Goal: Information Seeking & Learning: Learn about a topic

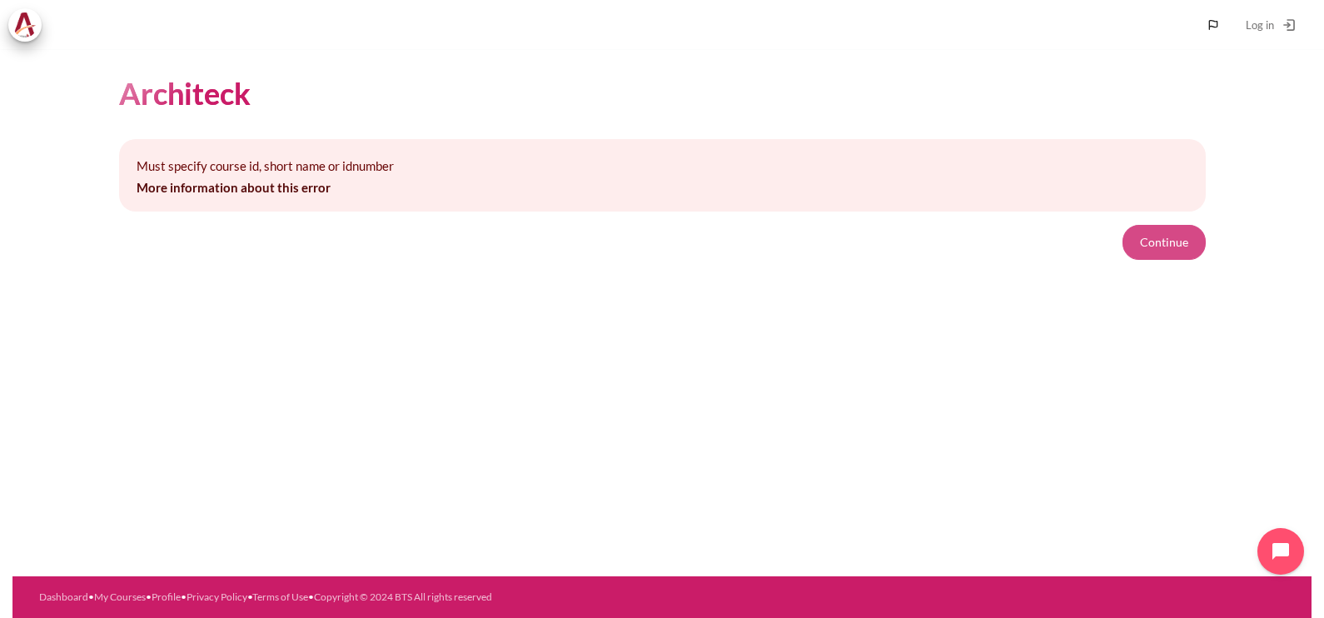
click at [1144, 253] on button "Continue" at bounding box center [1164, 242] width 83 height 35
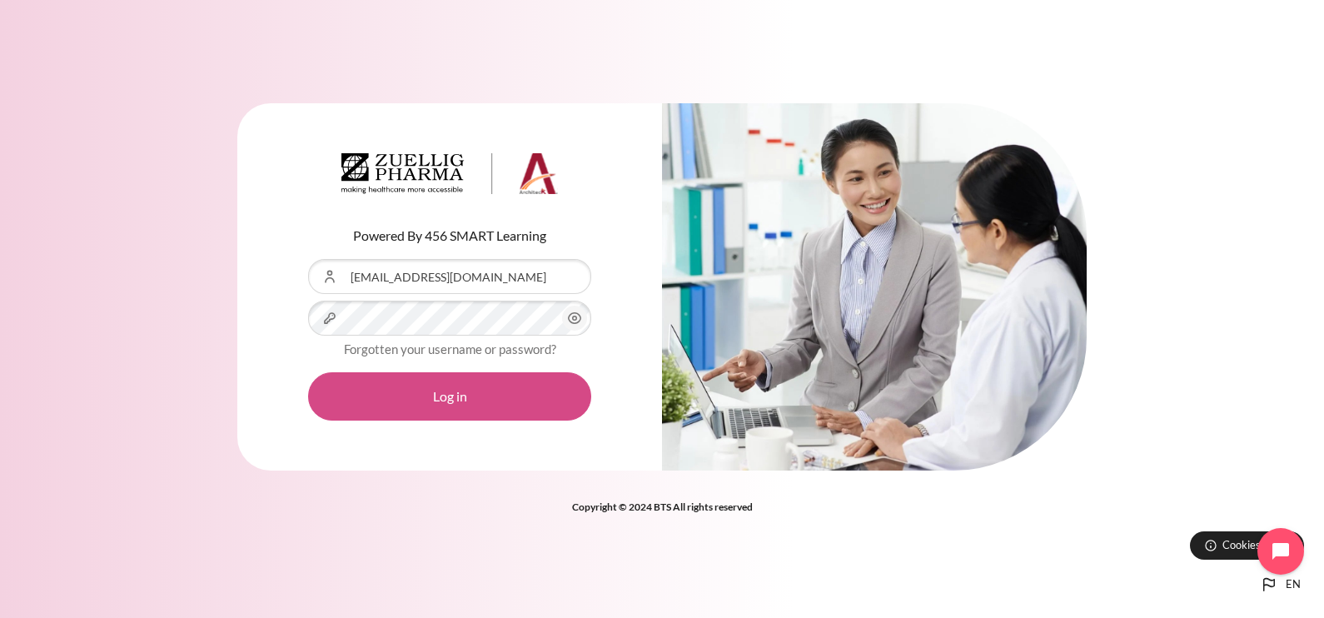
click at [446, 391] on button "Log in" at bounding box center [449, 396] width 283 height 48
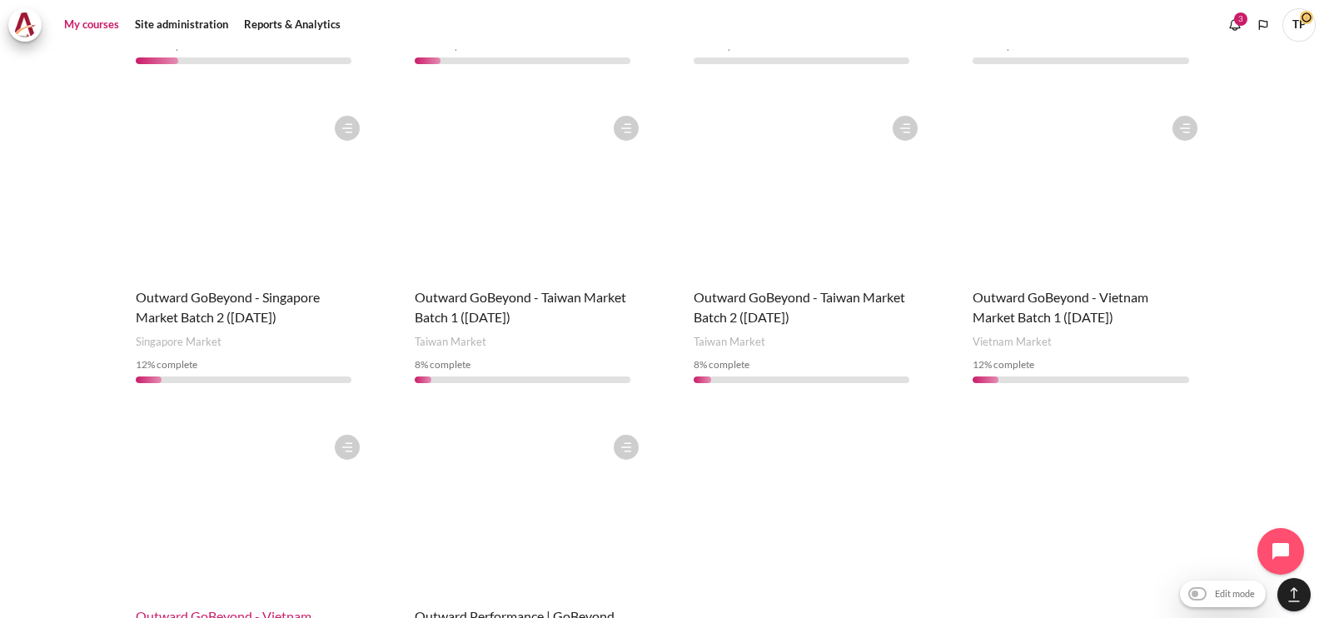
scroll to position [1249, 0]
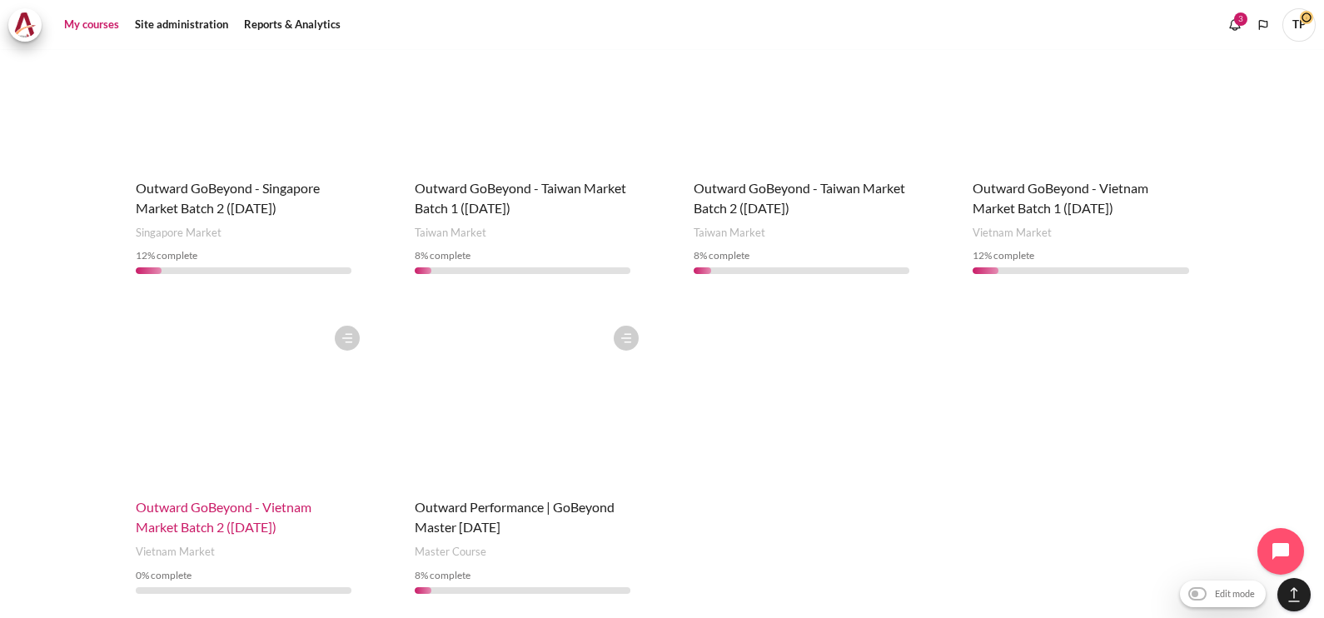
click at [210, 499] on span "Outward GoBeyond - Vietnam Market Batch 2 (Jul 2025)" at bounding box center [224, 517] width 176 height 36
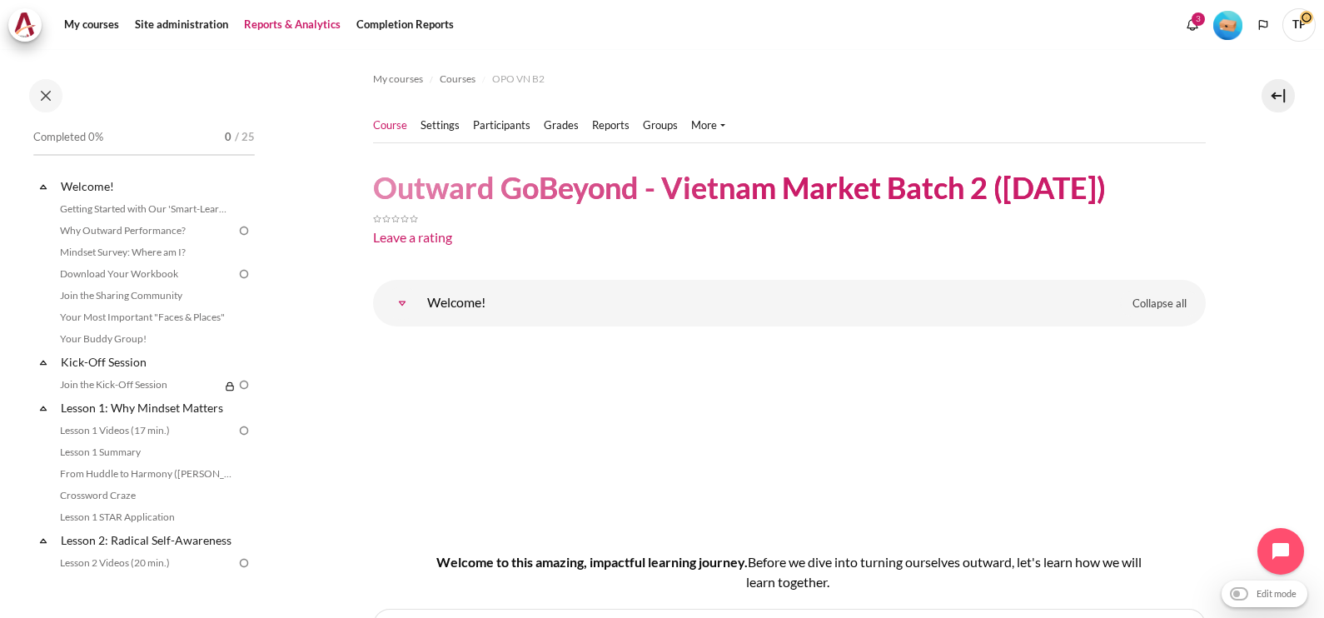
click at [293, 25] on link "Reports & Analytics" at bounding box center [292, 24] width 108 height 33
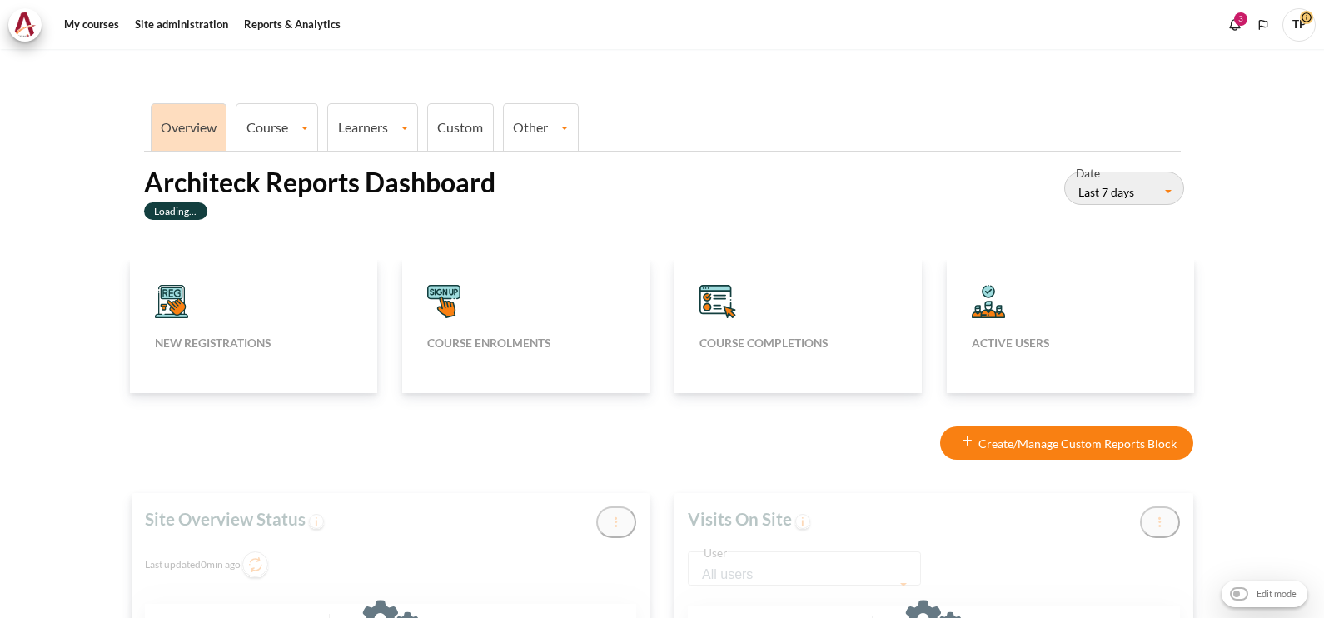
type input "[DATE]"
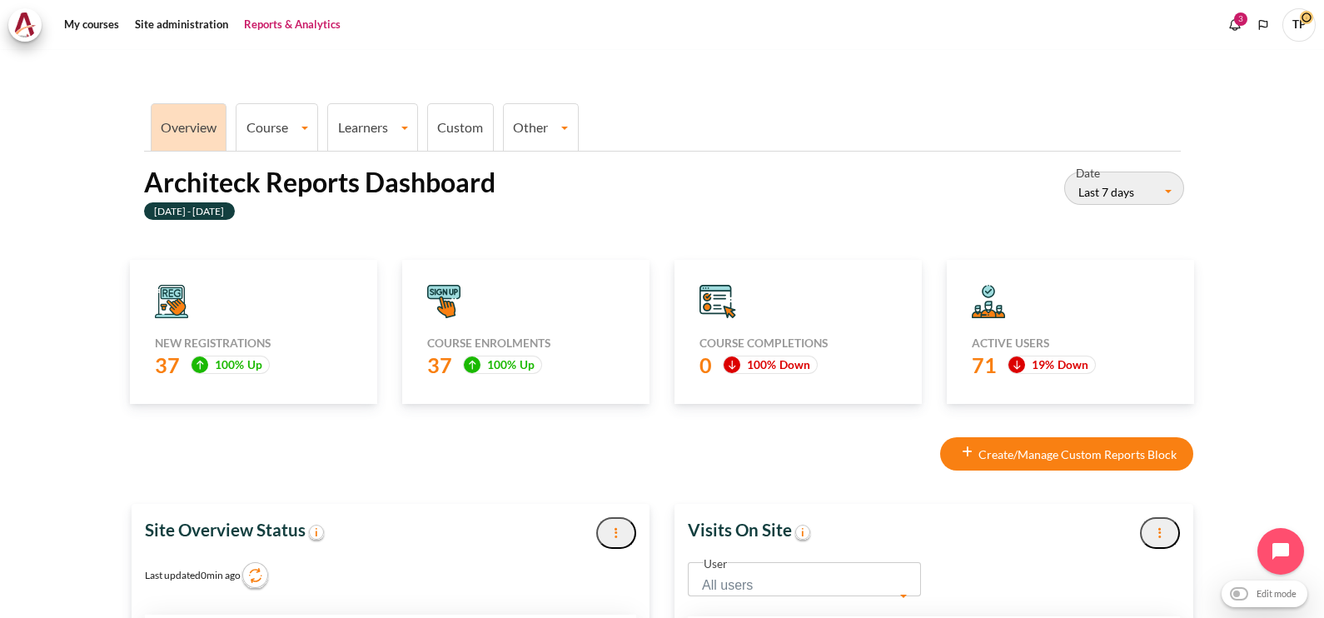
click at [341, 129] on link "Learners" at bounding box center [372, 127] width 89 height 16
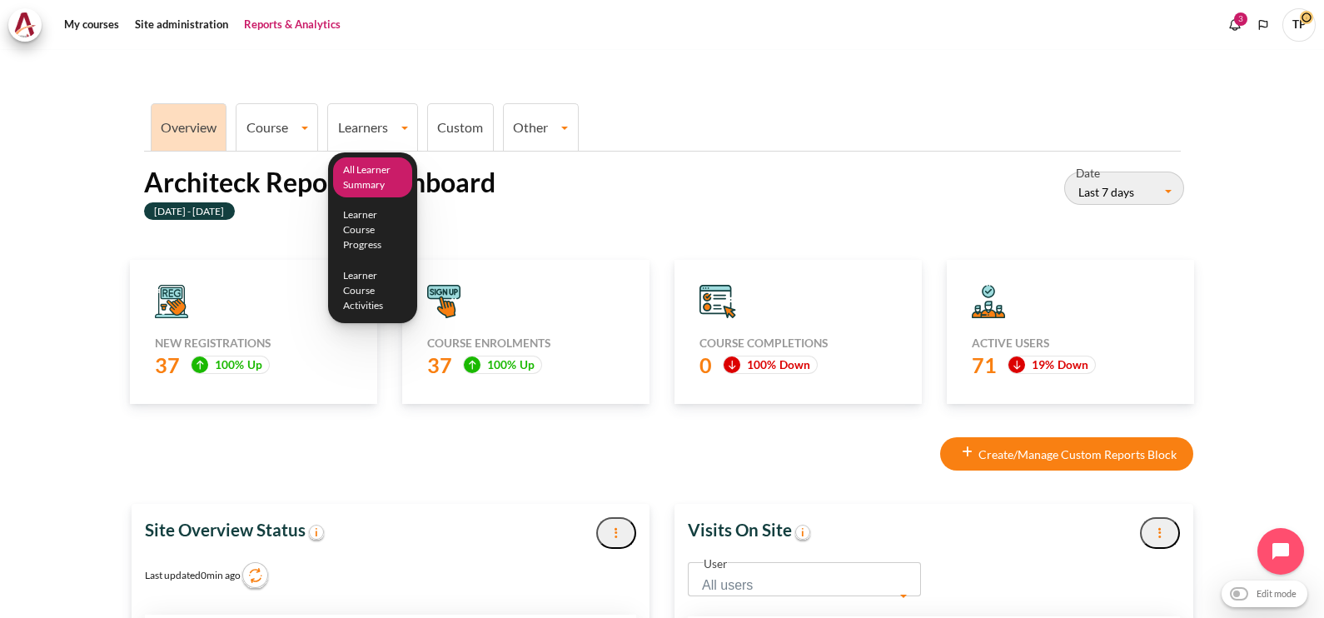
click at [366, 190] on link "All Learner Summary" at bounding box center [373, 177] width 80 height 41
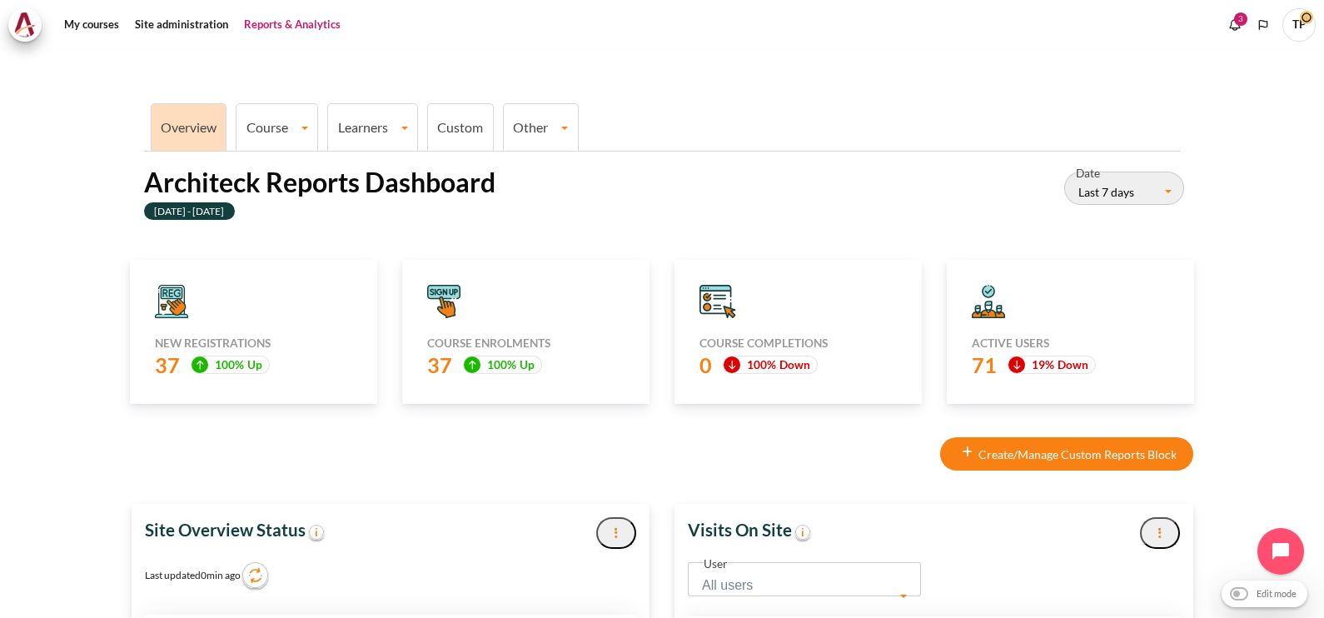
click at [369, 131] on link "Learners" at bounding box center [372, 127] width 89 height 16
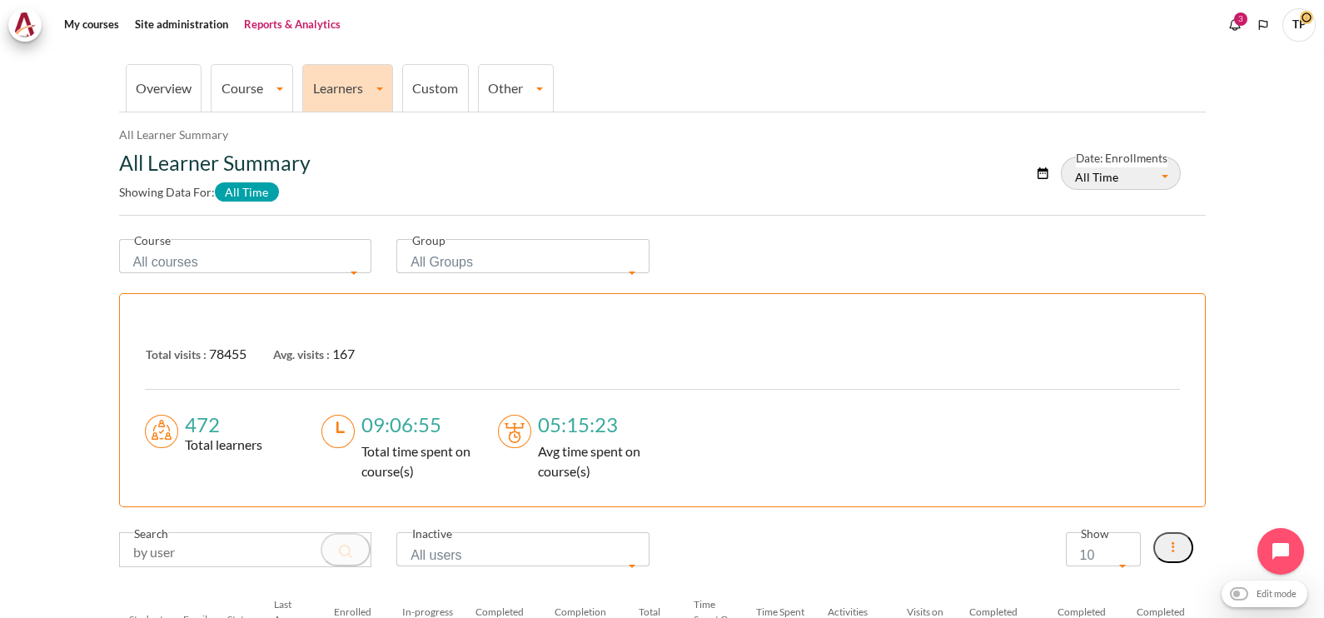
scroll to position [178, 0]
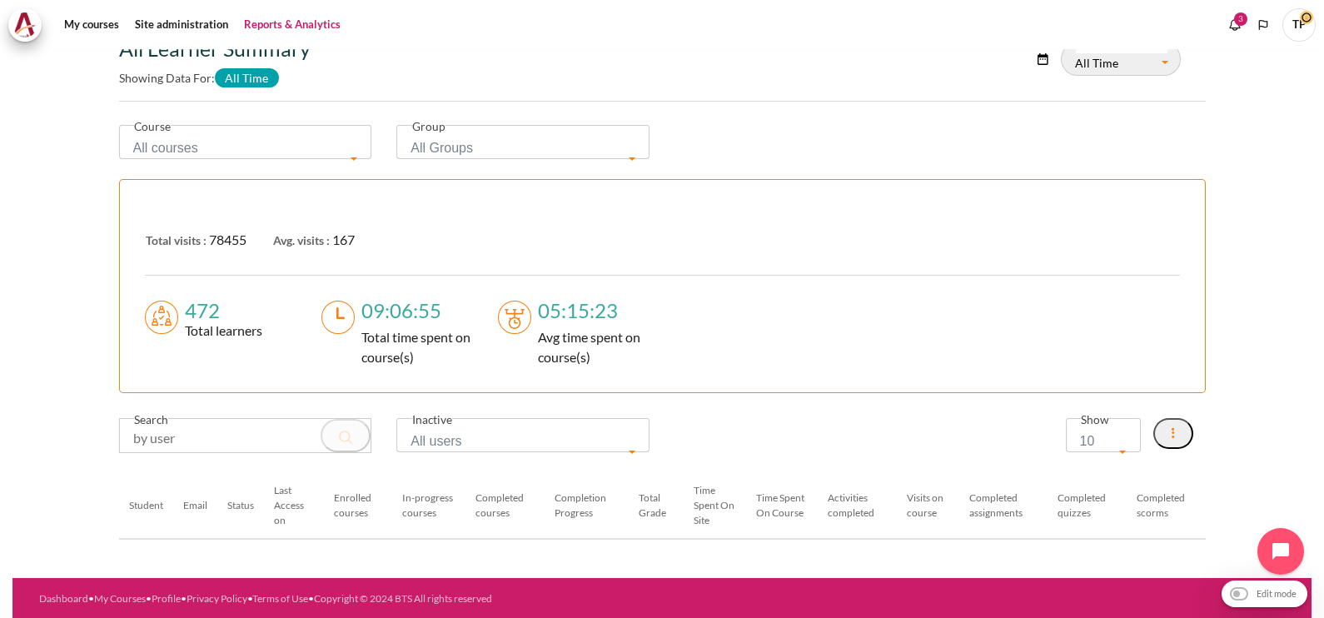
click at [210, 429] on input "Content" at bounding box center [246, 435] width 252 height 33
paste input "vtqtram@zuelligpharma.com"
type input "vtqtram@zuelligpharma.com"
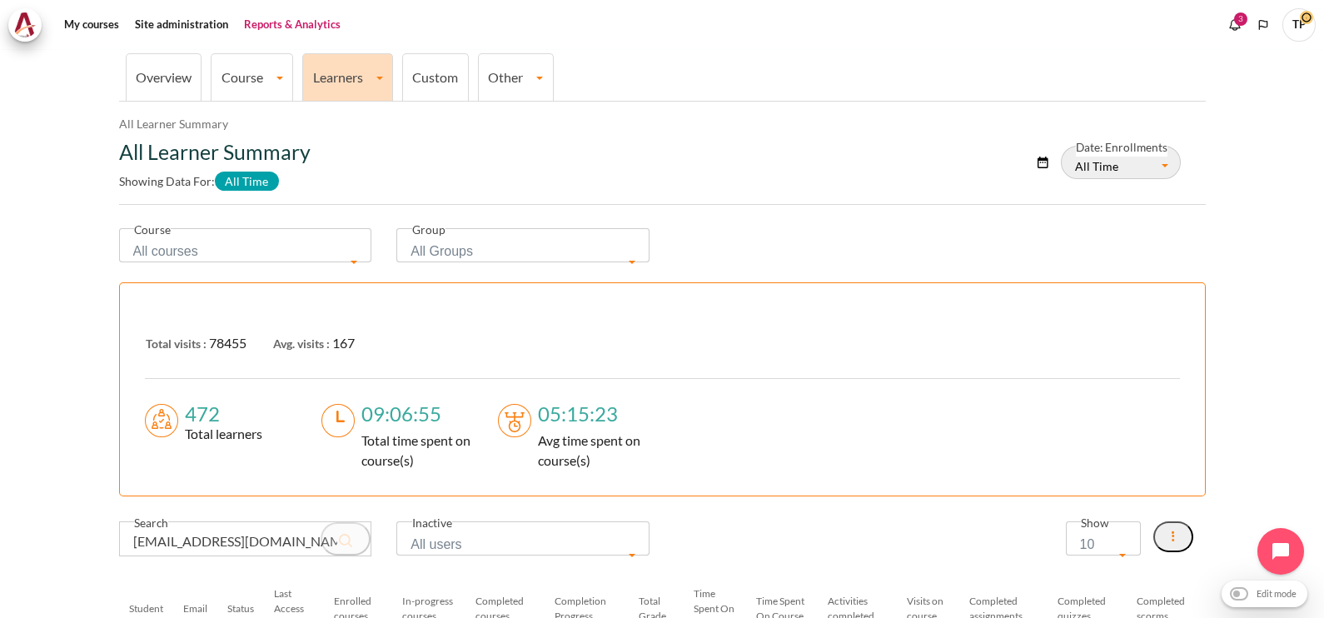
scroll to position [103, 0]
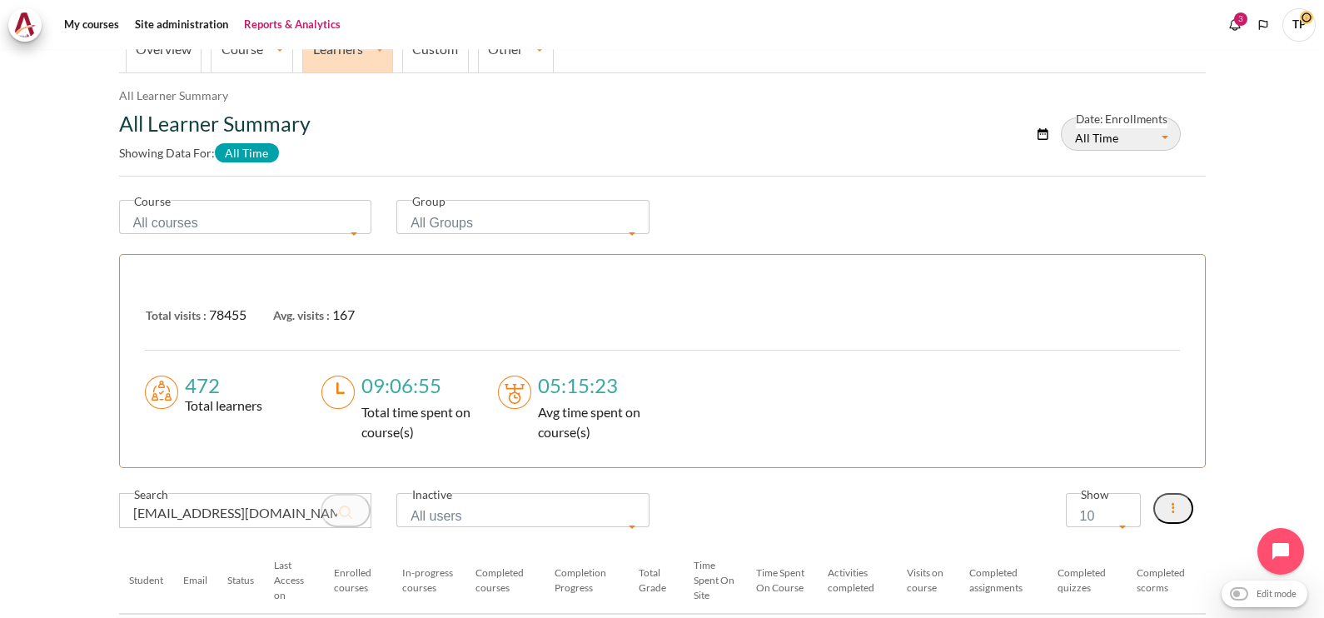
click at [329, 50] on link "Learners" at bounding box center [347, 49] width 89 height 16
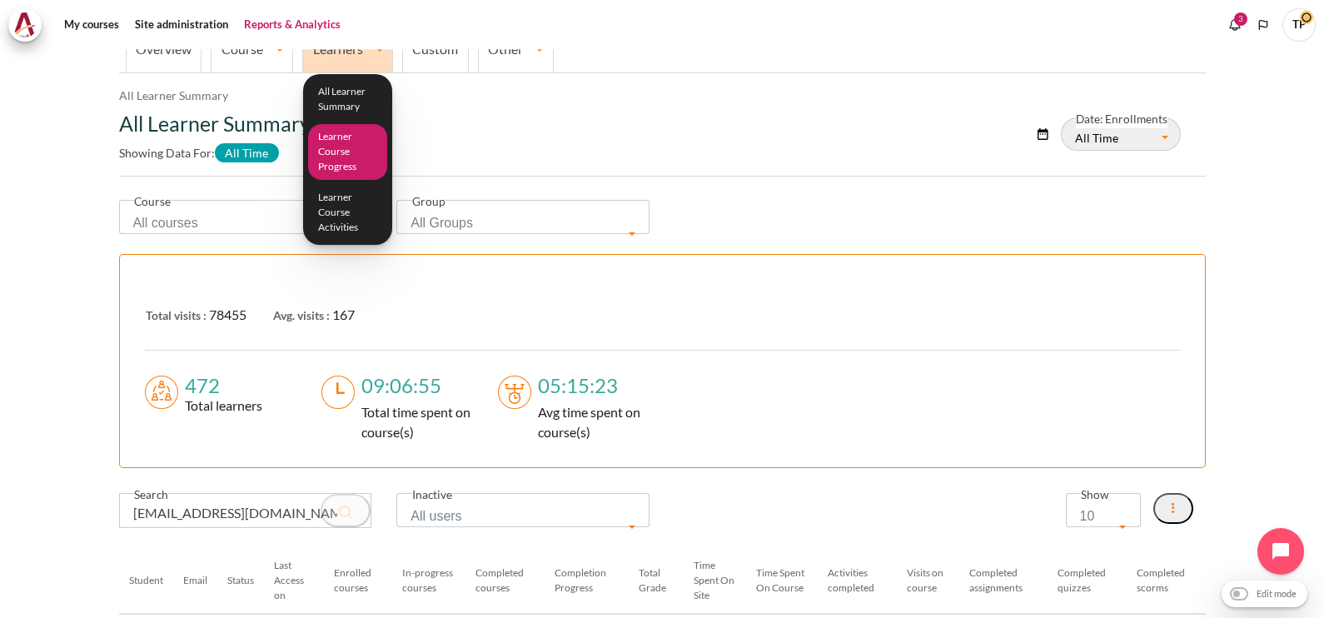
click at [339, 152] on link "Learner Course Progress" at bounding box center [348, 152] width 80 height 56
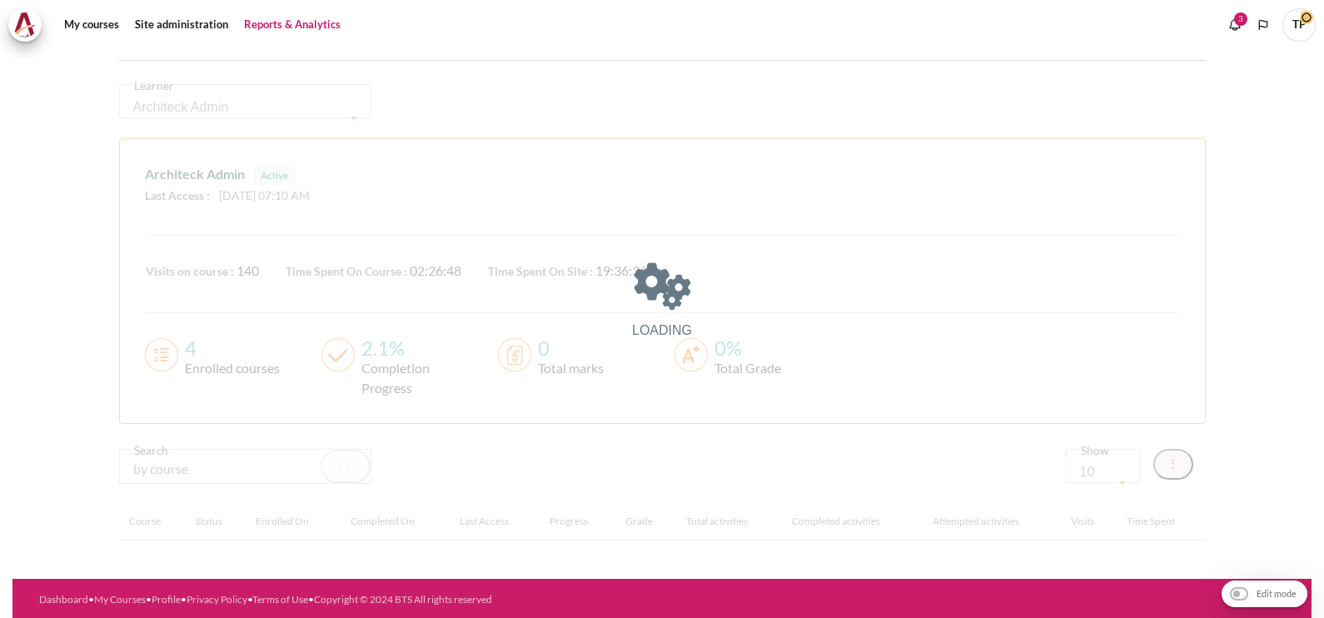
scroll to position [232, 0]
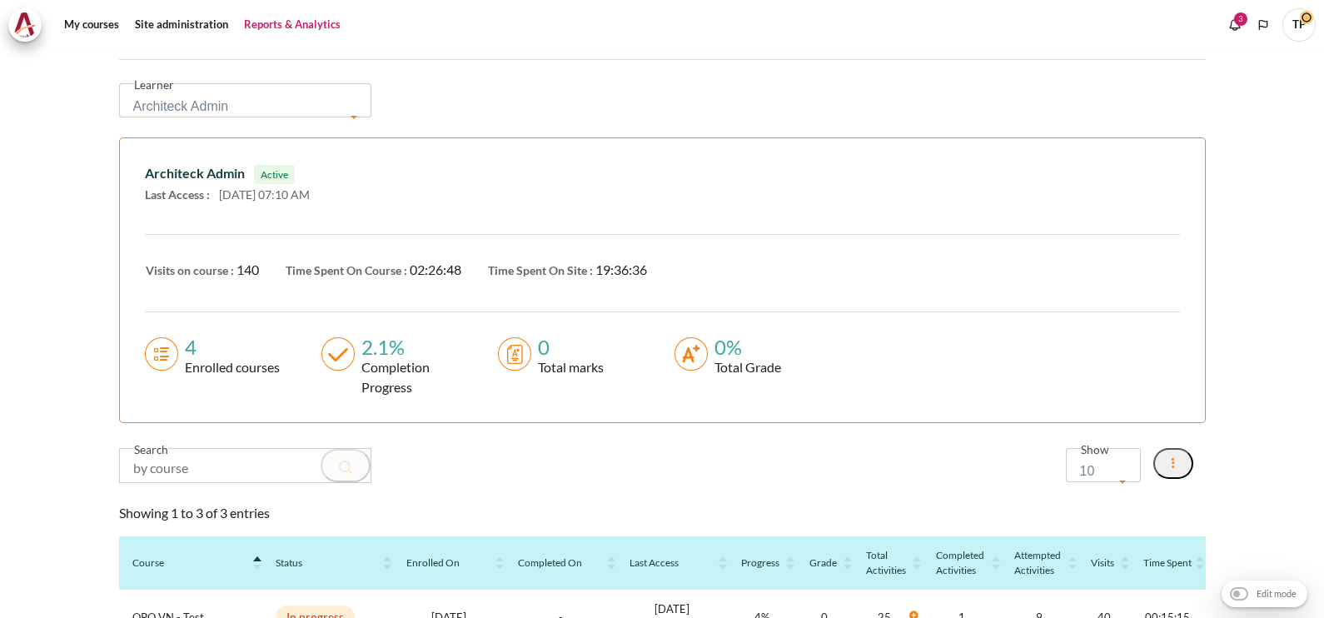
click at [203, 447] on div "Learner Architeck Admin Burachat Tipsena Arthur Lai Bernadina Okti Okti Adiyant…" at bounding box center [662, 423] width 1087 height 726
click at [204, 457] on input "Content" at bounding box center [246, 465] width 252 height 33
paste input "vtqtram@zuelligpharma.com"
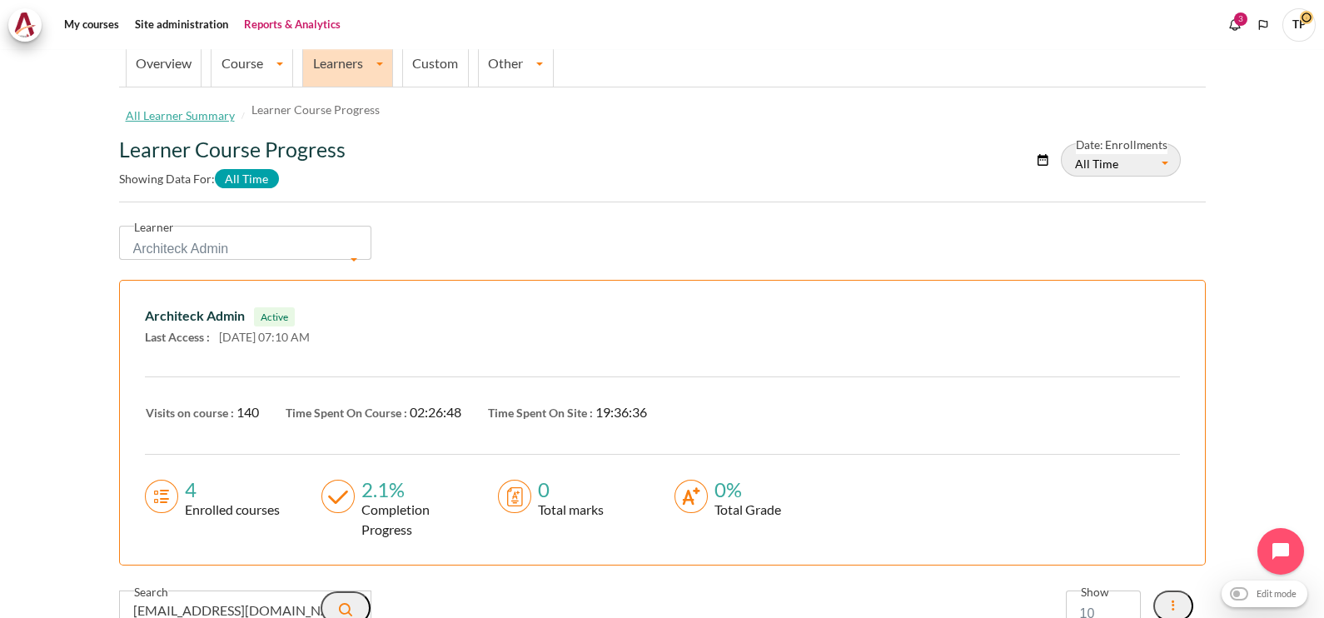
scroll to position [0, 0]
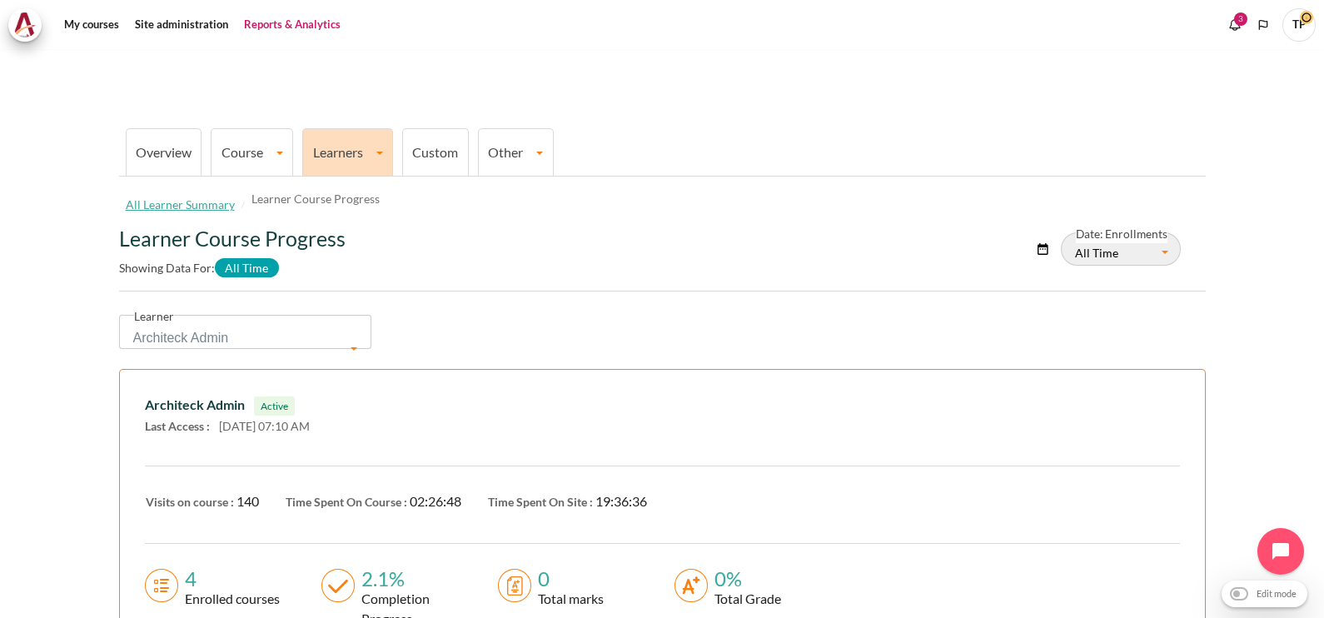
type input "vtqtram@zuelligpharma.com"
click at [272, 317] on span "Architeck Admin" at bounding box center [245, 332] width 253 height 34
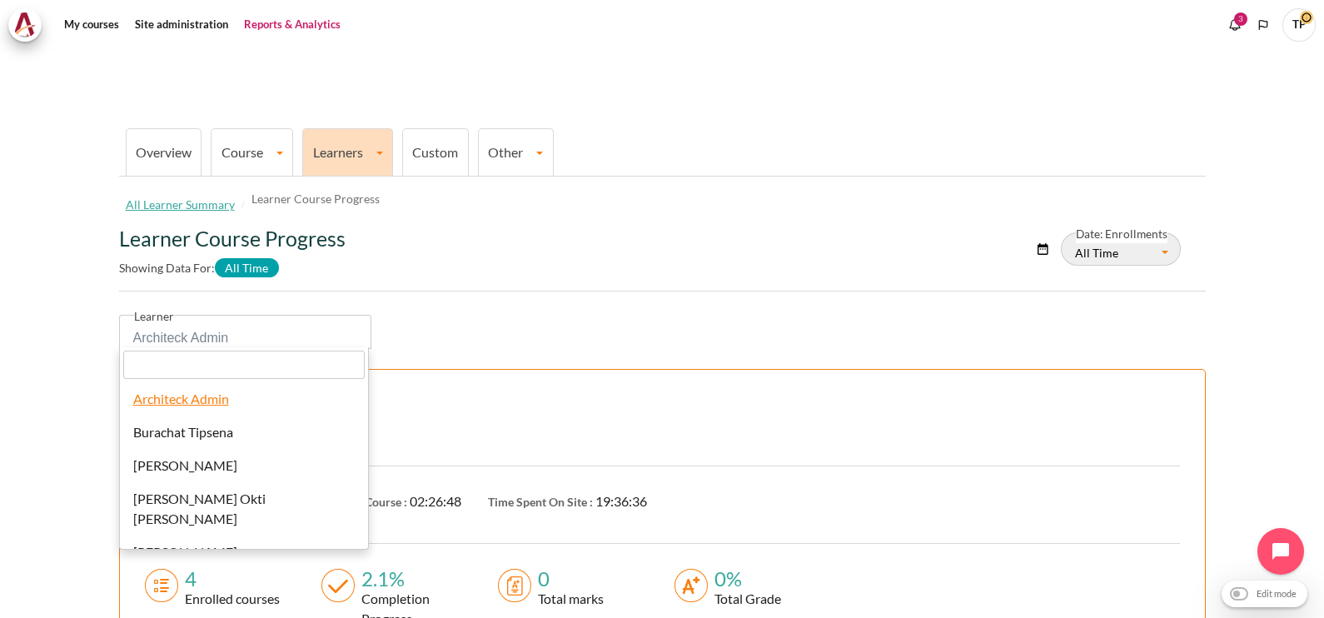
click at [257, 351] on input "search" at bounding box center [244, 365] width 242 height 28
paste input "vtqtram@zuelligpharma.com"
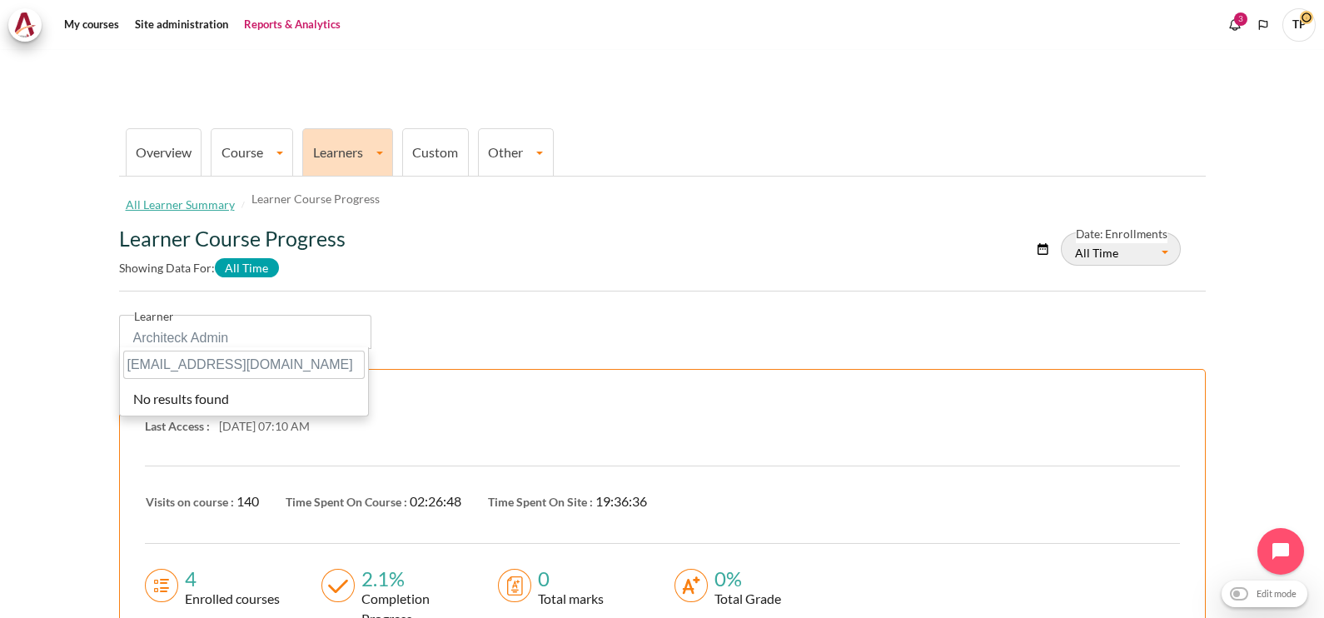
drag, startPoint x: 302, startPoint y: 361, endPoint x: -4, endPoint y: 333, distance: 307.8
click at [0, 333] on html "Skip to main content My courses" at bounding box center [662, 309] width 1324 height 618
paste input "Tram Vu Thuy Quynh"
type input "Tram Vu Thuy Quynh"
select select "4474"
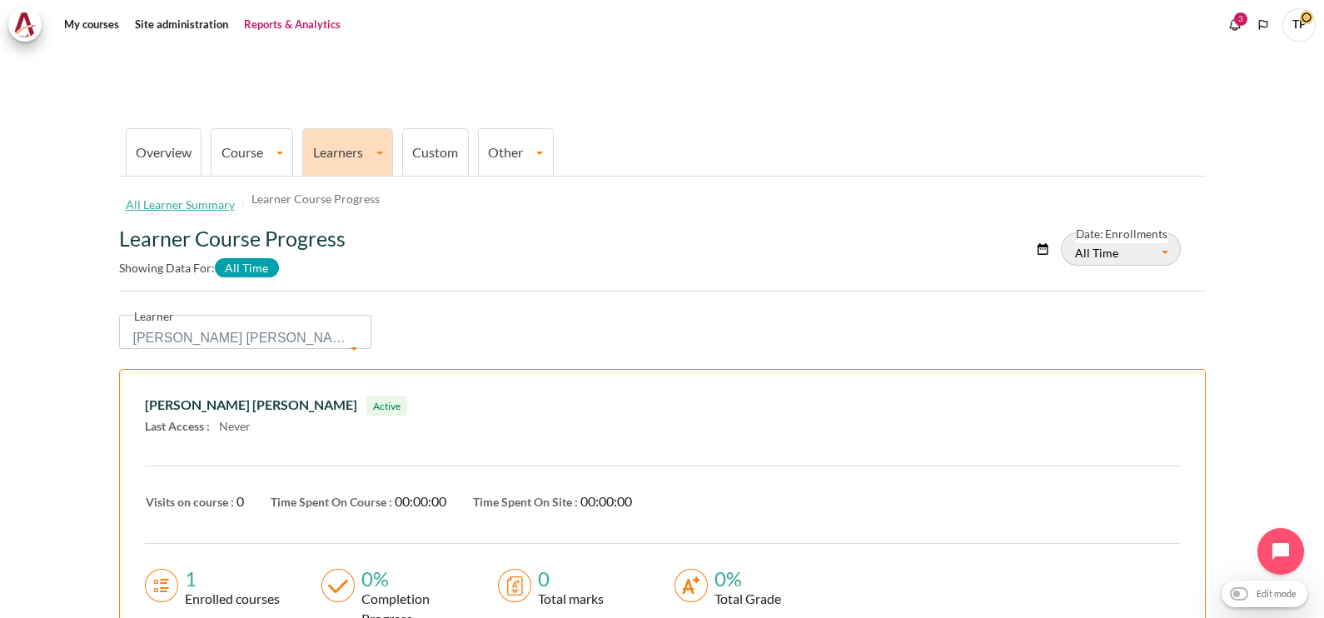
click at [275, 329] on span "Tram Vu Thuy Quynh" at bounding box center [239, 337] width 213 height 23
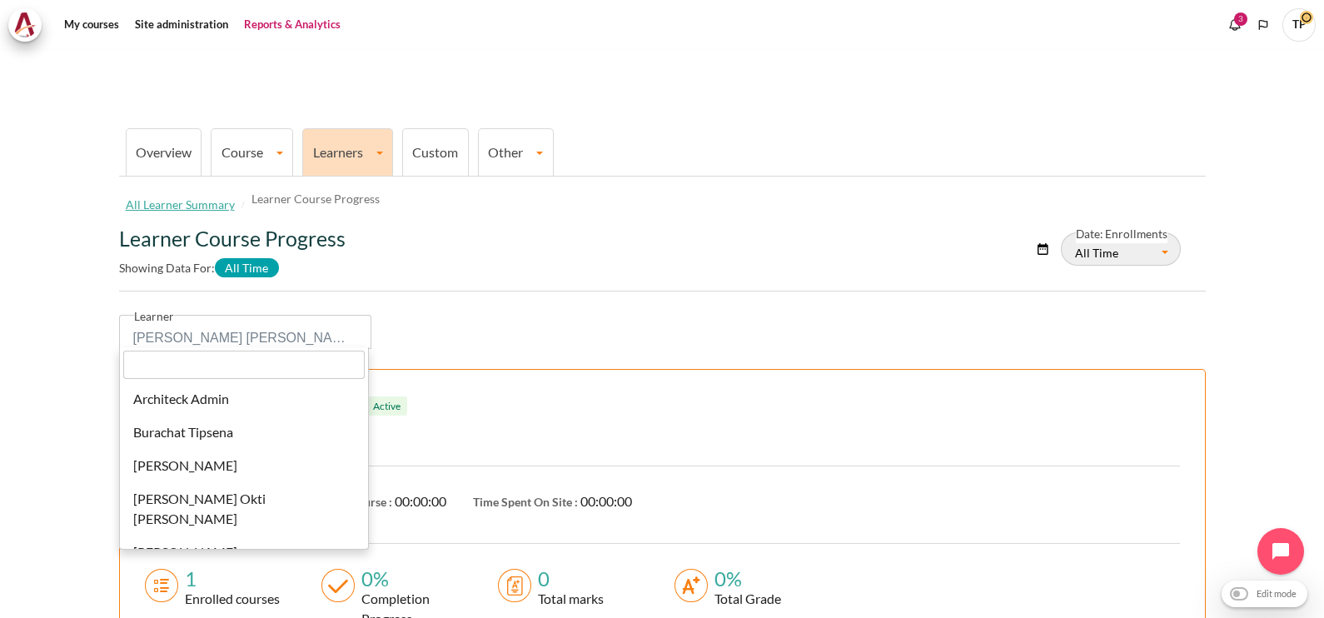
scroll to position [10443, 0]
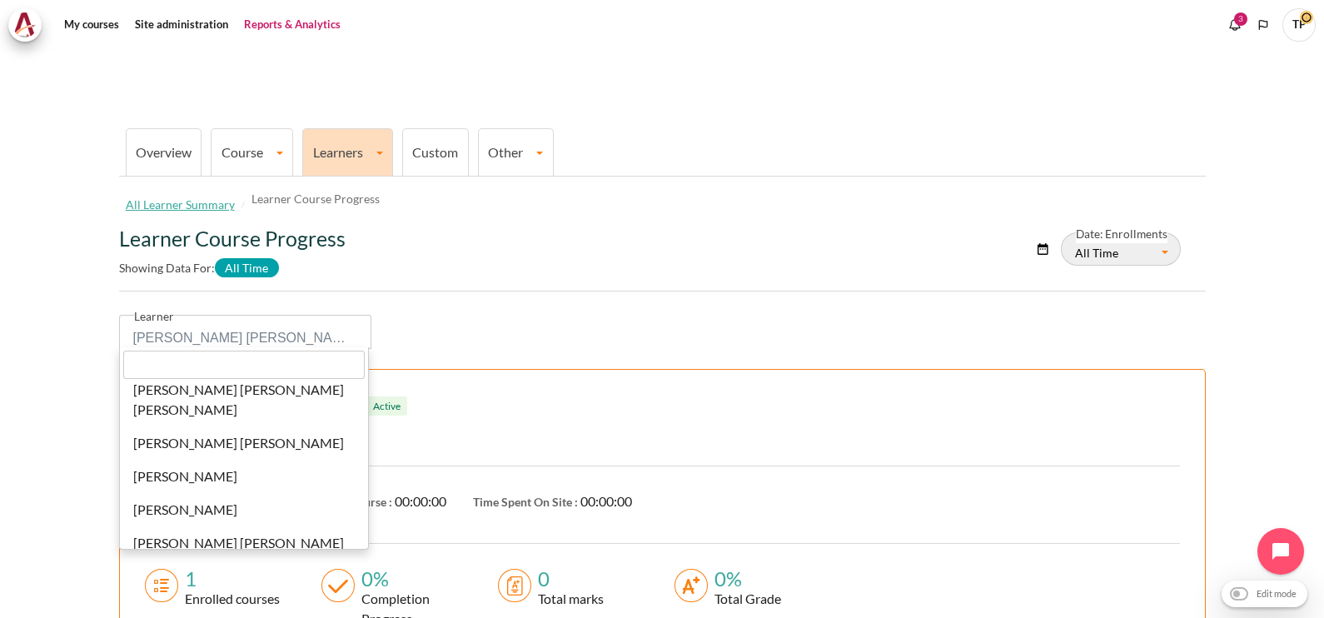
click at [215, 378] on input "search" at bounding box center [244, 365] width 242 height 28
paste input "Tu Dao Thanh"
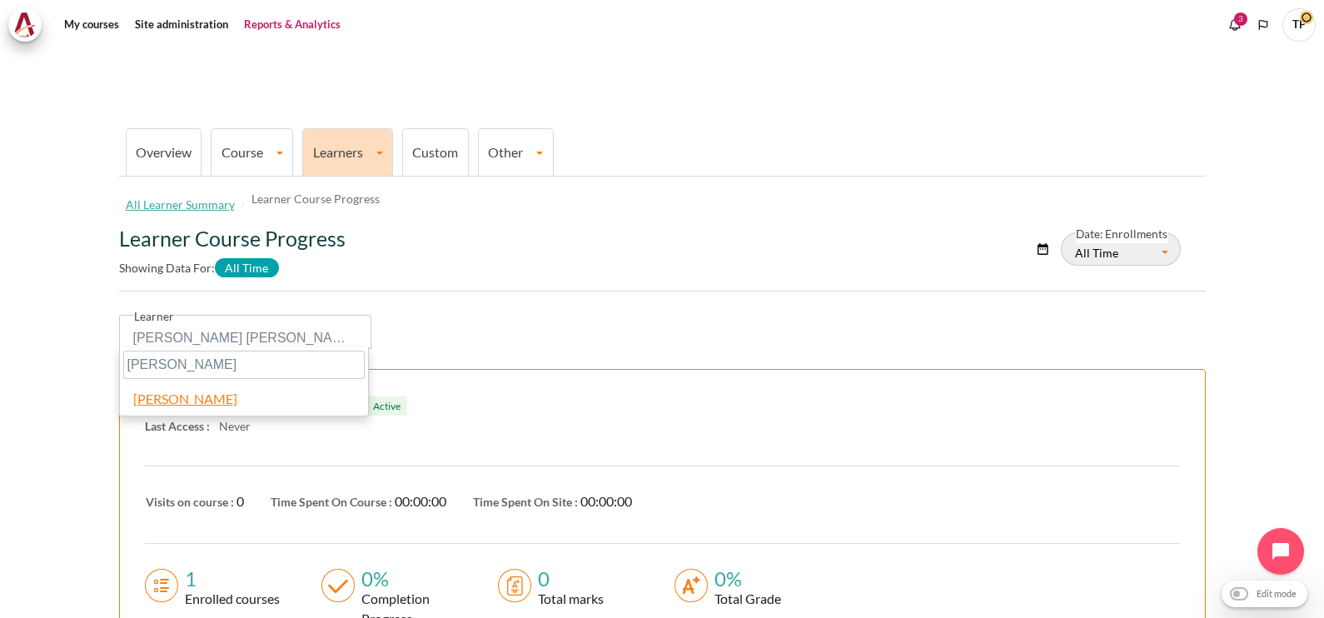
type input "Tu Dao Thanh"
select select "4484"
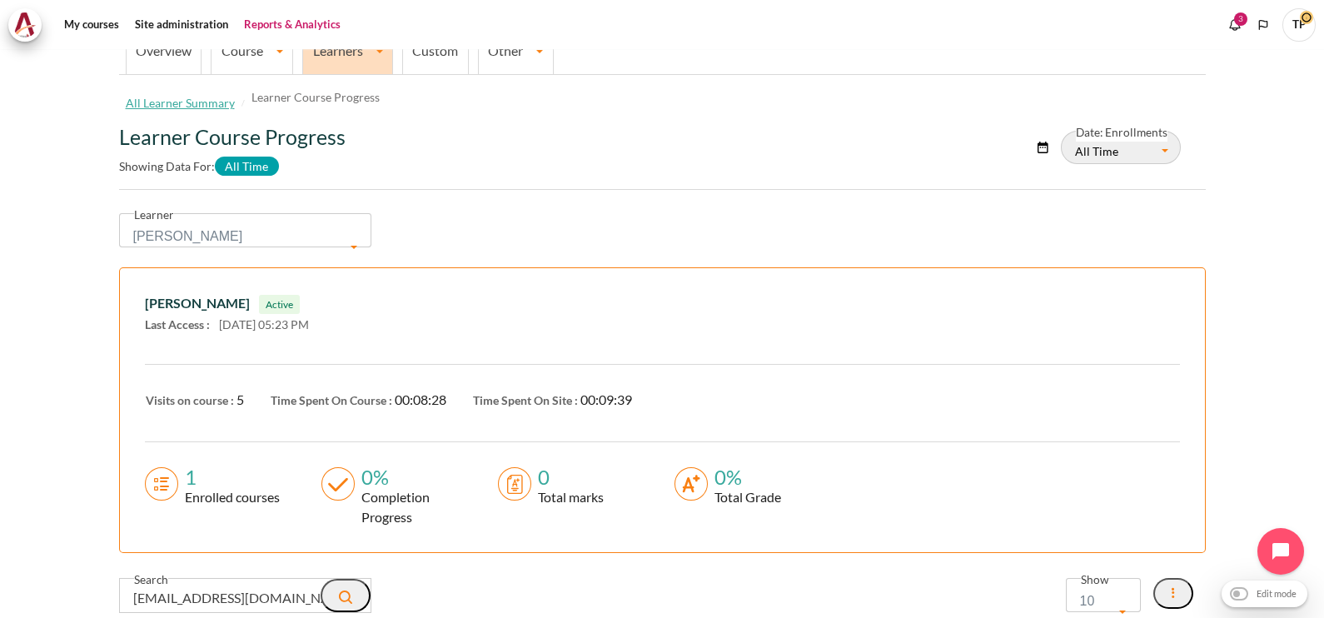
scroll to position [22, 0]
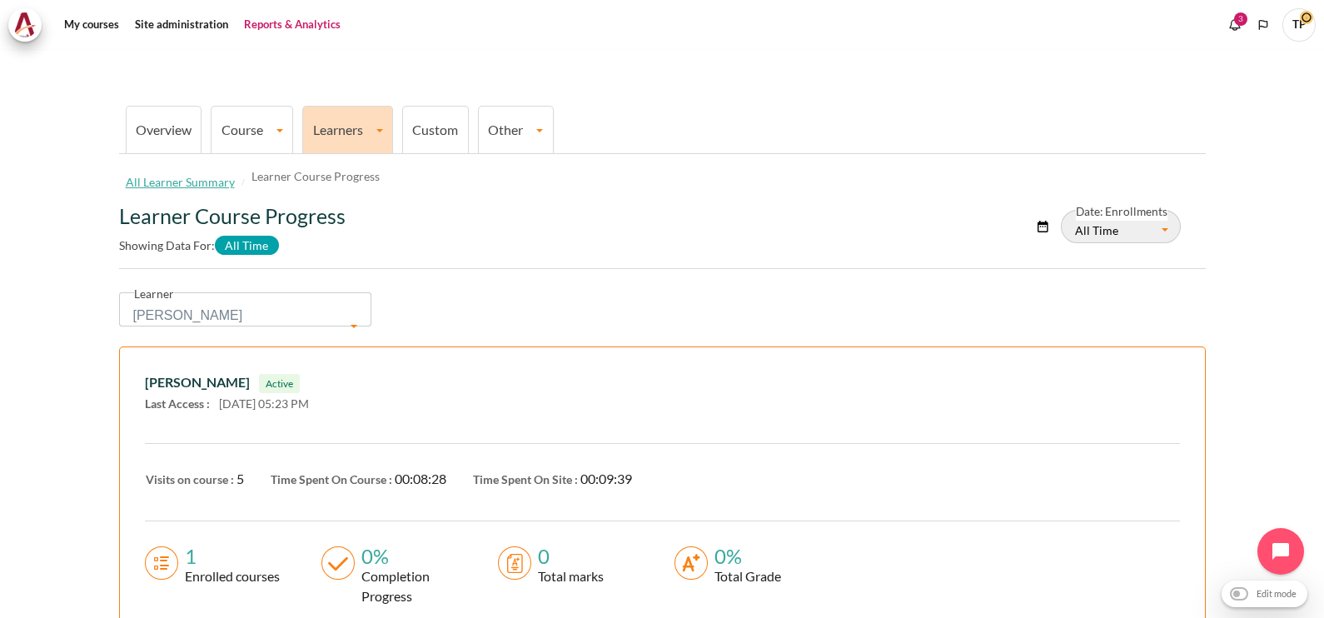
click at [270, 314] on span "Tu Dao Thanh" at bounding box center [239, 315] width 213 height 23
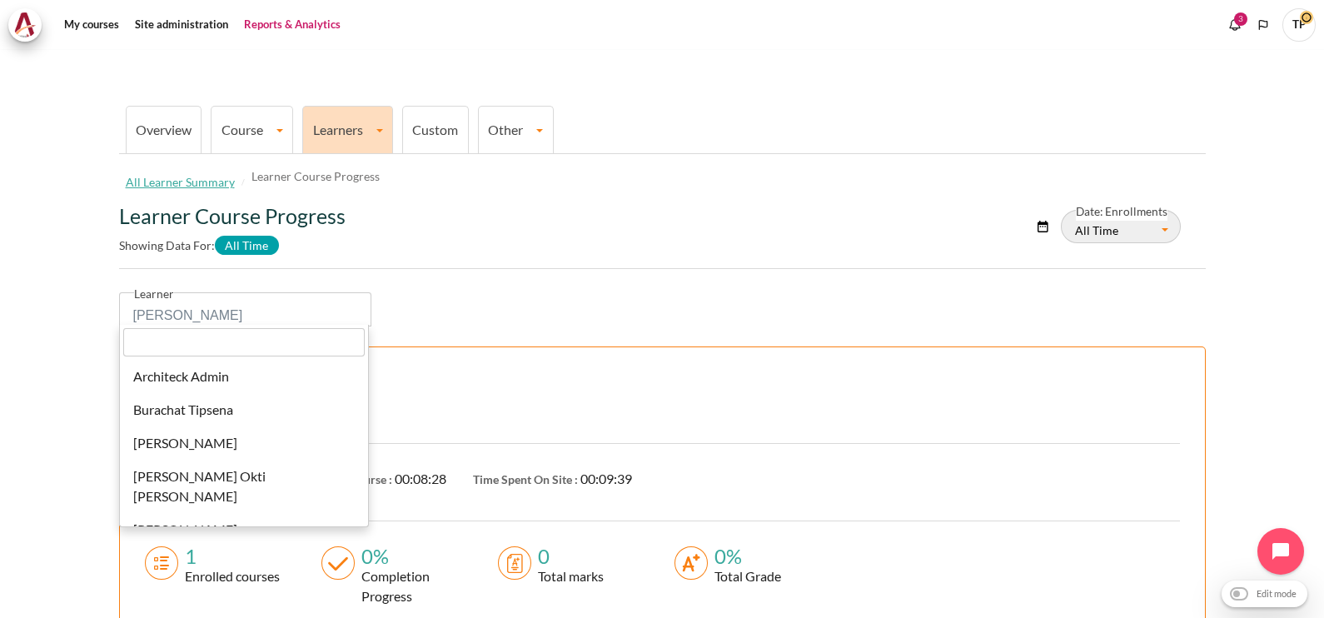
scroll to position [10743, 0]
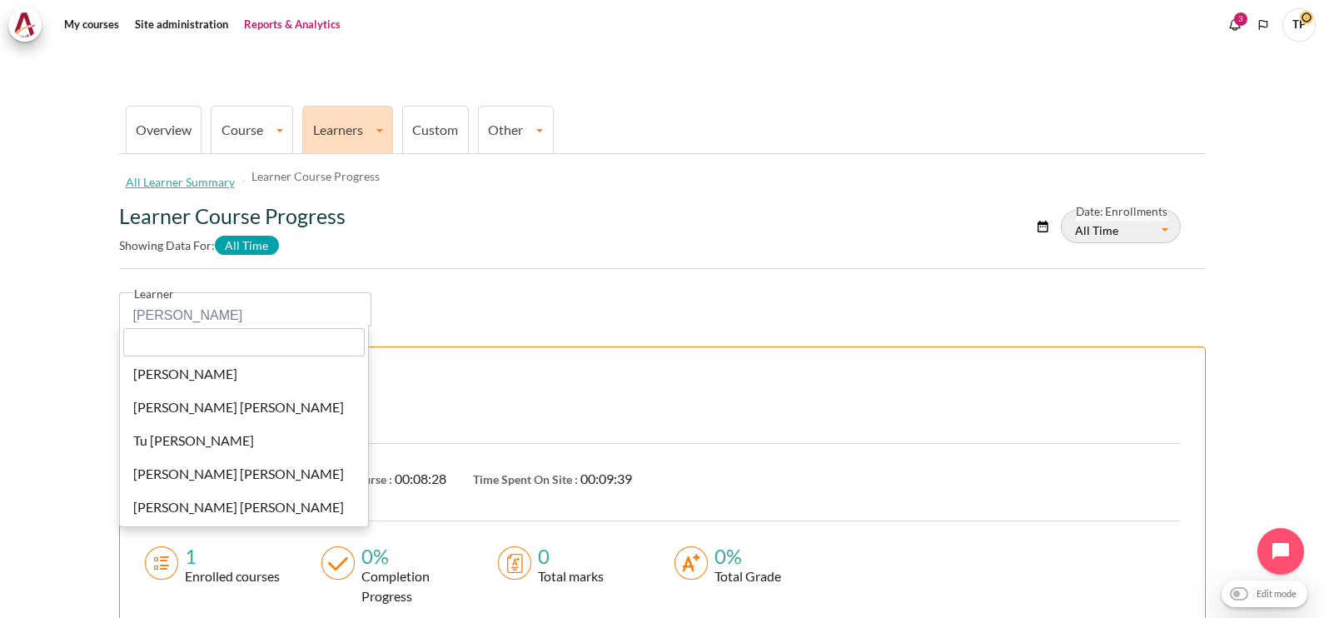
click at [238, 340] on input "search" at bounding box center [244, 342] width 242 height 28
paste input "Horng Marc Teo"
type input "Horng Marc Teo"
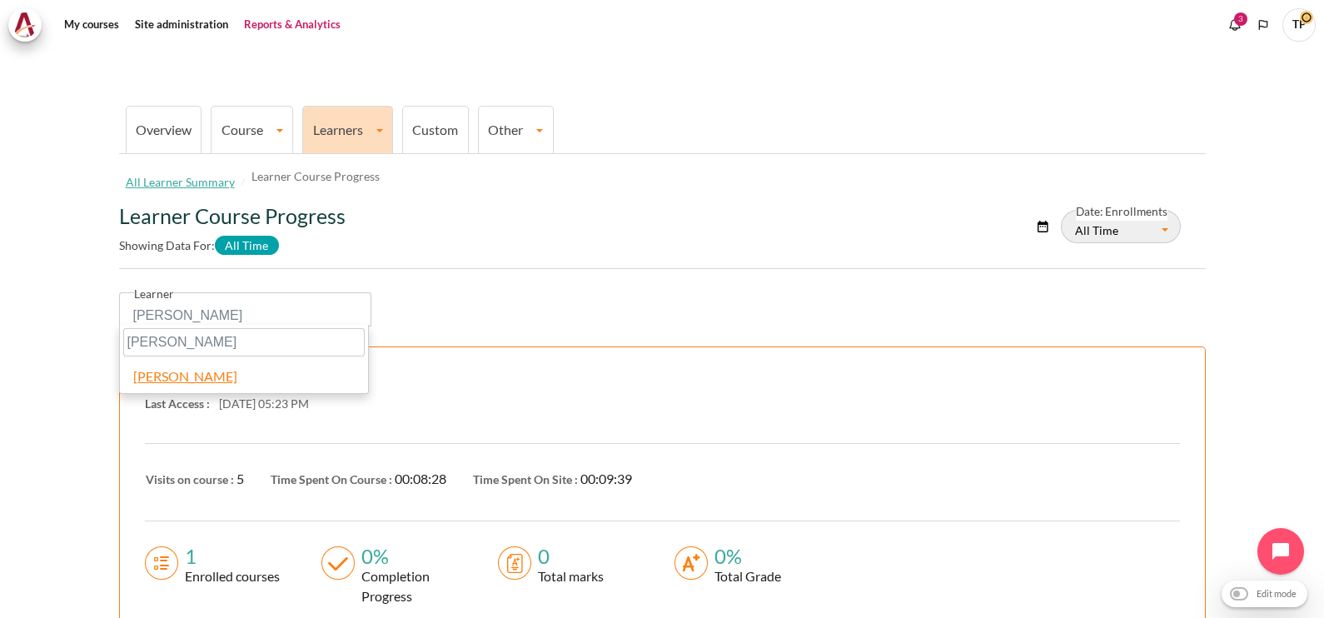
select select "4436"
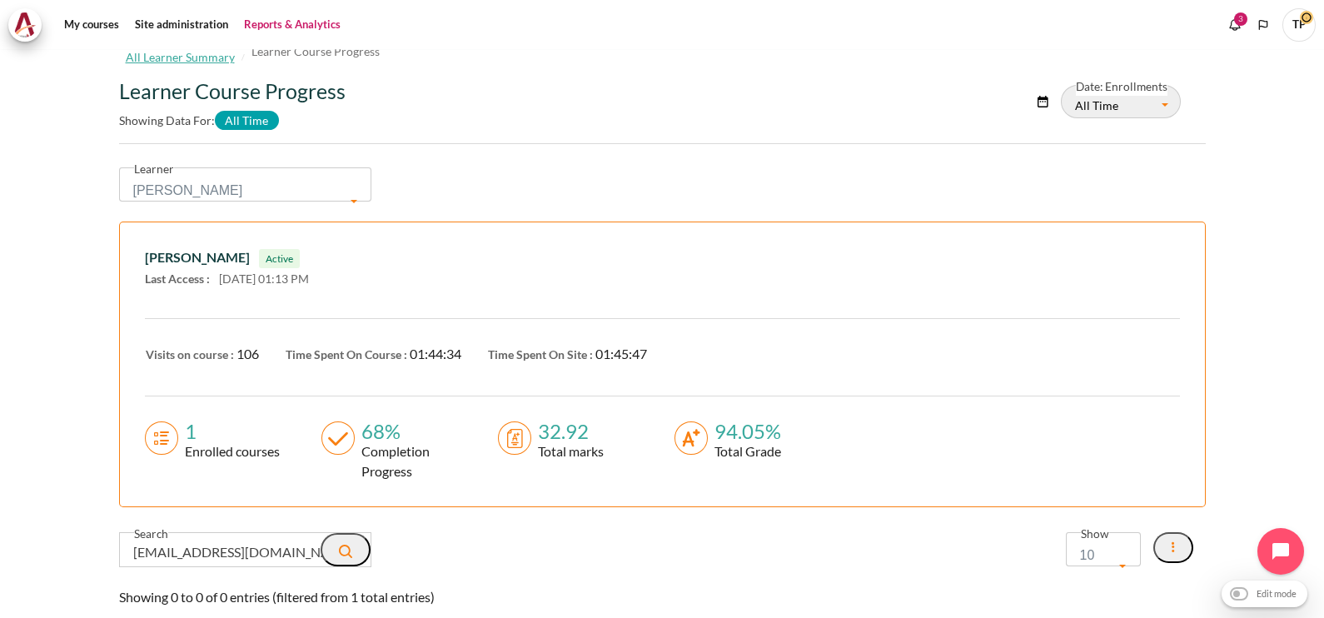
scroll to position [22, 0]
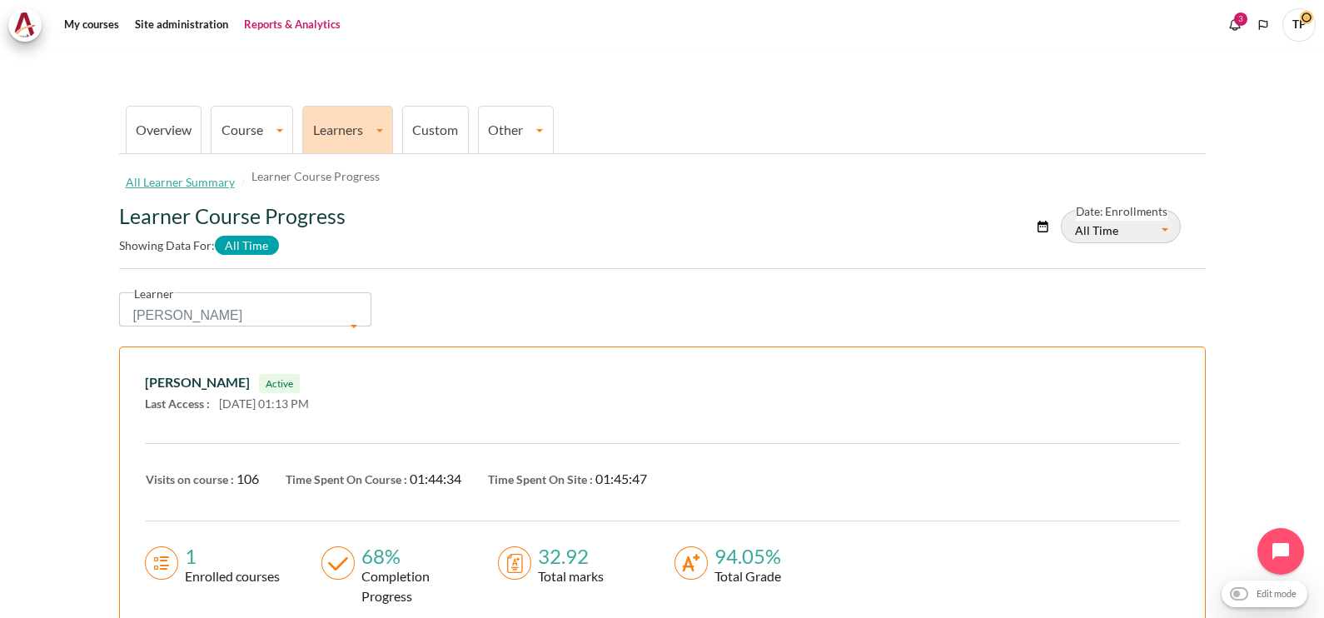
click at [236, 301] on span "Horng Marc Teo" at bounding box center [245, 309] width 253 height 34
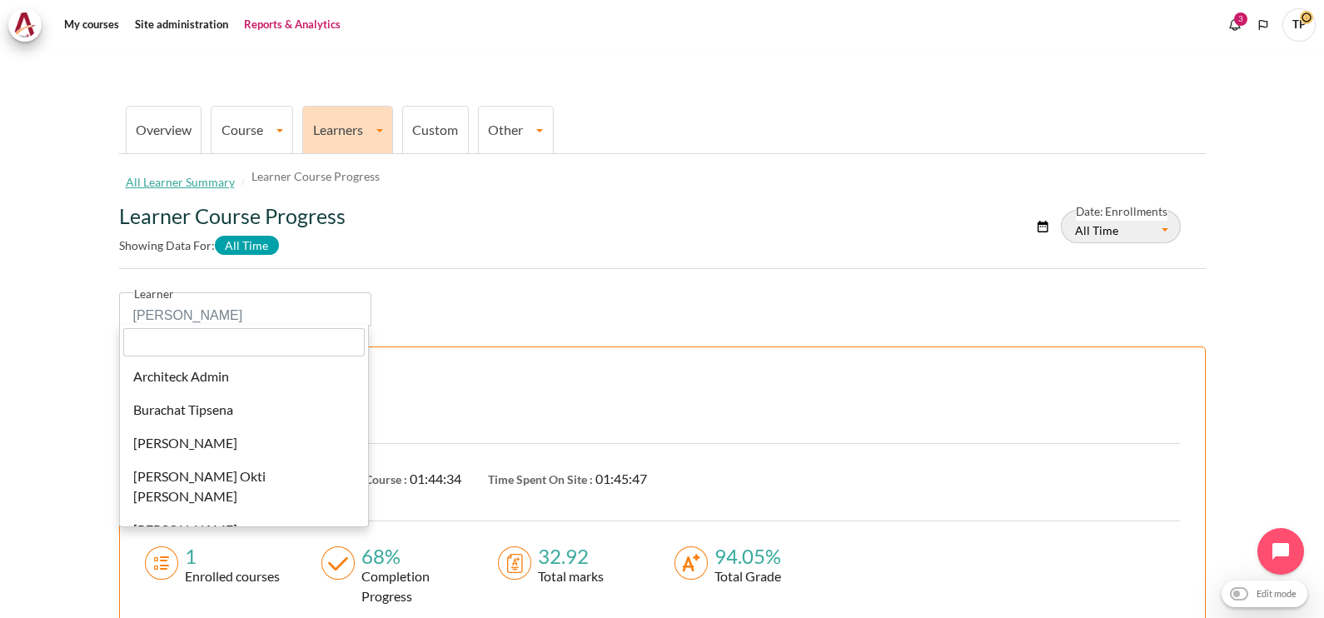
scroll to position [9191, 0]
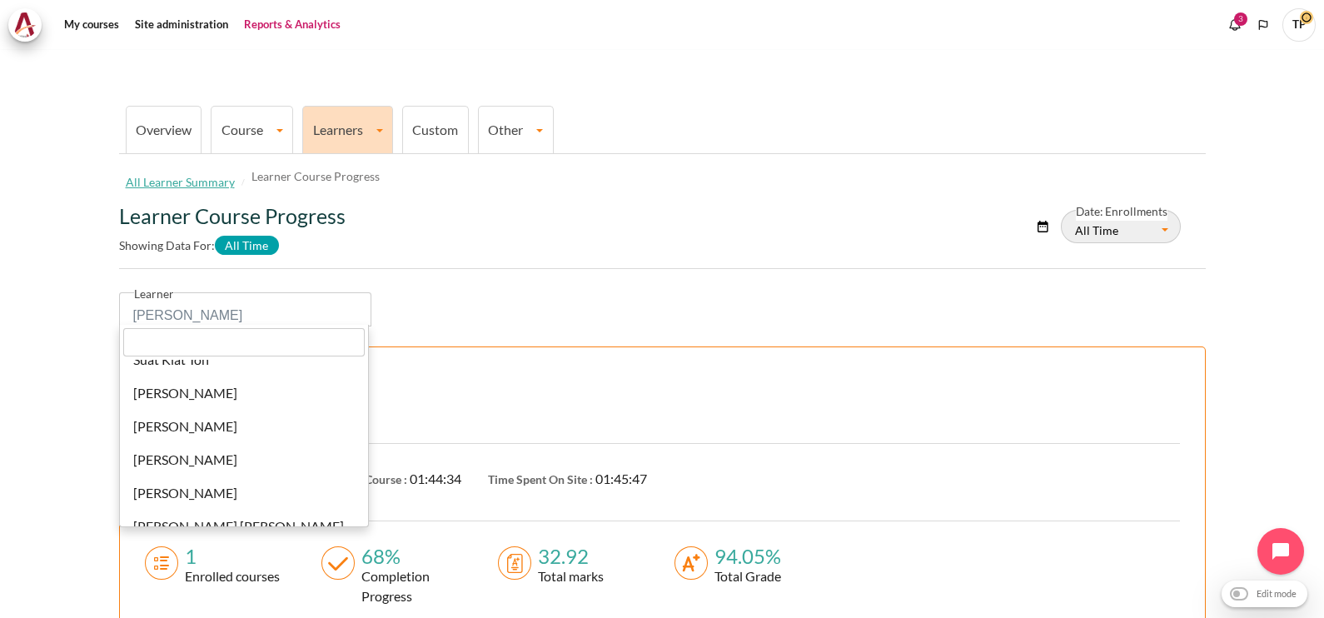
drag, startPoint x: 199, startPoint y: 343, endPoint x: 197, endPoint y: 308, distance: 35.0
click at [200, 342] on input "search" at bounding box center [244, 342] width 242 height 28
paste input "Jing Xian Raymond Loh"
type input "Jing Xian Raymond Loh"
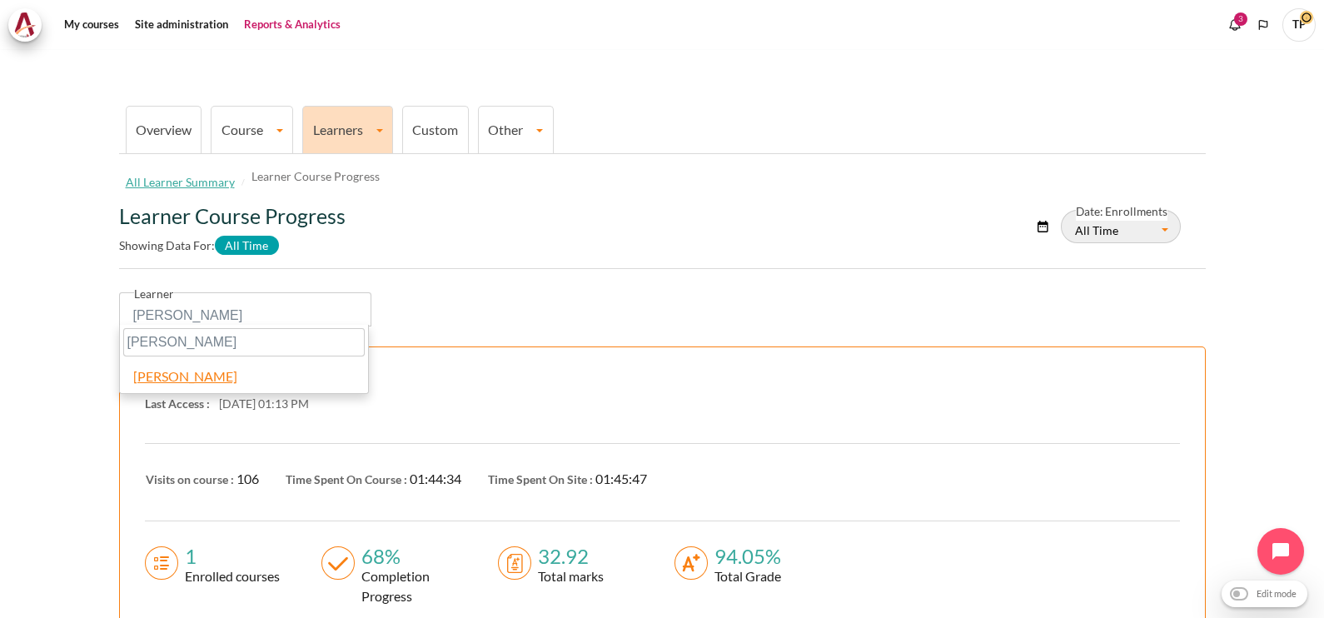
select select "4428"
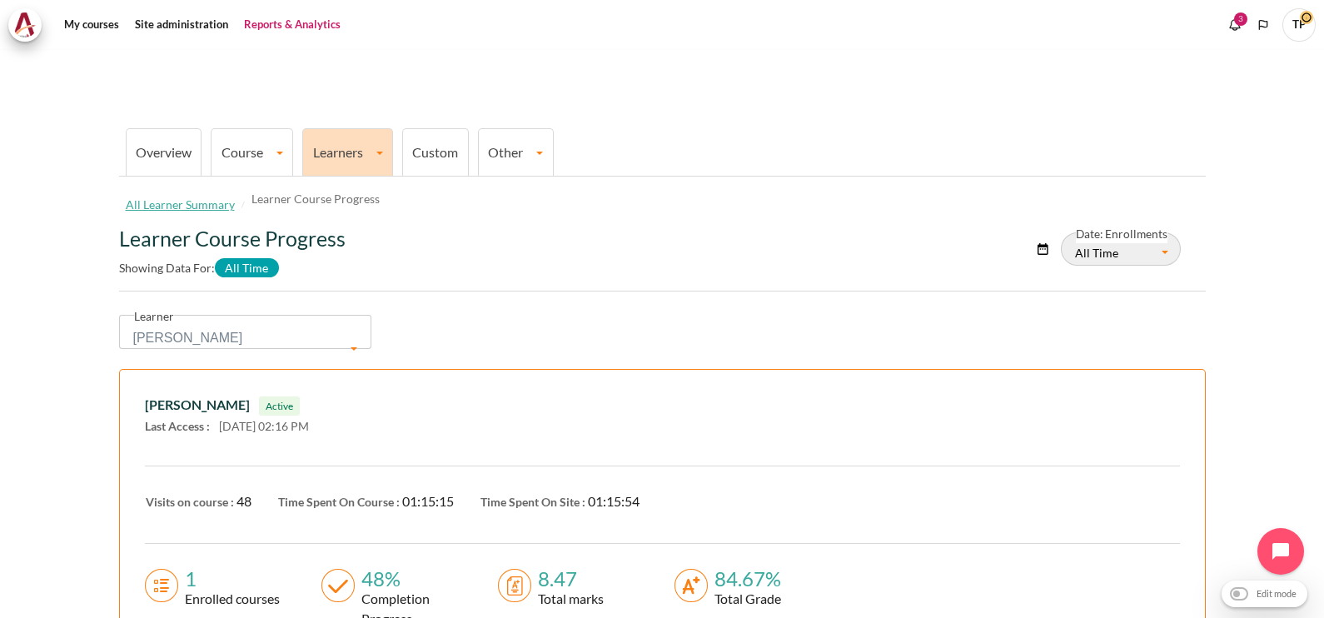
click at [232, 144] on link "Course" at bounding box center [252, 152] width 81 height 16
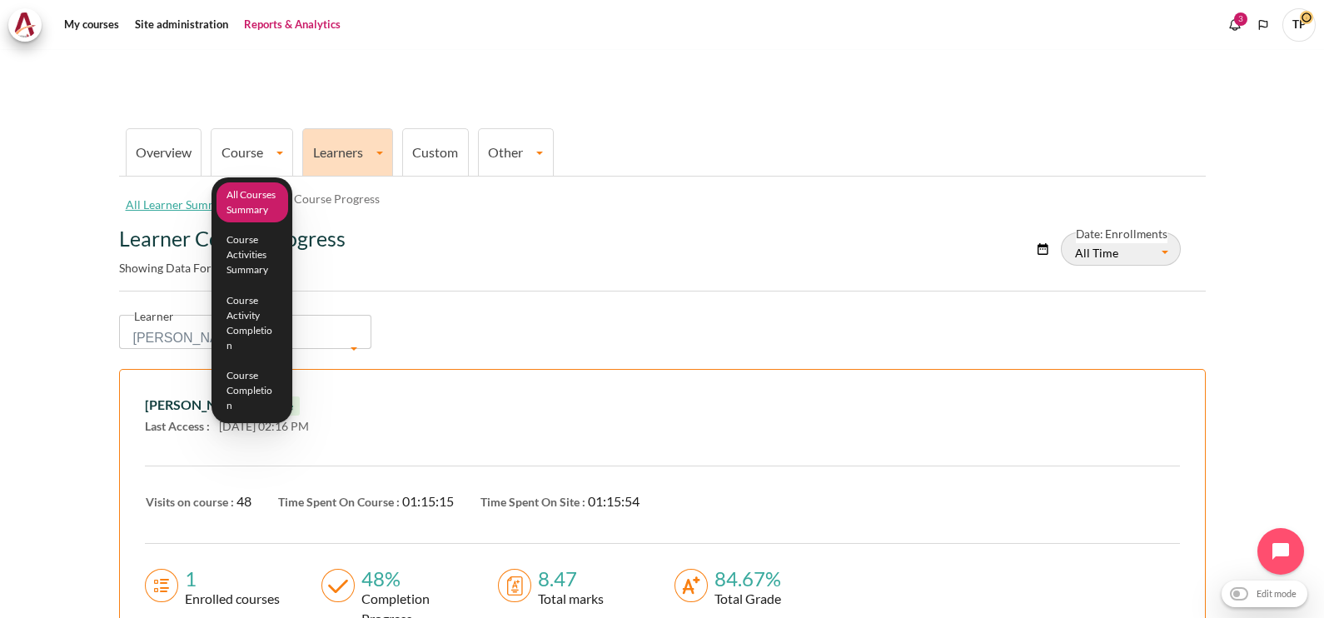
click at [259, 187] on link "All Courses Summary" at bounding box center [253, 202] width 72 height 41
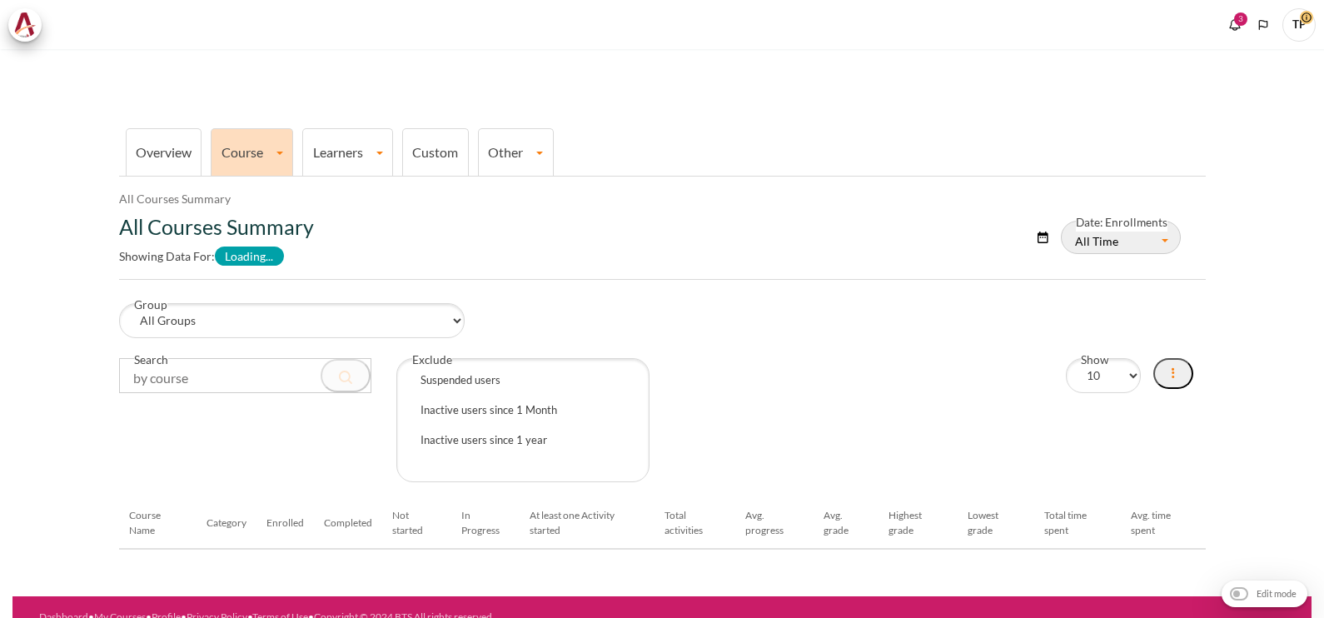
select select "Content"
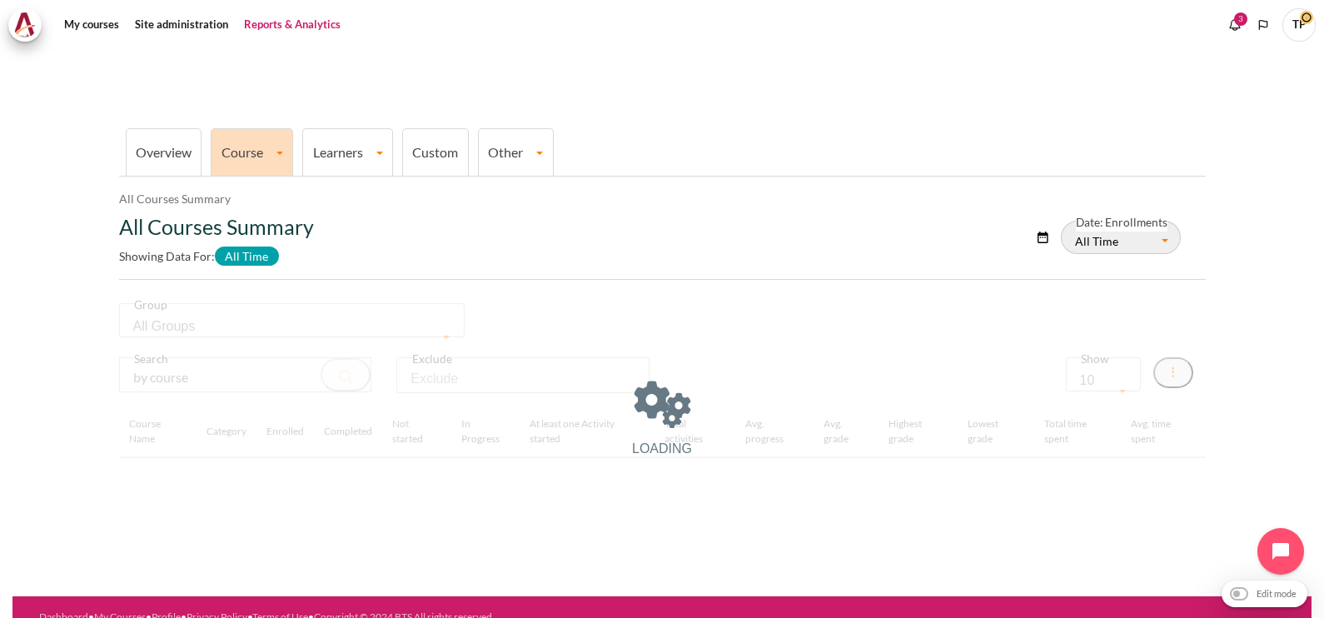
click at [162, 153] on link "Overview" at bounding box center [164, 152] width 56 height 16
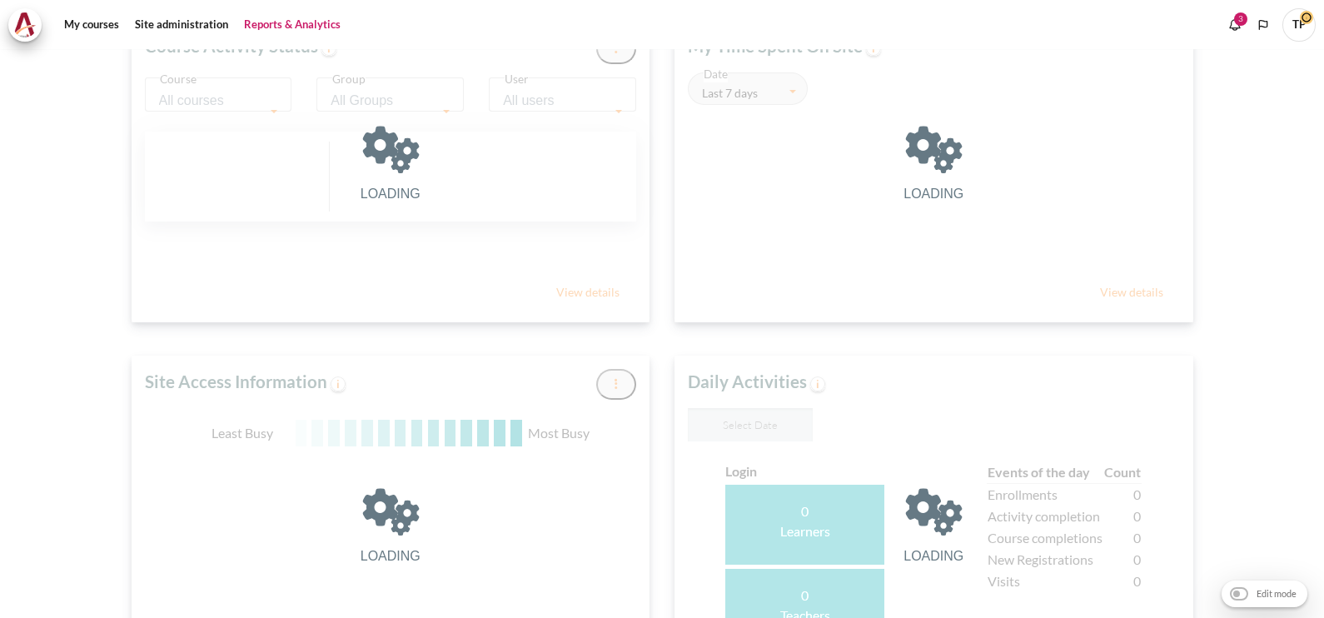
type input "03 Oct 2025"
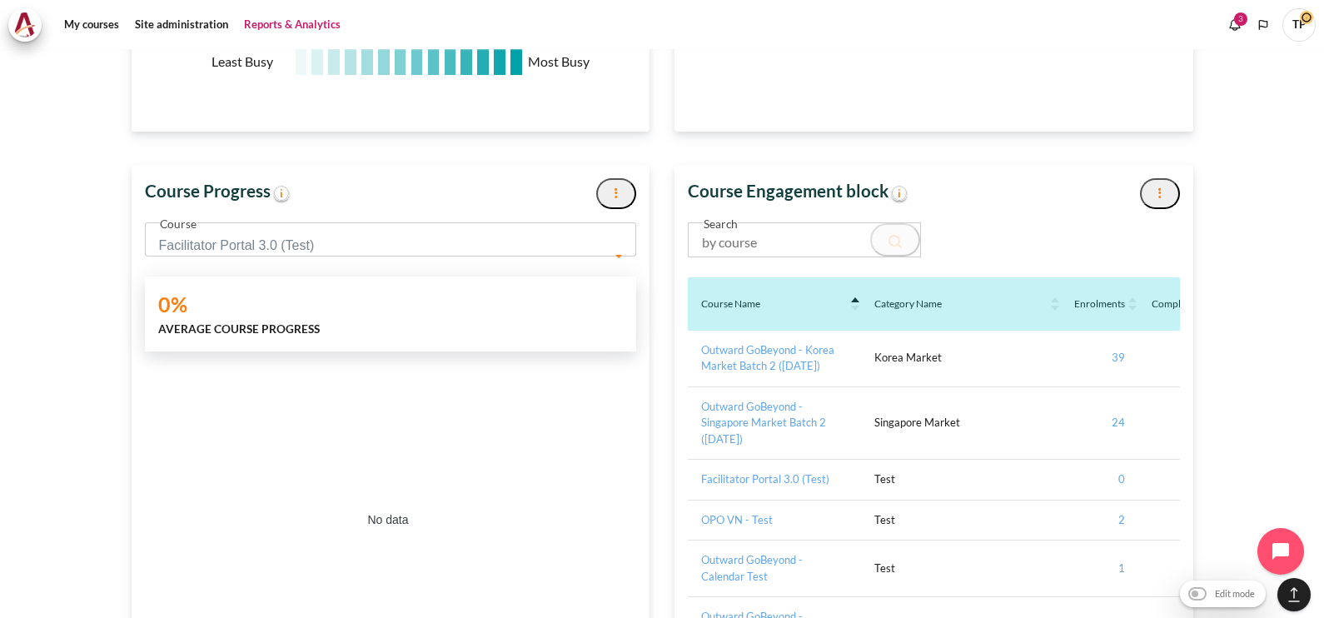
click at [384, 243] on span "Facilitator Portal 3.0 (Test)" at bounding box center [385, 245] width 452 height 23
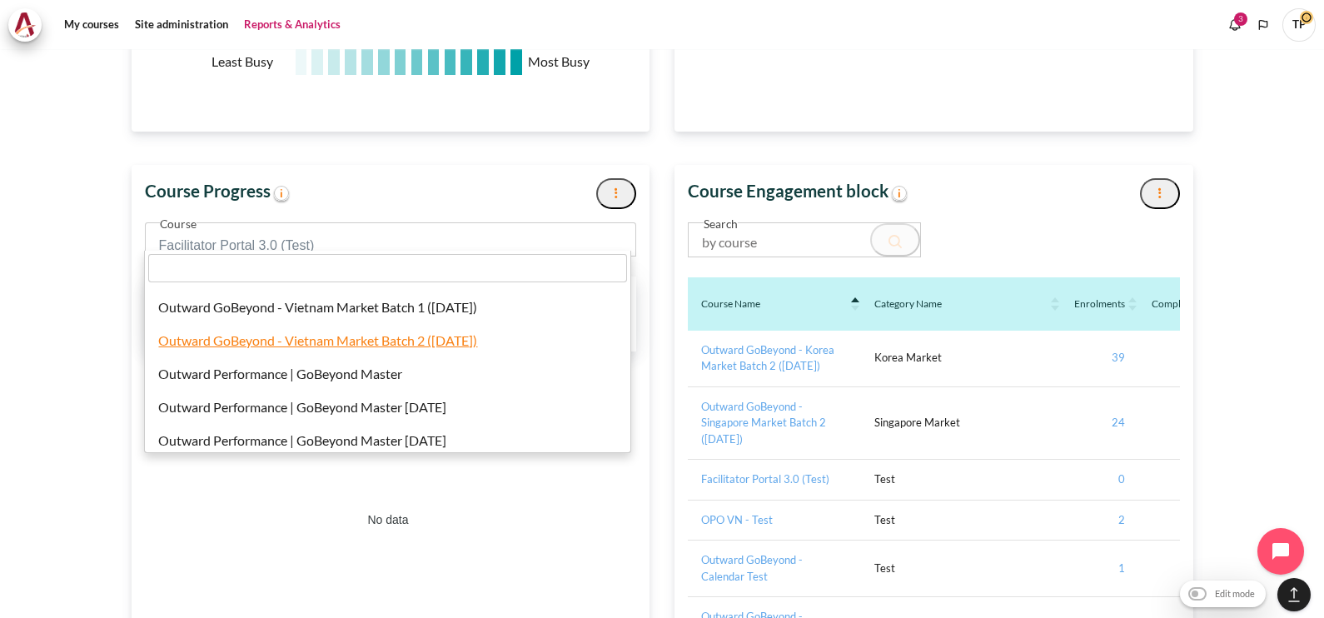
select select "828"
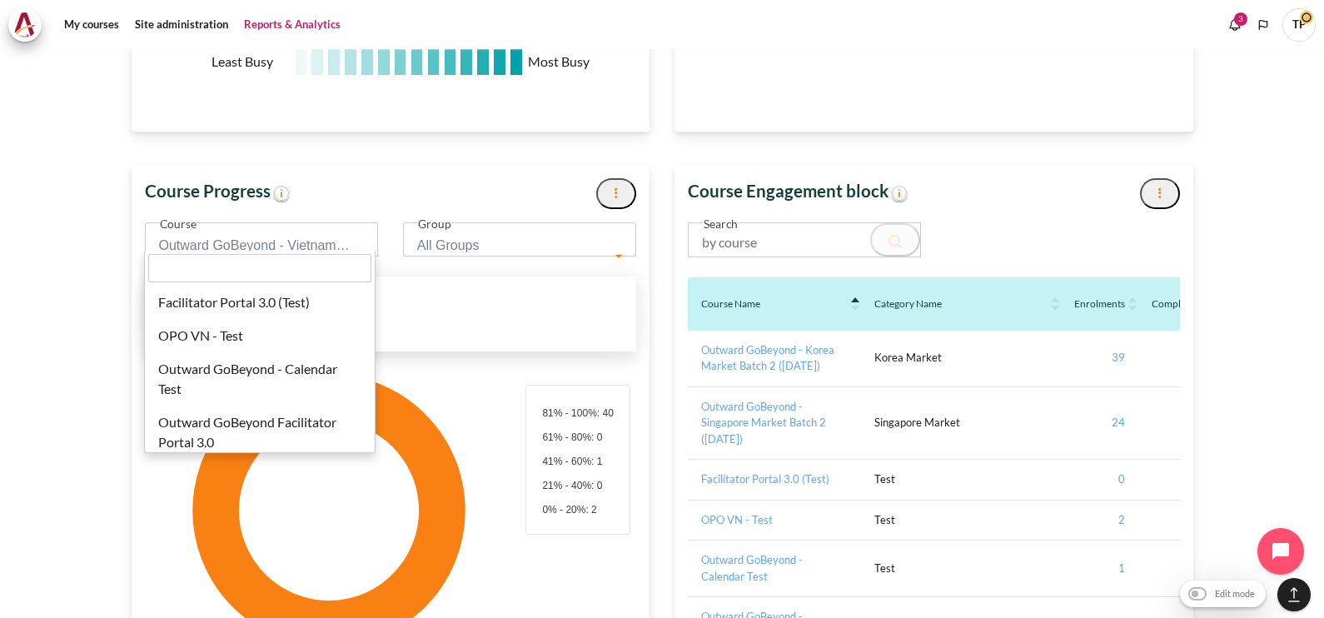
click at [316, 234] on span "Outward GoBeyond - Vietnam Market Batch 2 ([DATE])" at bounding box center [256, 245] width 194 height 23
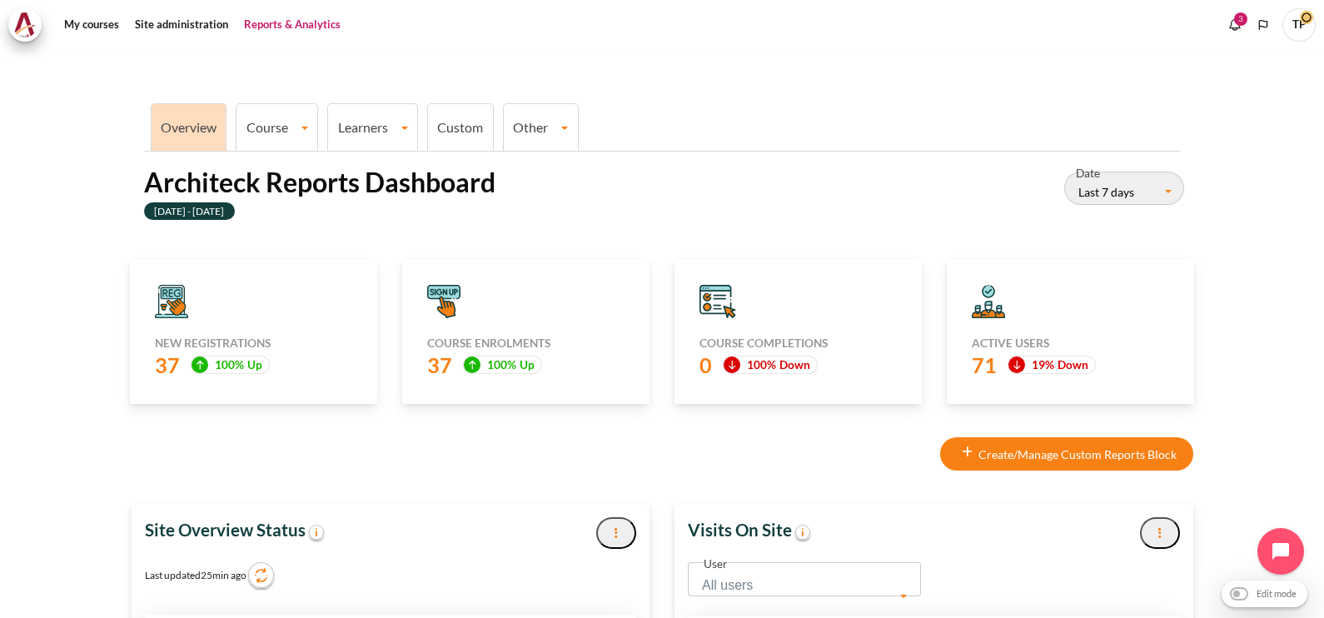
click at [381, 122] on link "Learners" at bounding box center [372, 127] width 89 height 16
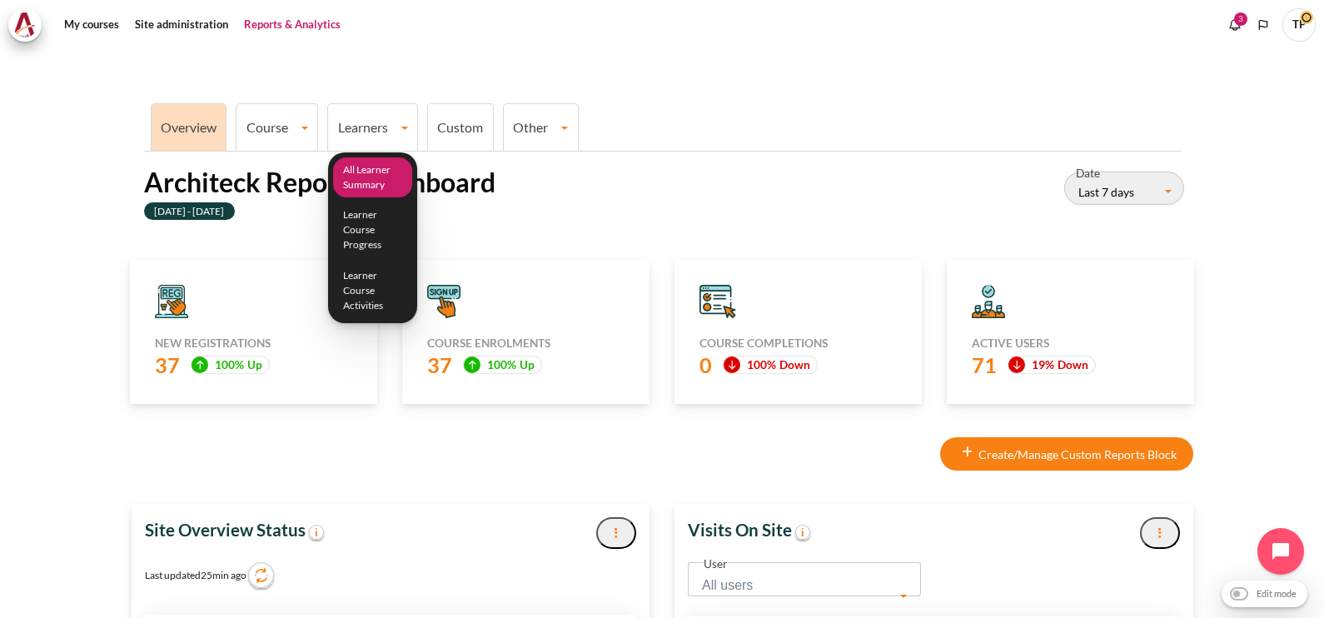
click at [372, 167] on link "All Learner Summary" at bounding box center [373, 177] width 80 height 41
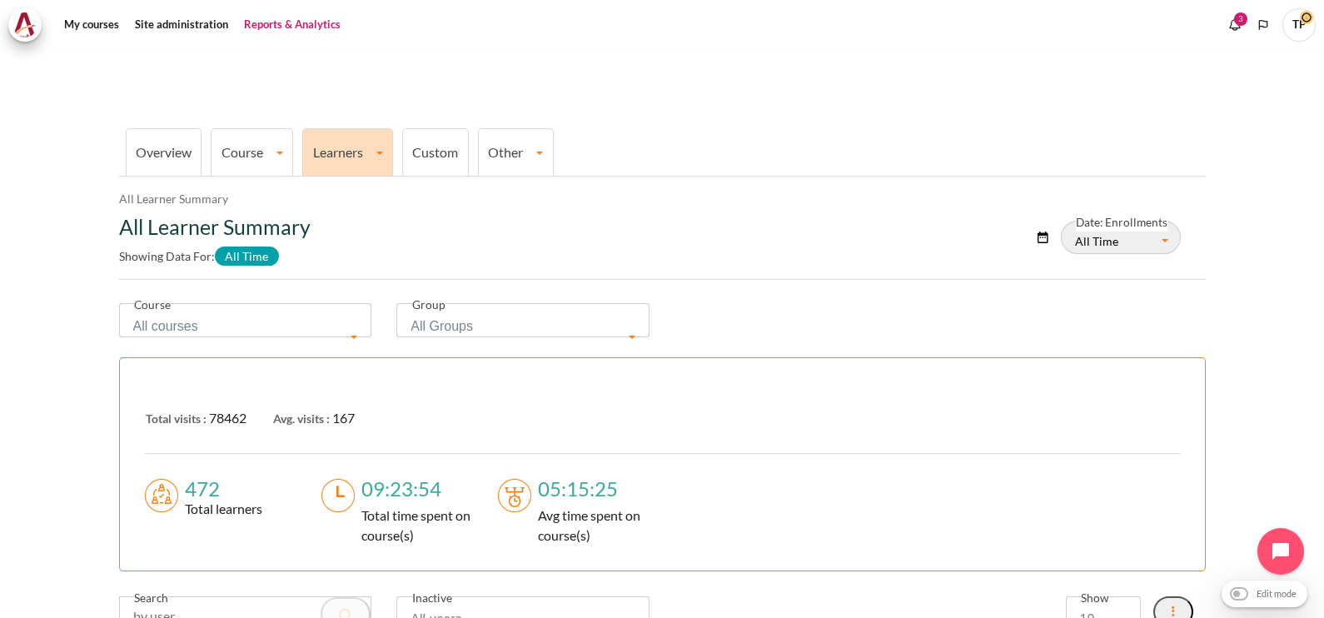
click at [207, 333] on span "All courses" at bounding box center [239, 326] width 213 height 23
click at [239, 156] on link "Course" at bounding box center [252, 152] width 81 height 16
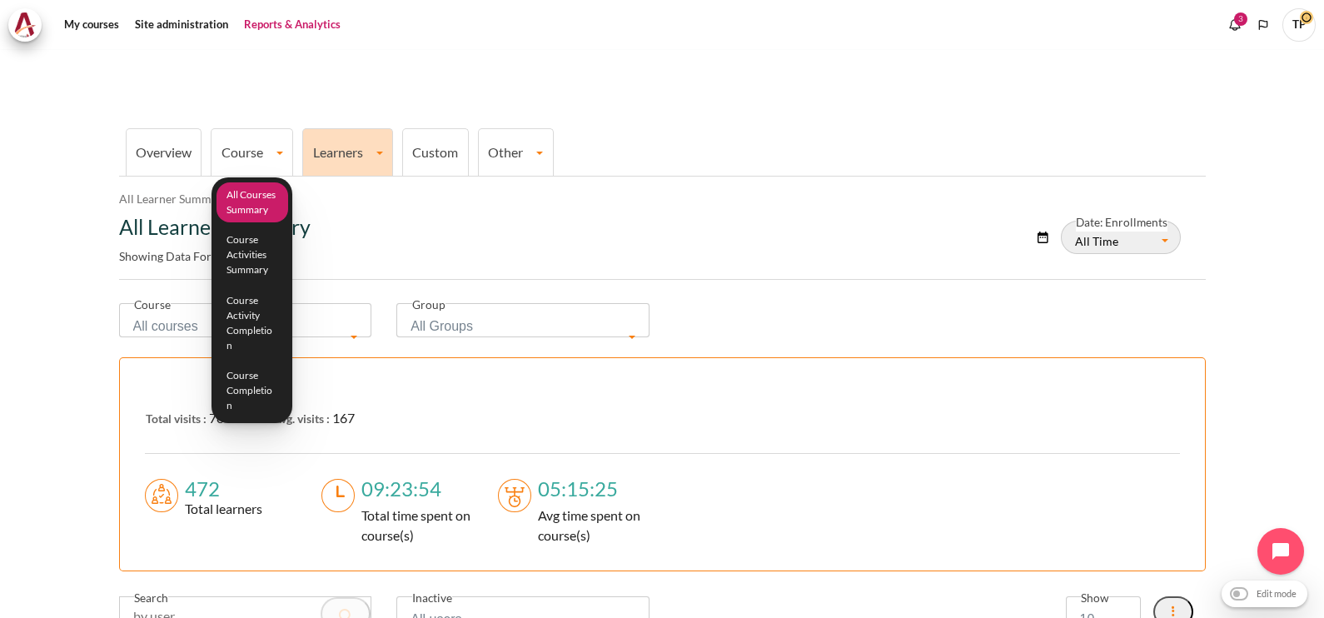
click at [253, 199] on link "All Courses Summary" at bounding box center [253, 202] width 72 height 41
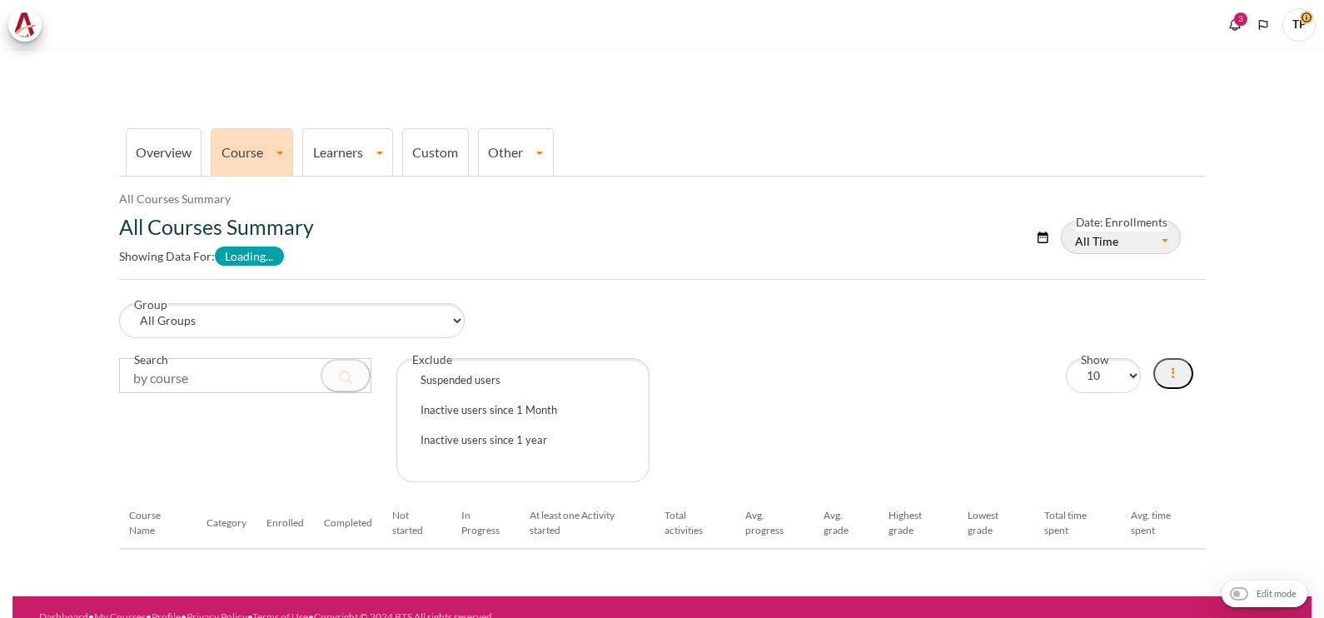
select select "Content"
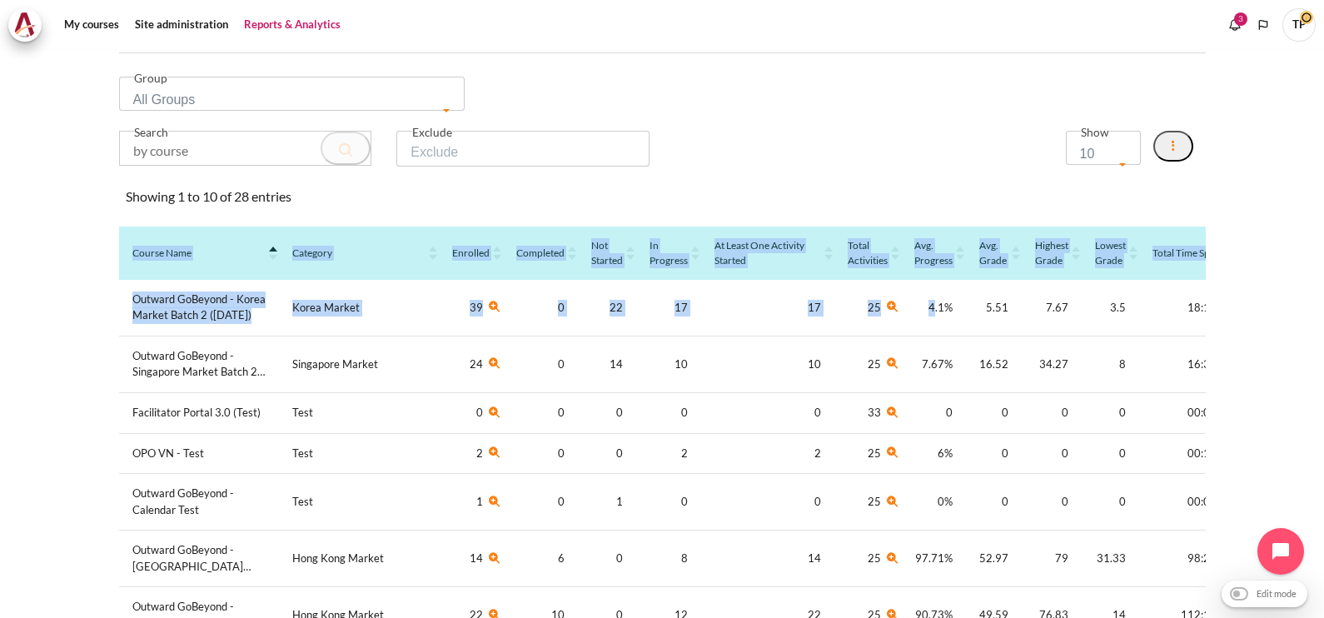
scroll to position [0, 159]
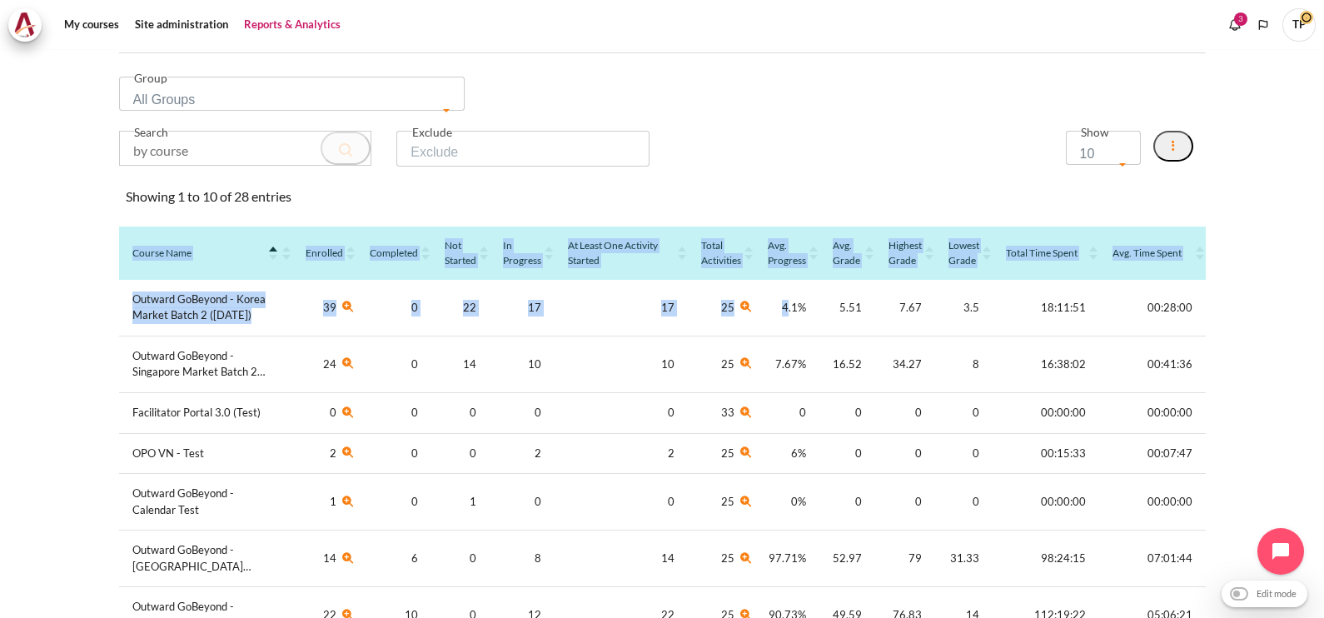
drag, startPoint x: 938, startPoint y: 311, endPoint x: 1218, endPoint y: 316, distance: 280.7
click at [1218, 316] on section "Overview Course All Courses Summary Course Activities Summary Course Activity C…" at bounding box center [661, 373] width 1299 height 1101
click at [1233, 339] on section "Overview Course All Courses Summary Course Activities Summary Course Activity C…" at bounding box center [661, 373] width 1299 height 1101
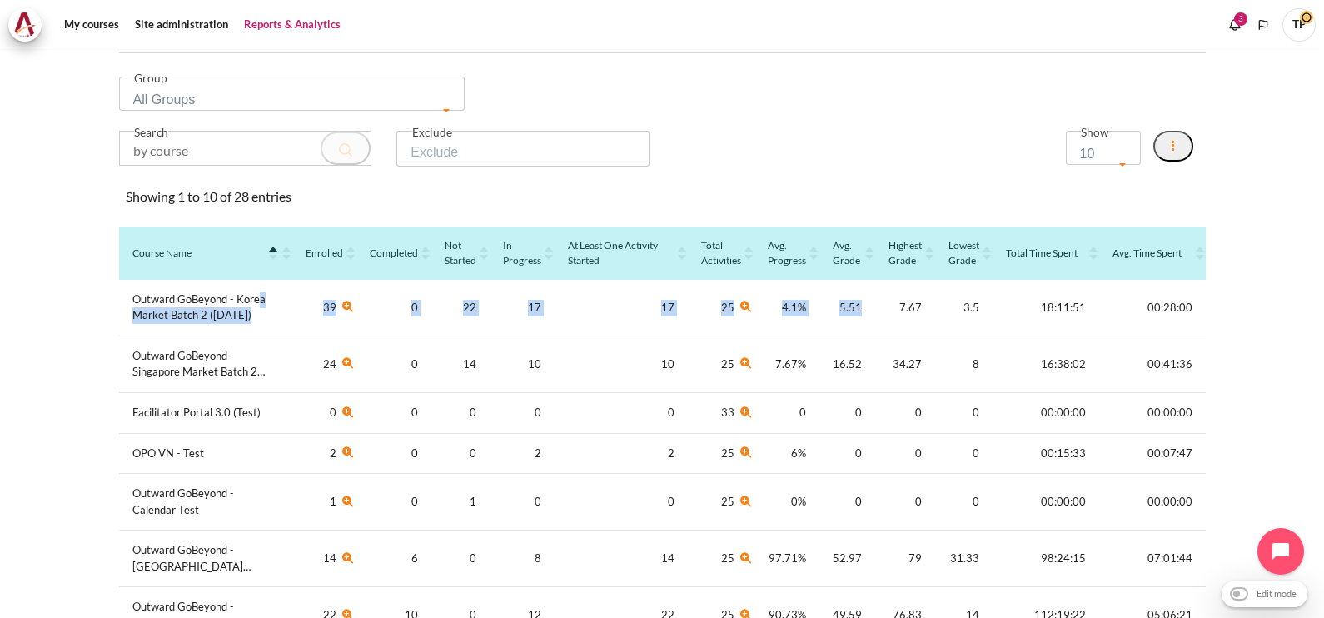
scroll to position [0, 0]
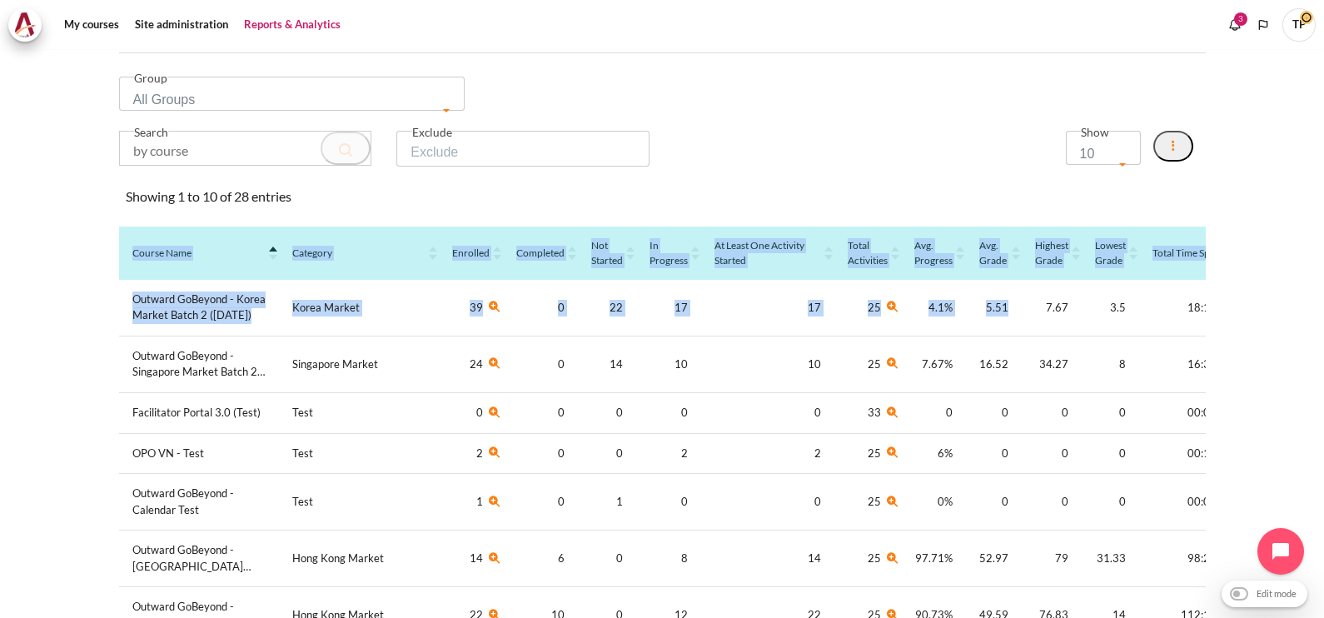
drag, startPoint x: 860, startPoint y: 297, endPoint x: 104, endPoint y: 299, distance: 756.2
click at [104, 299] on section "Overview Course All Courses Summary Course Activities Summary Course Activity C…" at bounding box center [661, 373] width 1299 height 1101
drag, startPoint x: 104, startPoint y: 299, endPoint x: 77, endPoint y: 341, distance: 49.9
click at [77, 341] on section "Overview Course All Courses Summary Course Activities Summary Course Activity C…" at bounding box center [661, 373] width 1299 height 1101
click at [75, 357] on section "Overview Course All Courses Summary Course Activities Summary Course Activity C…" at bounding box center [661, 373] width 1299 height 1101
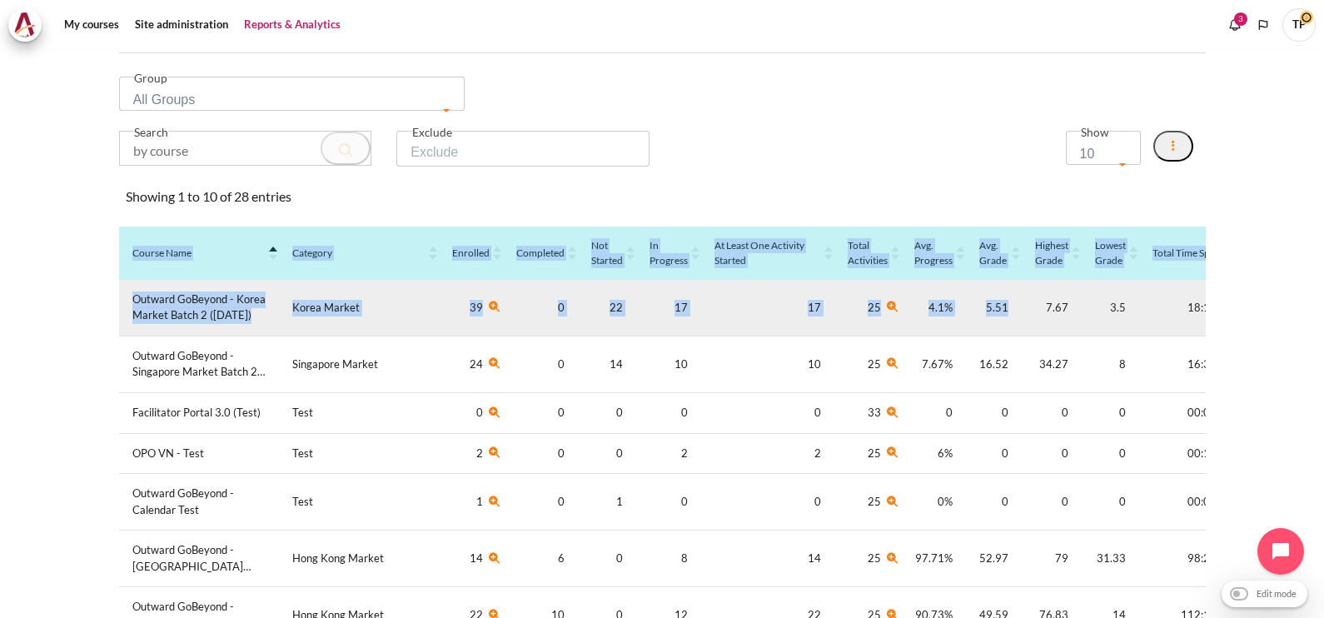
click at [587, 315] on td "22" at bounding box center [607, 308] width 58 height 57
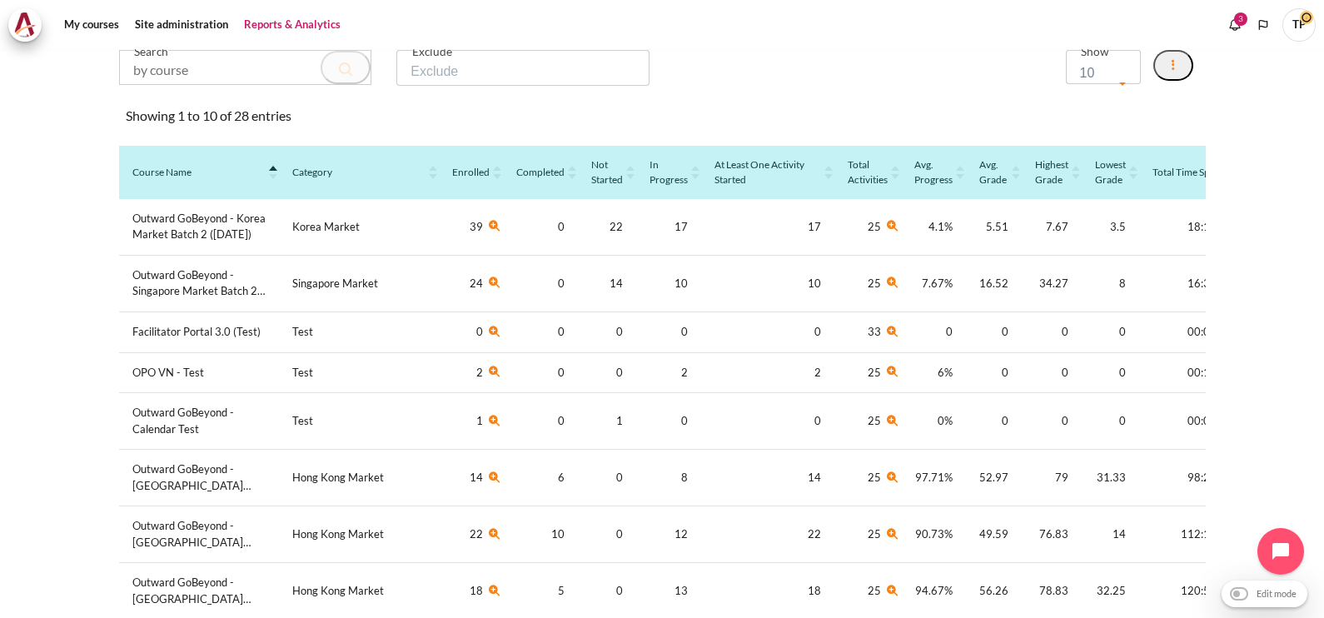
scroll to position [275, 0]
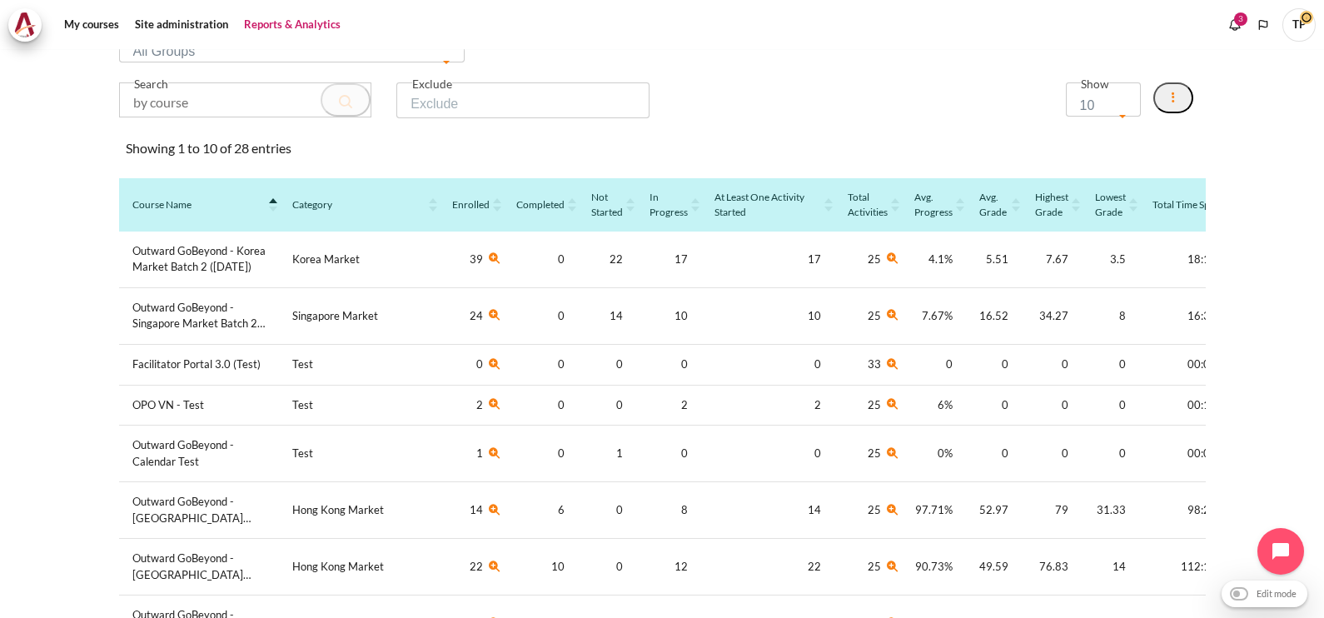
click at [230, 104] on input "Content" at bounding box center [246, 99] width 252 height 33
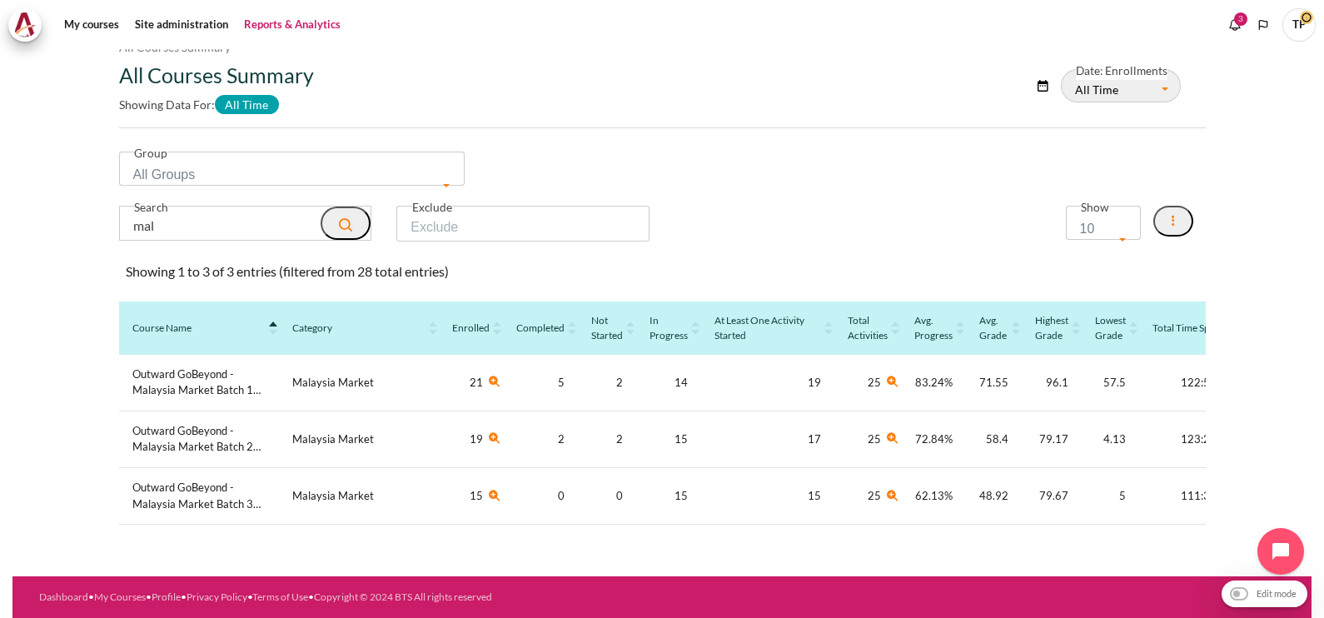
scroll to position [166, 0]
drag, startPoint x: 244, startPoint y: 196, endPoint x: -4, endPoint y: 210, distance: 248.6
click at [0, 210] on html "Skip to main content My courses" at bounding box center [662, 309] width 1324 height 618
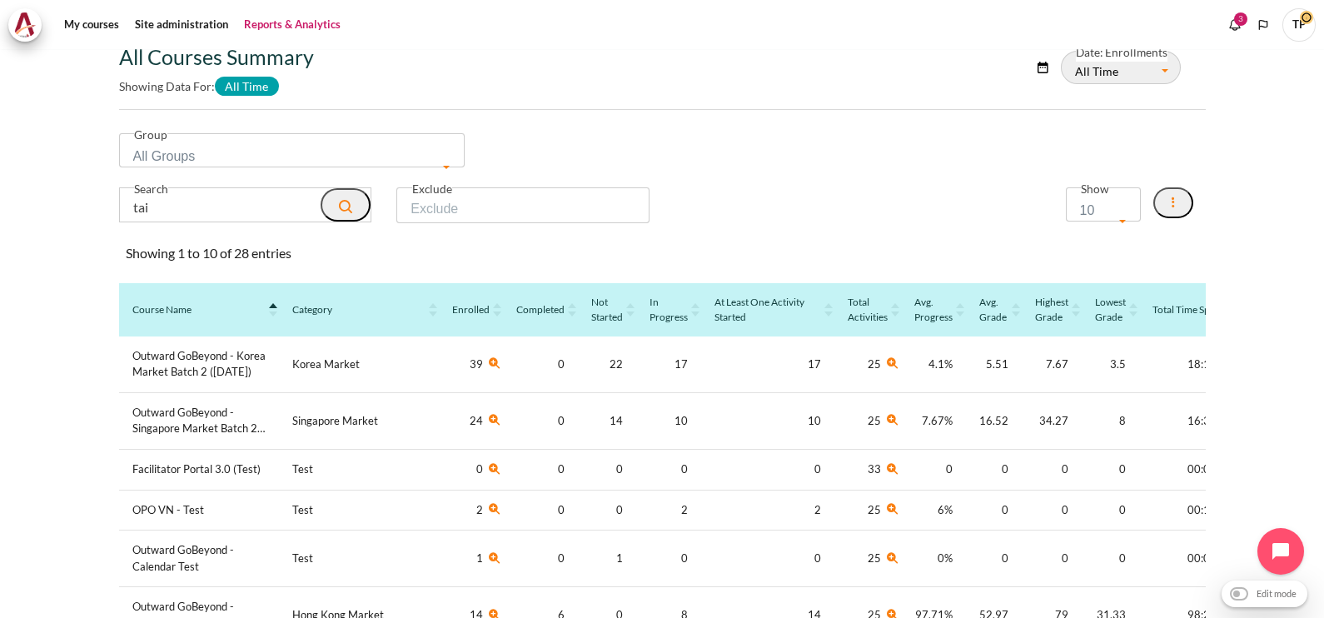
scroll to position [110, 0]
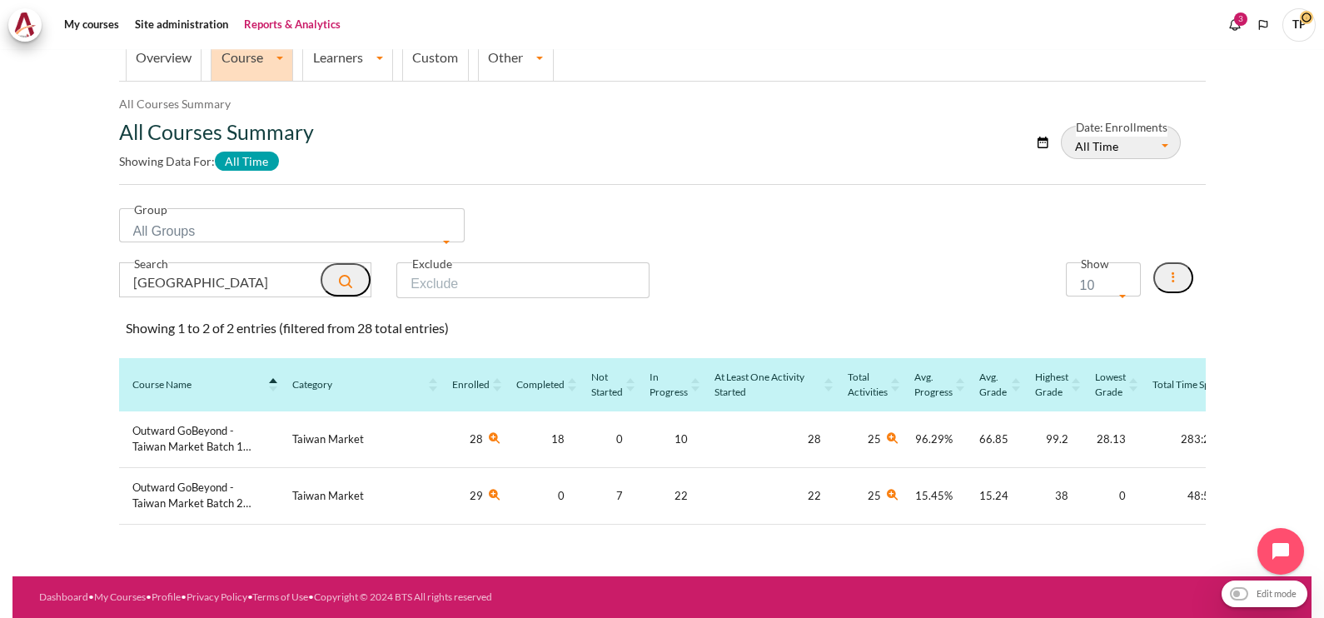
type input "[GEOGRAPHIC_DATA]"
click at [75, 18] on link "My courses" at bounding box center [91, 24] width 67 height 33
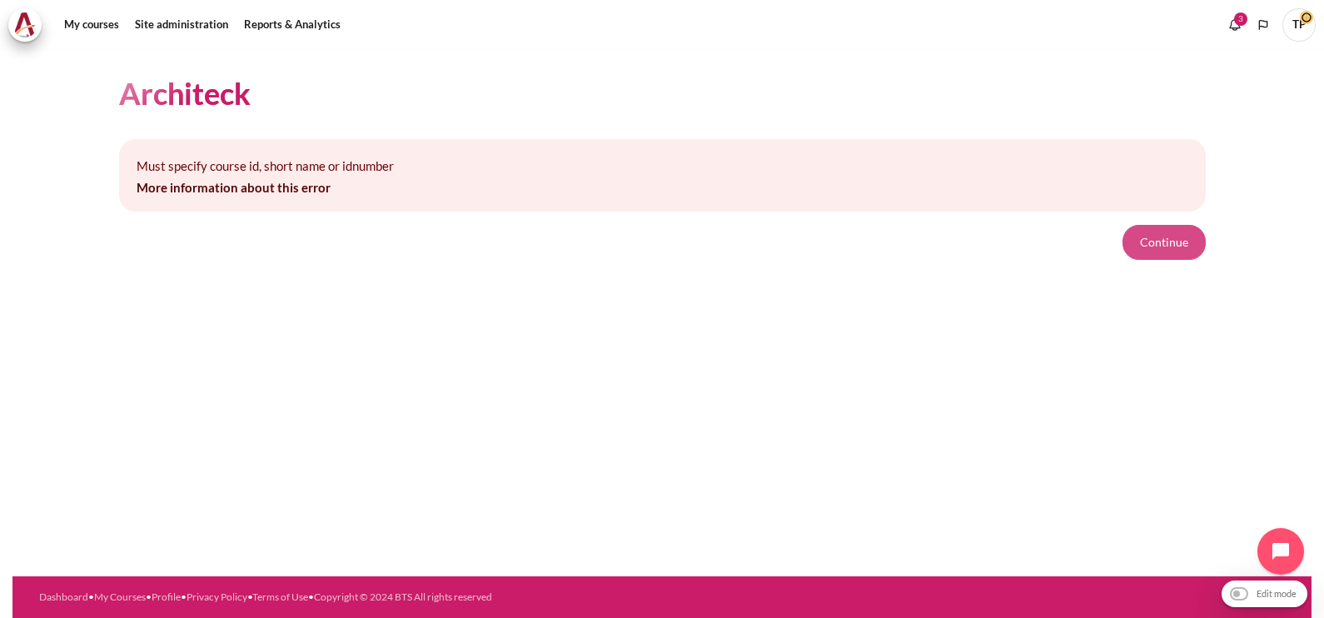
click at [1193, 242] on button "Continue" at bounding box center [1164, 242] width 83 height 35
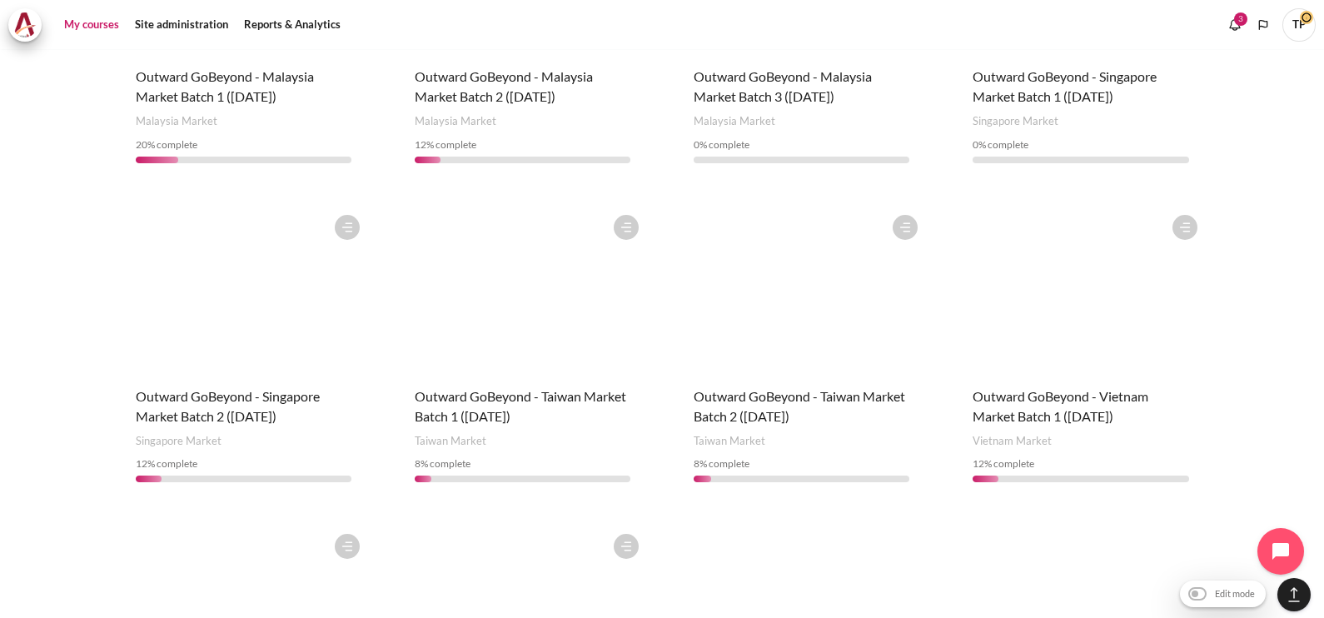
scroll to position [1145, 0]
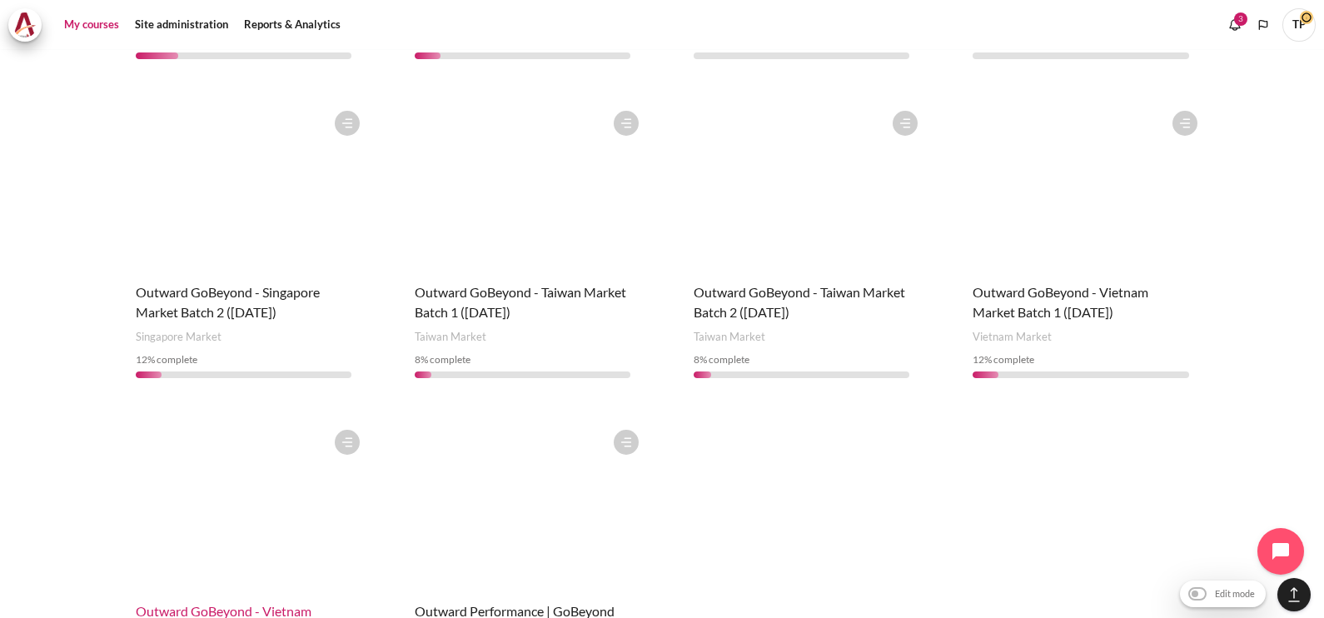
click at [266, 603] on span "Outward GoBeyond - Vietnam Market Batch 2 (Jul 2025)" at bounding box center [224, 621] width 176 height 36
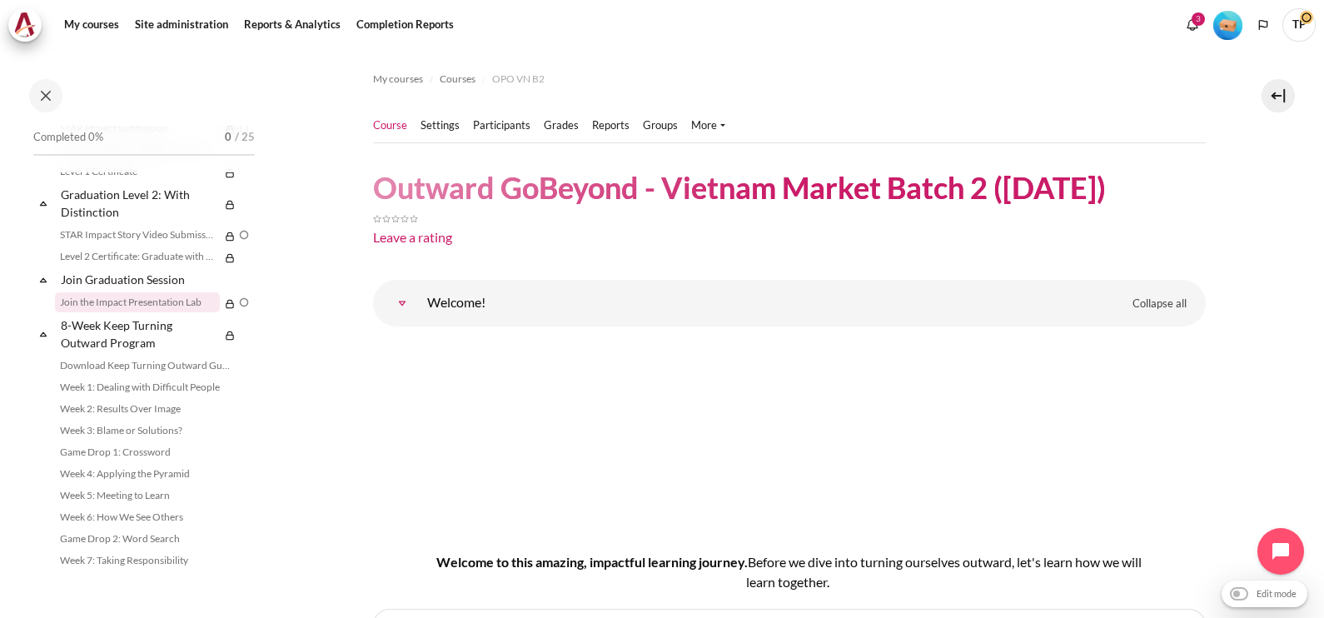
scroll to position [1866, 0]
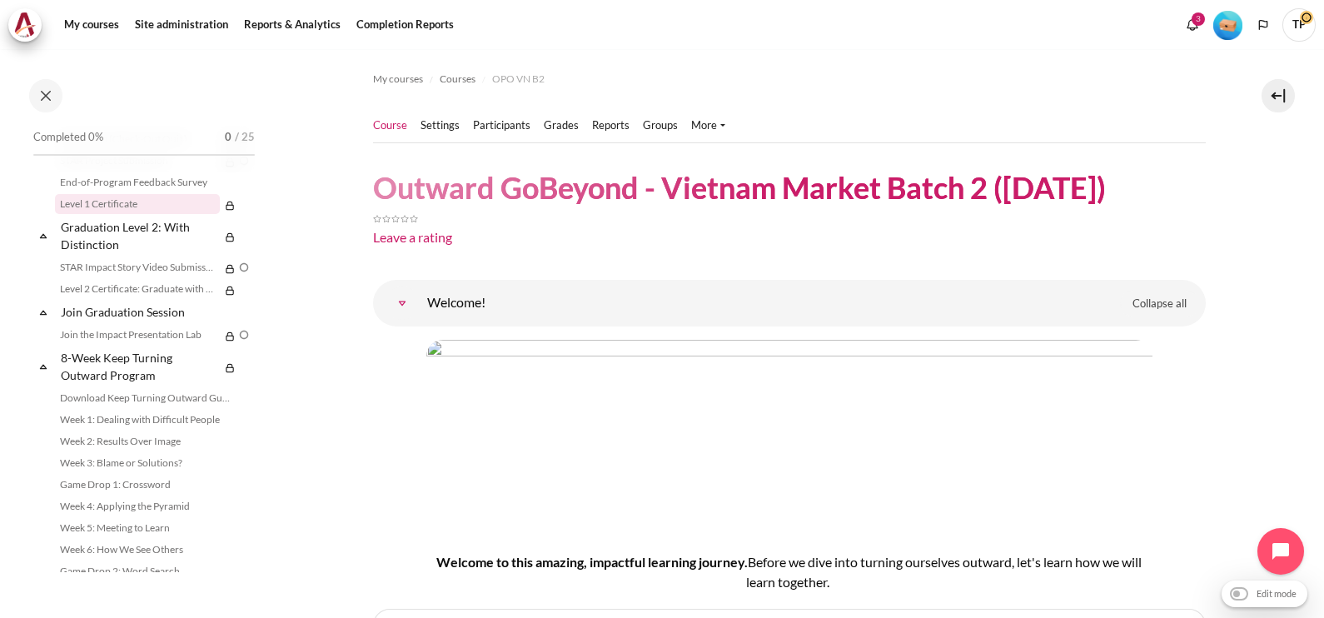
click at [100, 214] on link "Level 1 Certificate" at bounding box center [137, 204] width 165 height 20
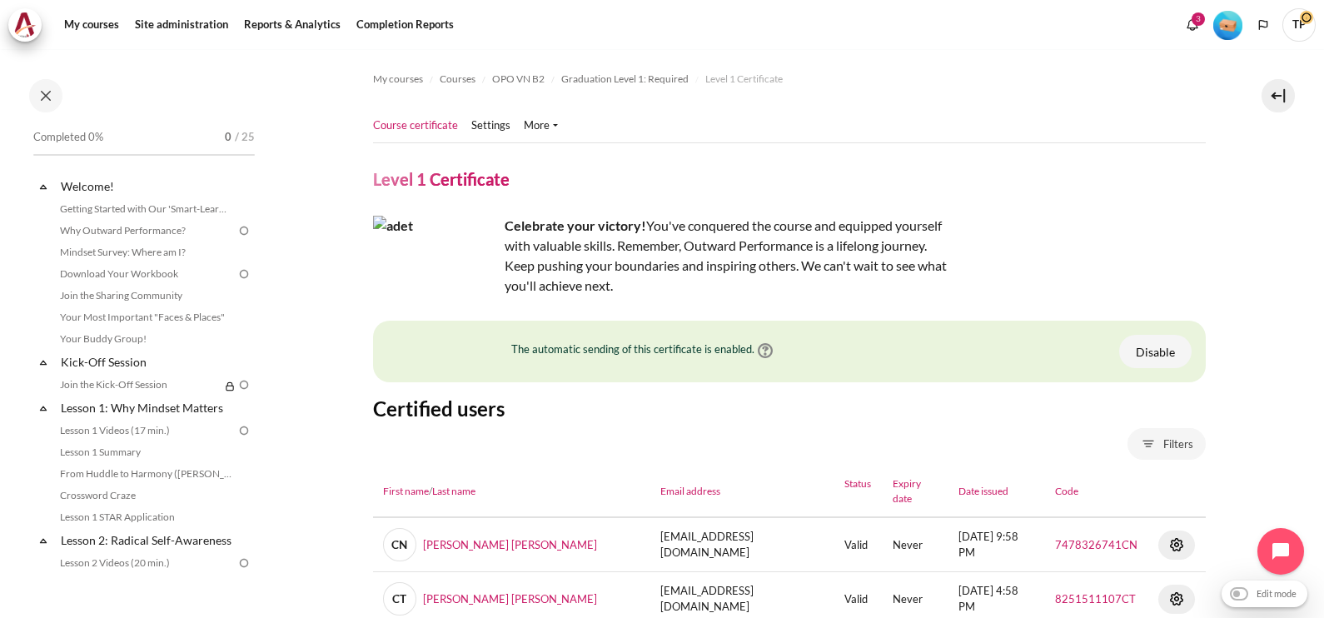
scroll to position [1771, 0]
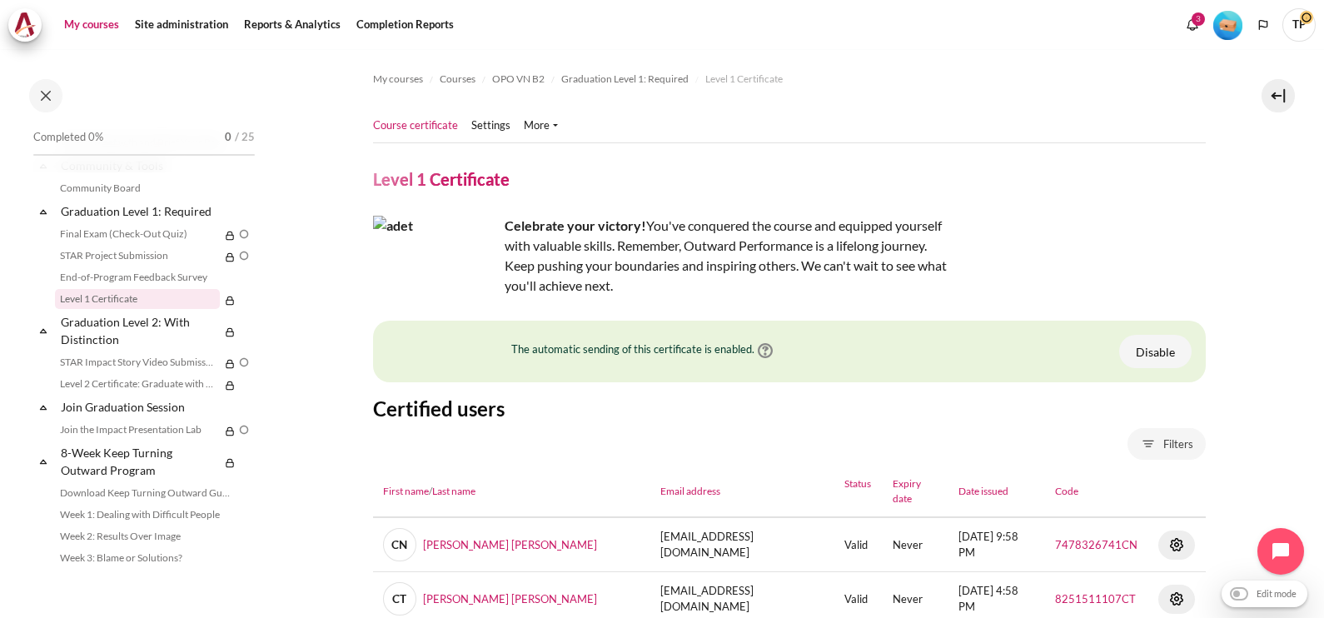
click at [102, 33] on link "My courses" at bounding box center [91, 24] width 67 height 33
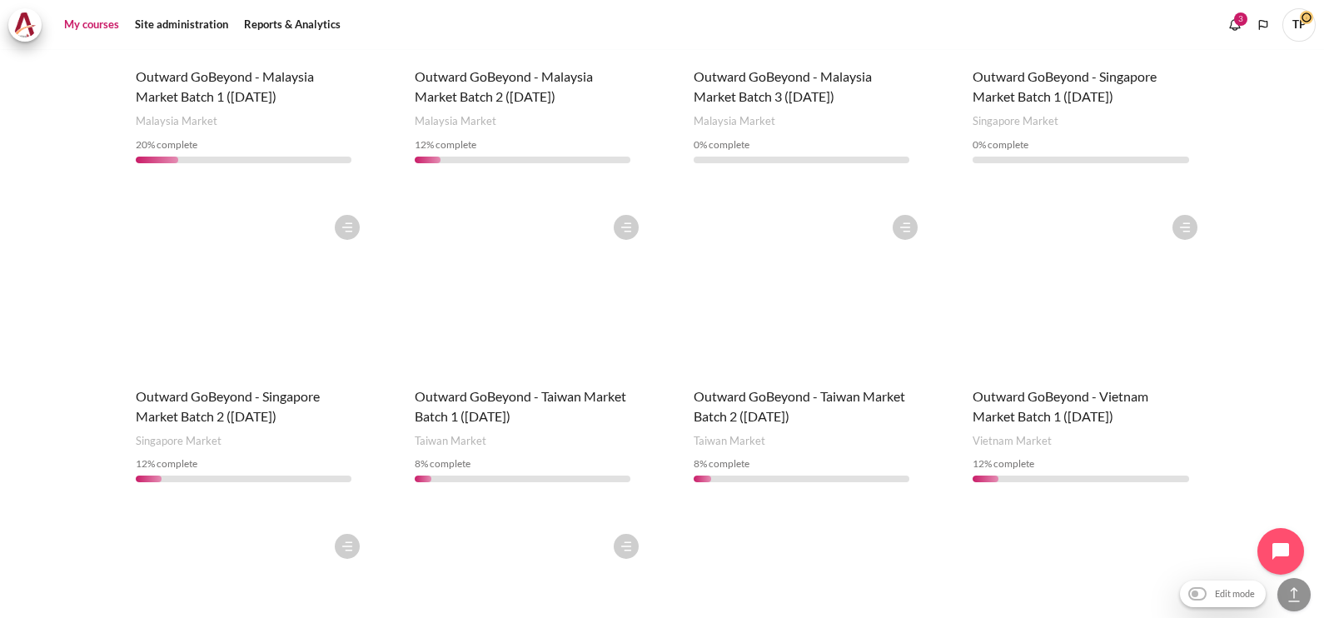
scroll to position [832, 0]
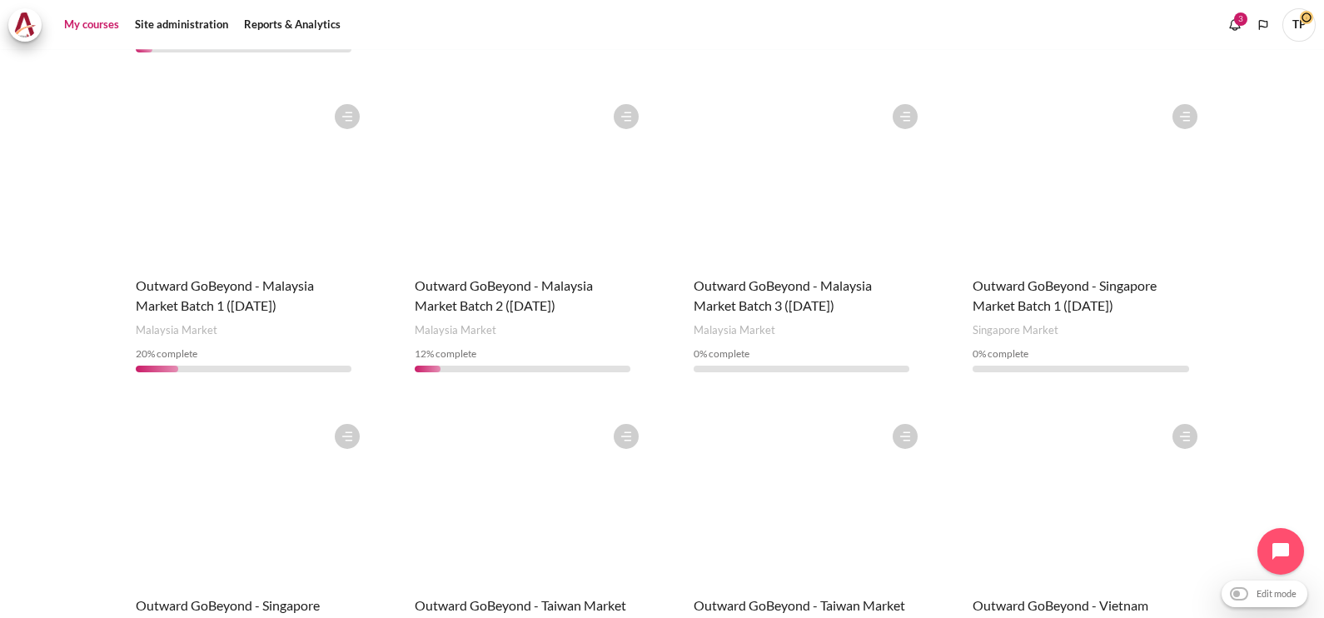
click at [989, 215] on figure "Content" at bounding box center [1080, 179] width 249 height 167
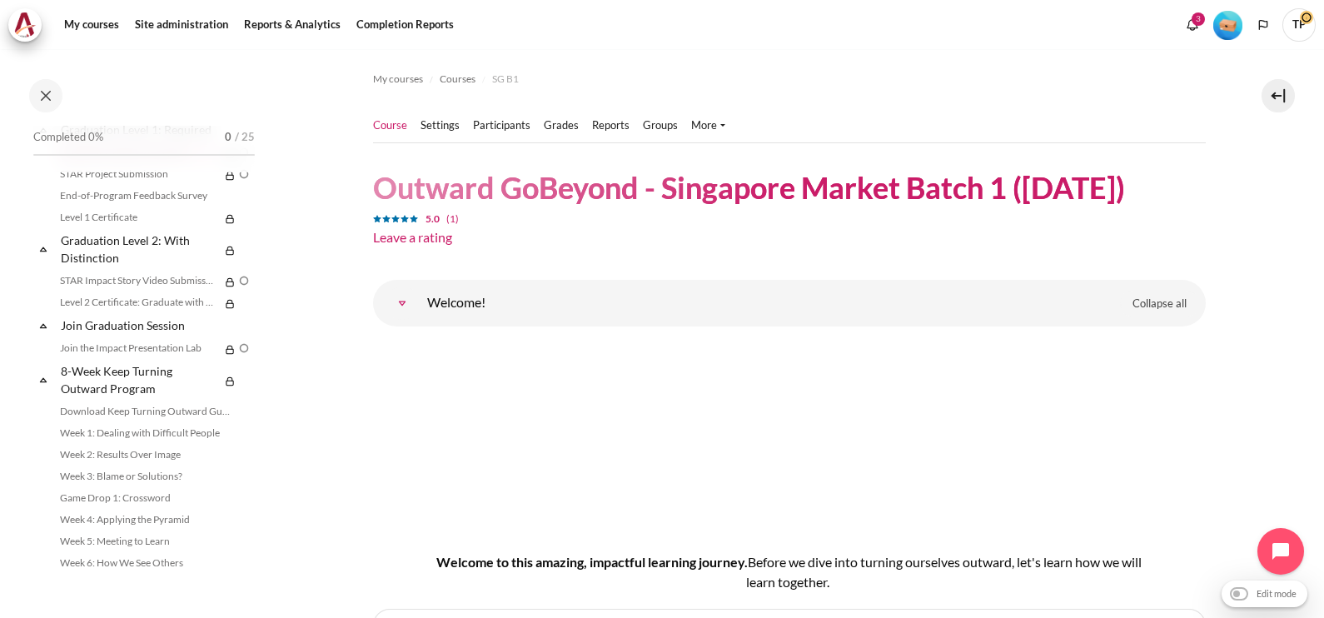
scroll to position [1762, 0]
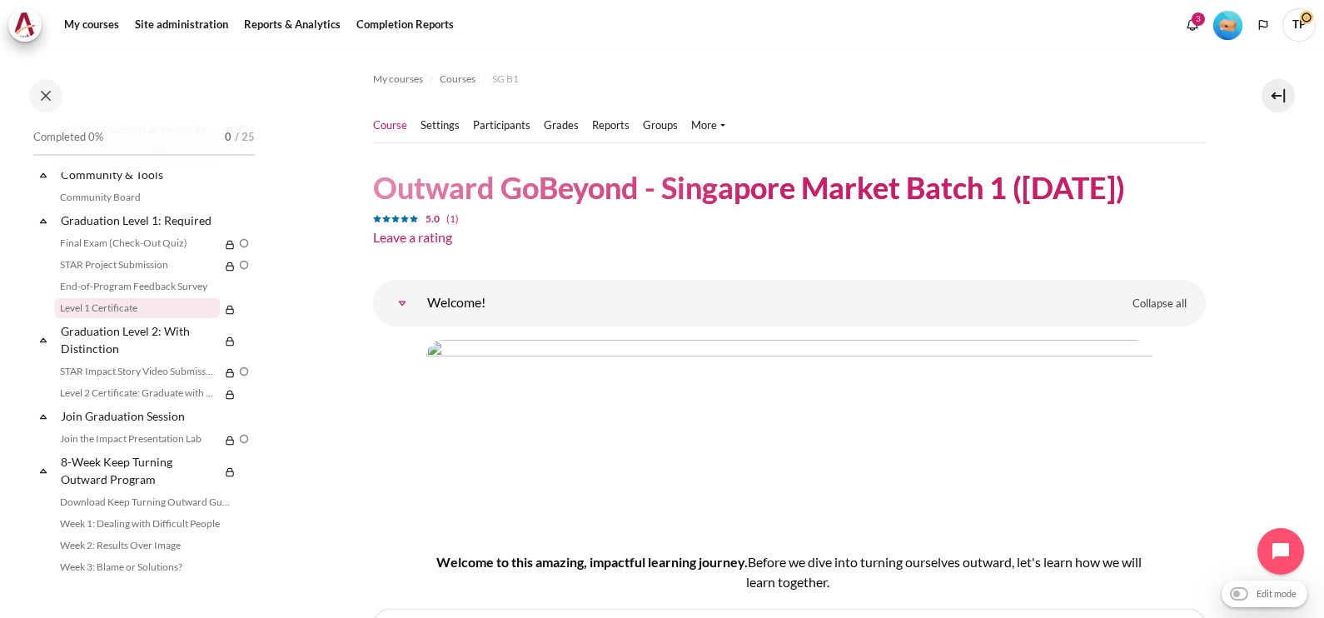
click at [72, 318] on link "Level 1 Certificate" at bounding box center [137, 308] width 165 height 20
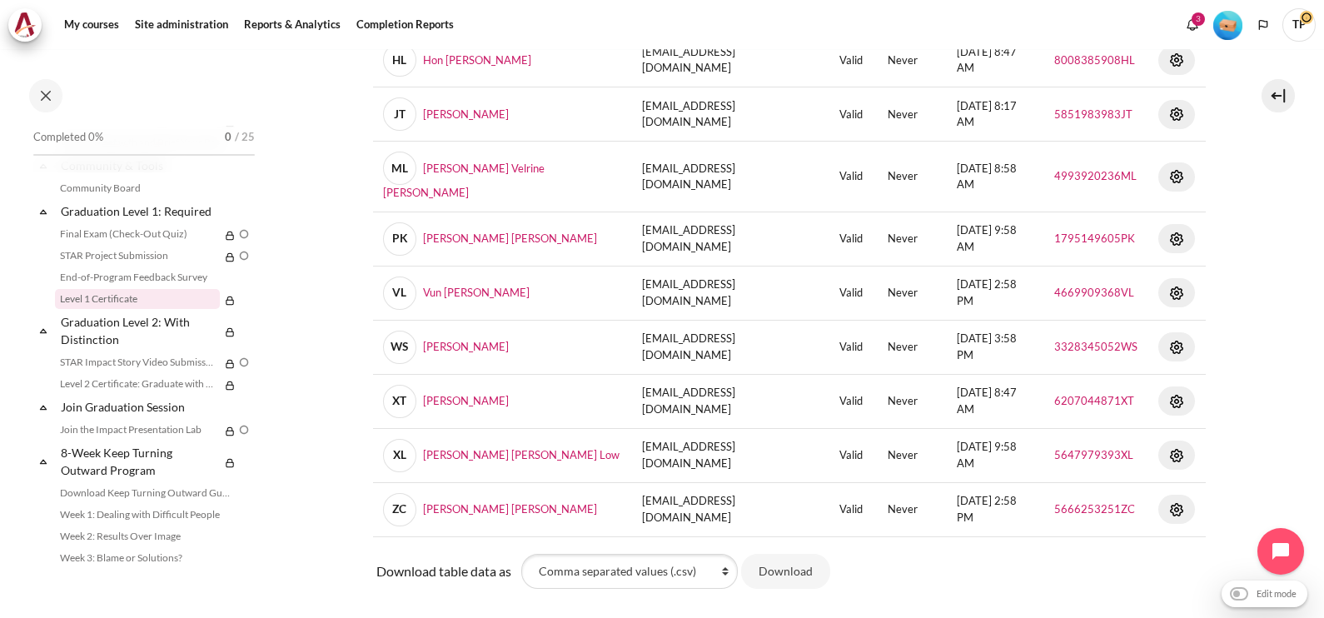
scroll to position [625, 0]
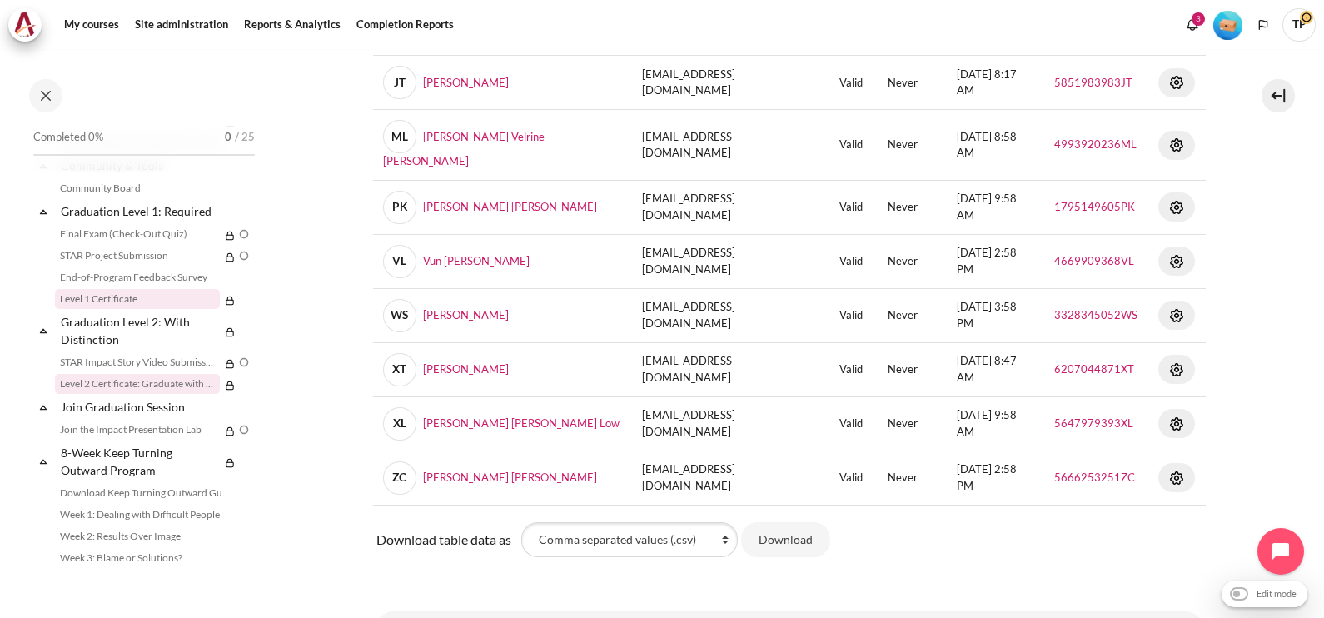
click at [74, 394] on link "Level 2 Certificate: Graduate with Distinction" at bounding box center [137, 384] width 165 height 20
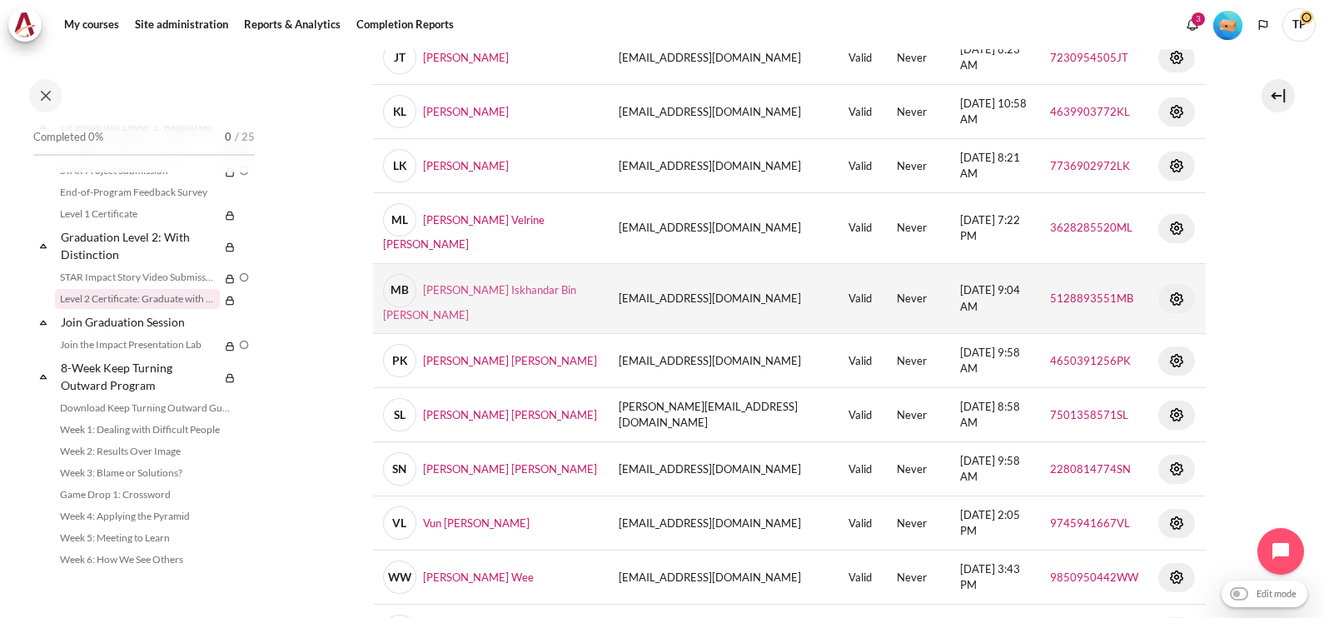
scroll to position [667, 0]
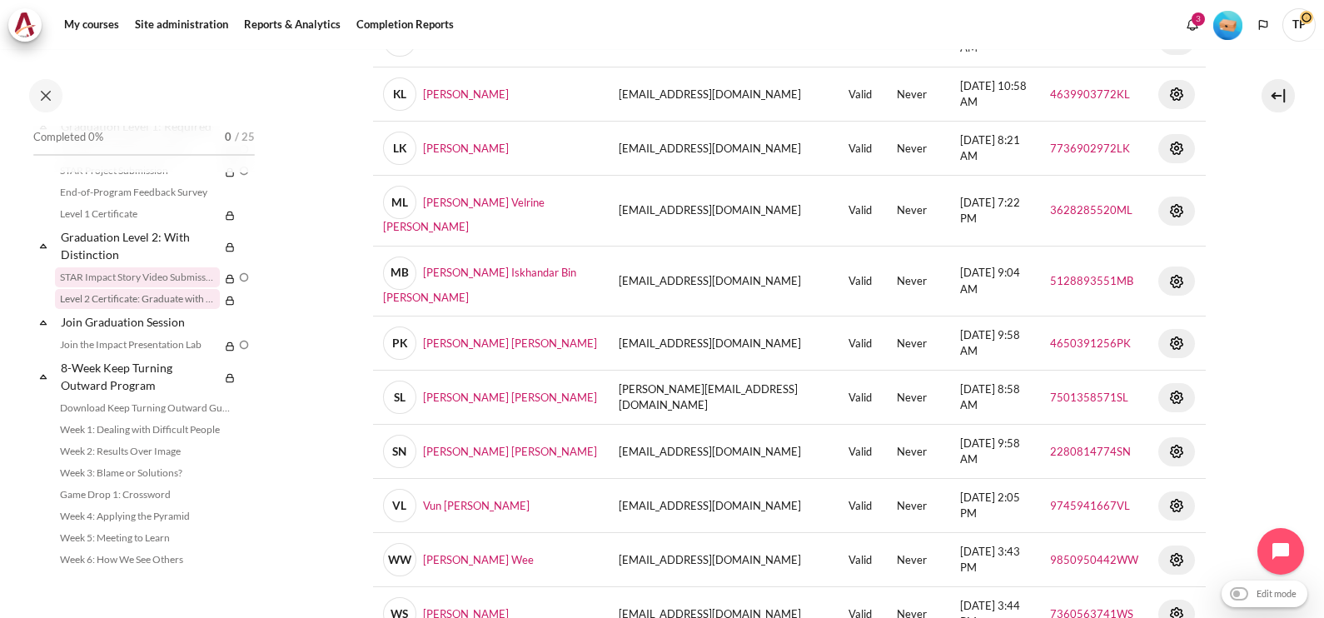
click at [98, 287] on link "STAR Impact Story Video Submission" at bounding box center [137, 277] width 165 height 20
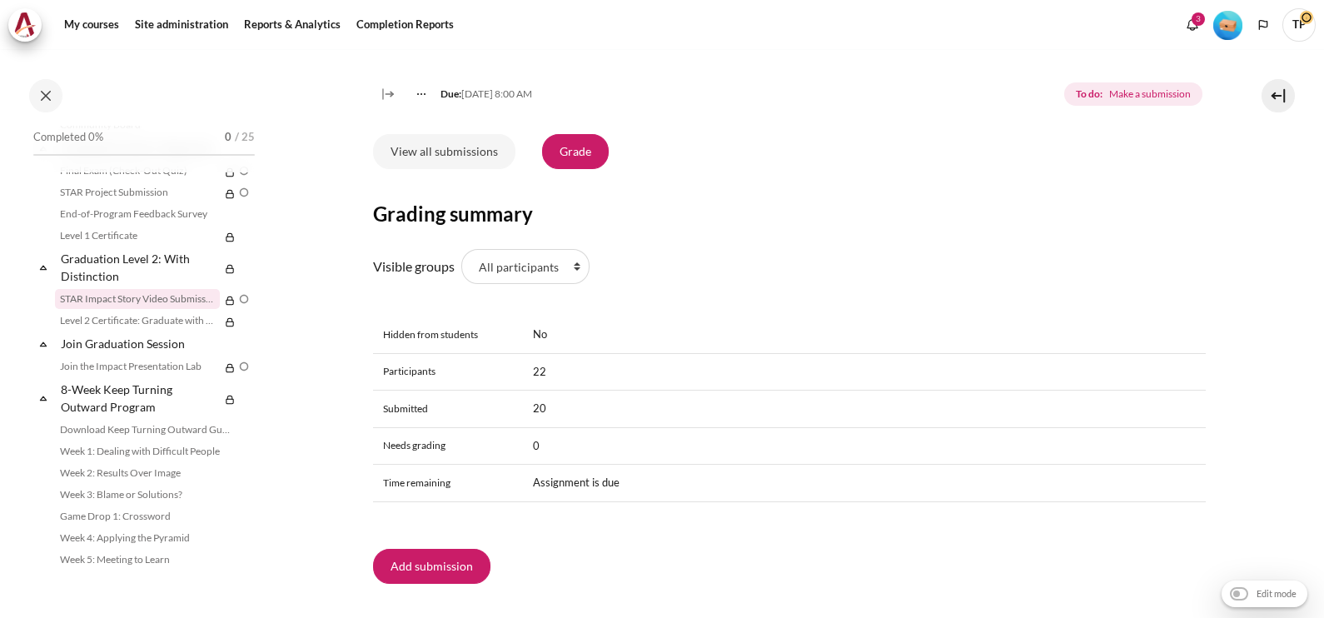
scroll to position [743, 0]
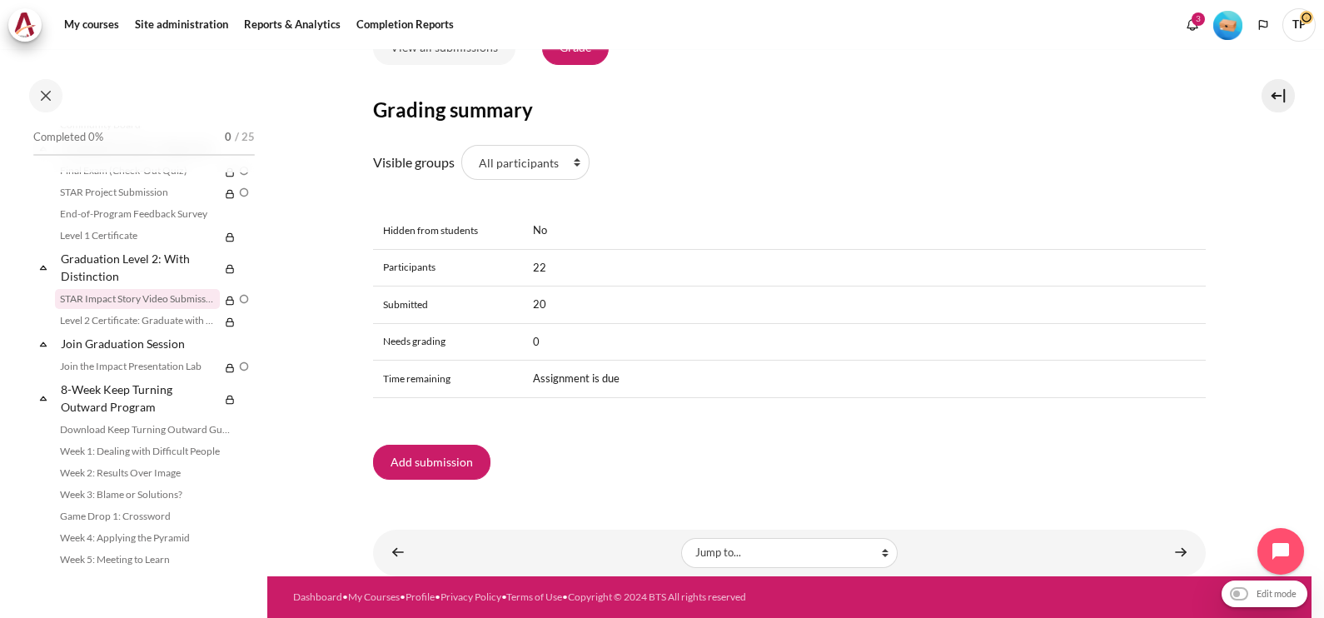
drag, startPoint x: 77, startPoint y: 30, endPoint x: 461, endPoint y: 181, distance: 412.5
click at [77, 30] on link "My courses" at bounding box center [91, 24] width 67 height 33
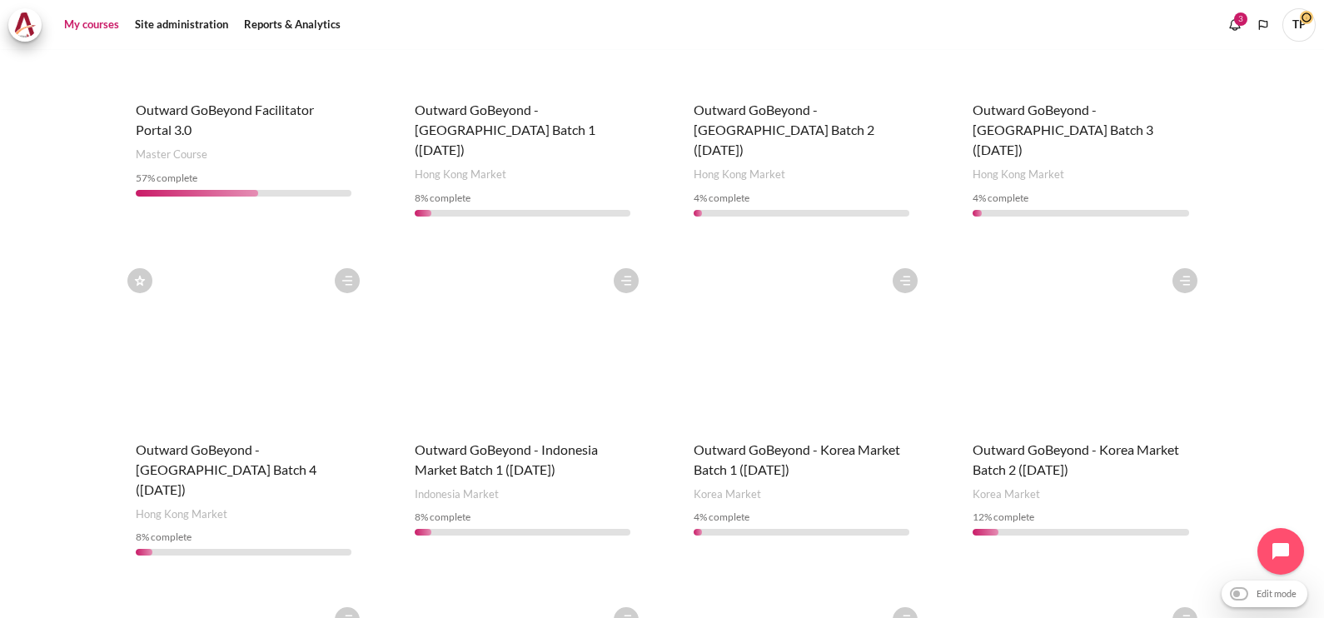
scroll to position [312, 0]
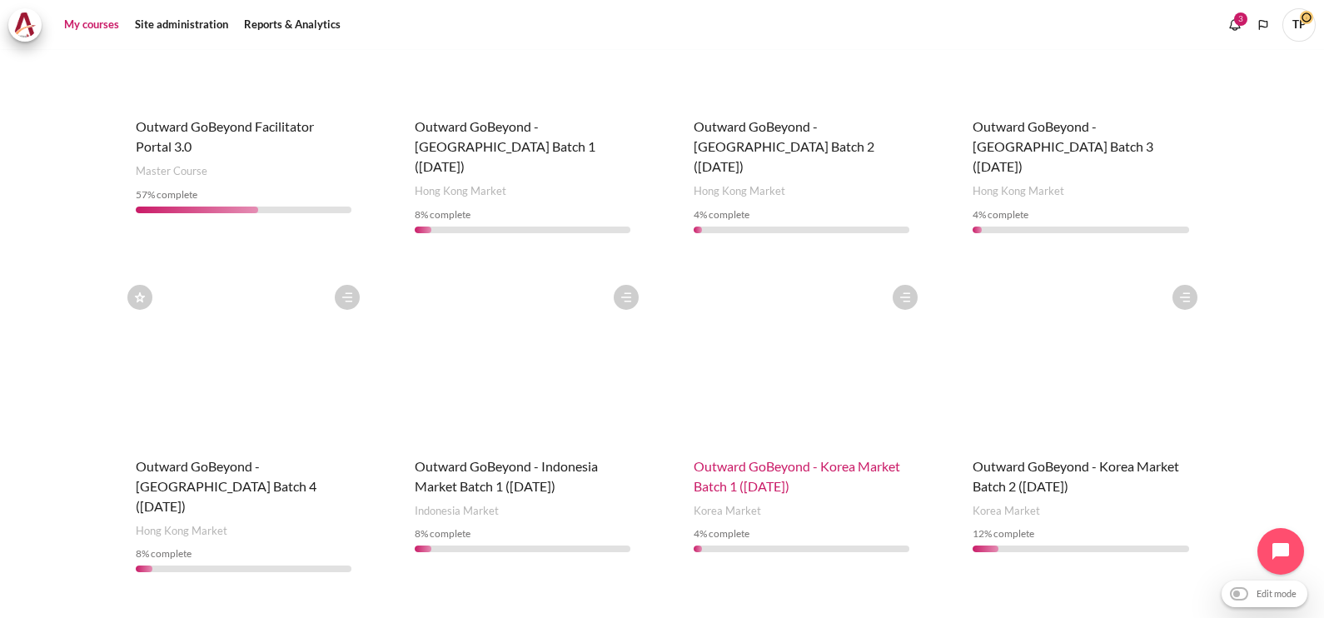
click at [738, 458] on span "Outward GoBeyond - Korea Market Batch 1 ([DATE])" at bounding box center [797, 476] width 207 height 36
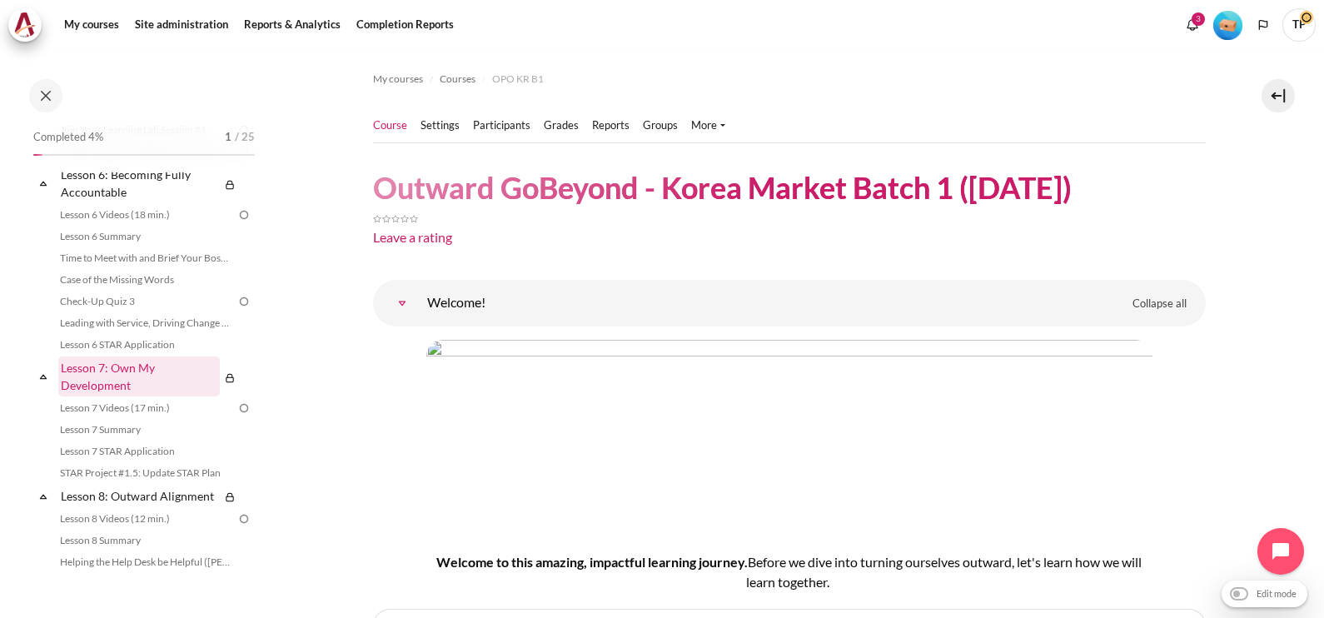
scroll to position [1874, 0]
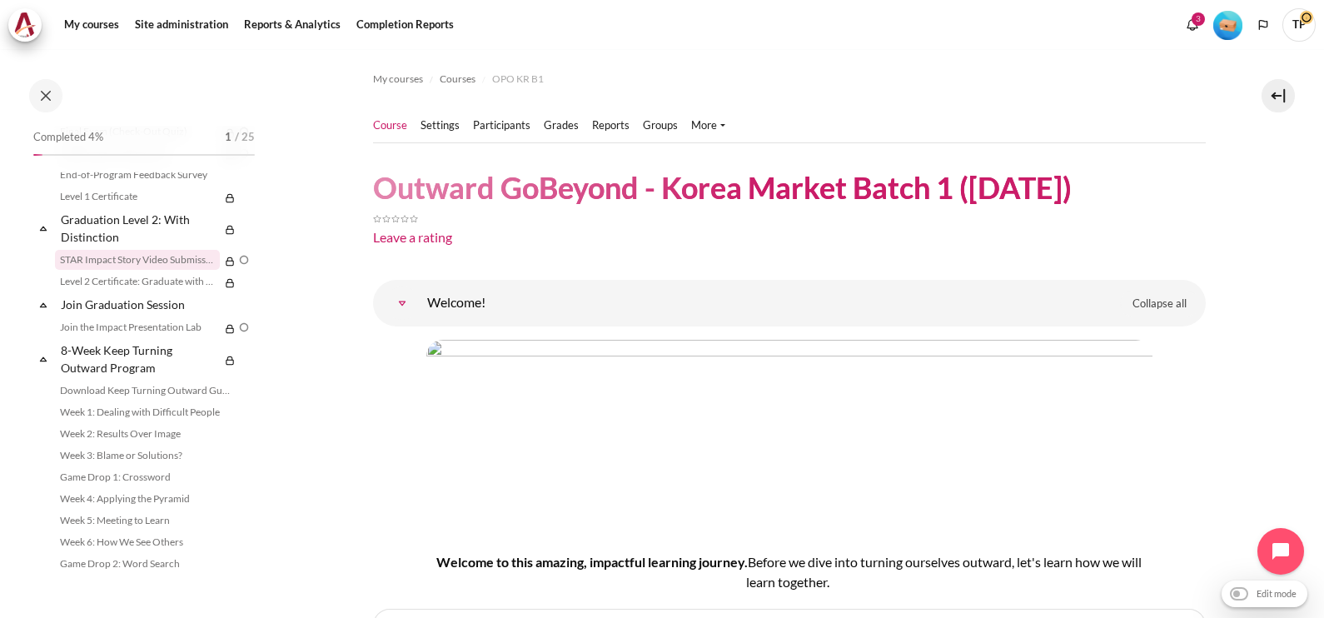
click at [93, 270] on link "STAR Impact Story Video Submission" at bounding box center [137, 260] width 165 height 20
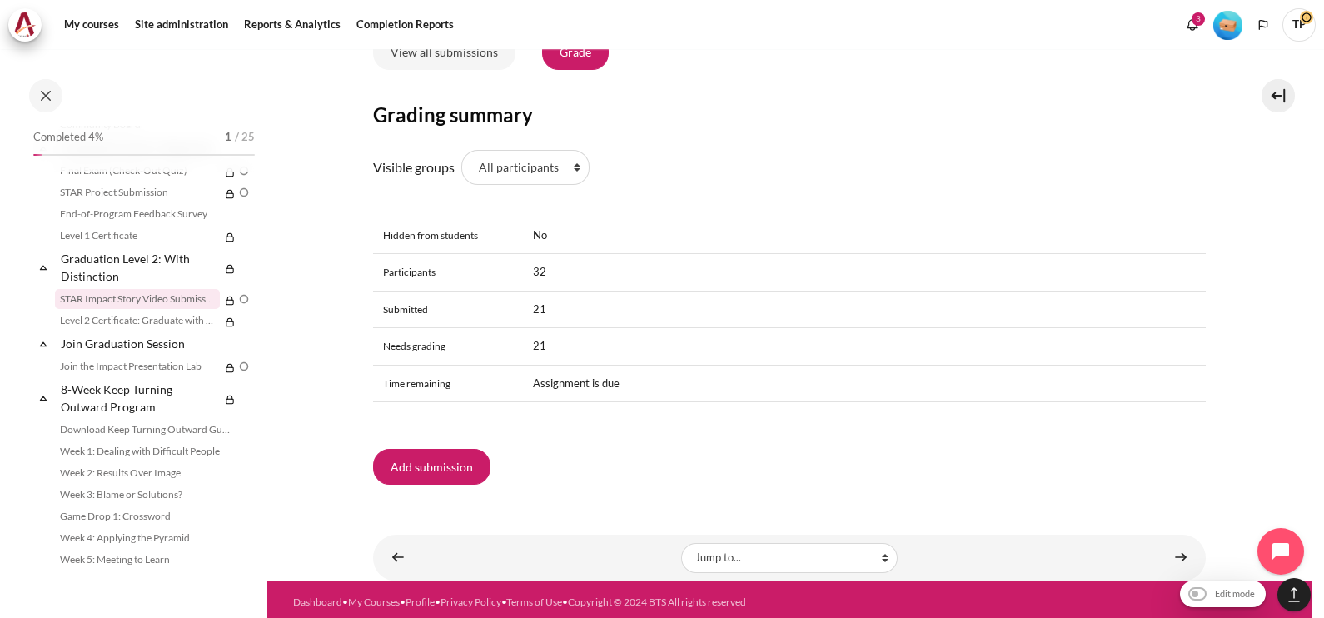
scroll to position [1326, 0]
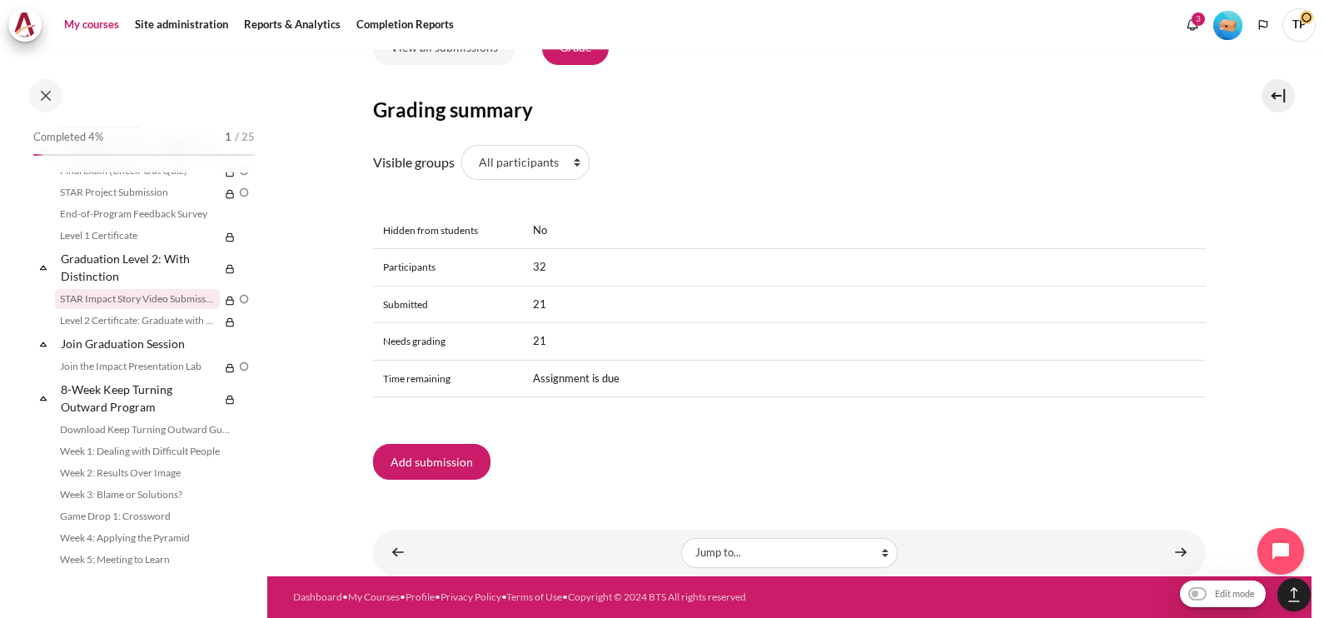
click at [91, 29] on link "My courses" at bounding box center [91, 24] width 67 height 33
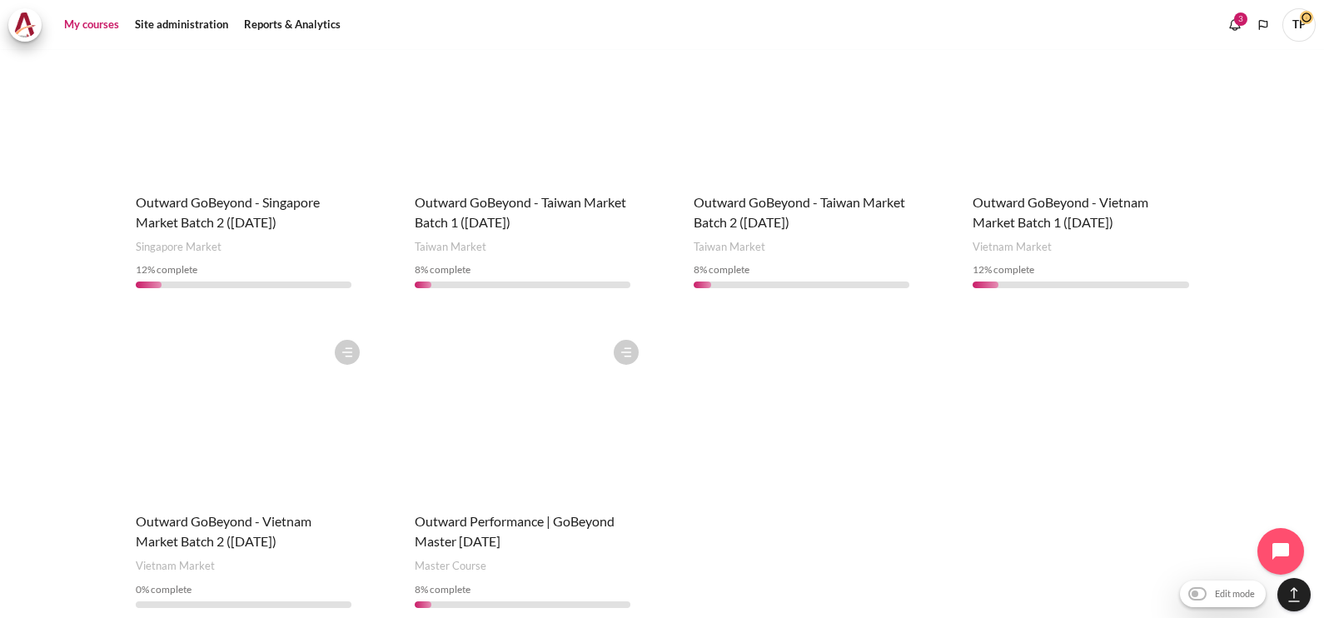
scroll to position [1249, 0]
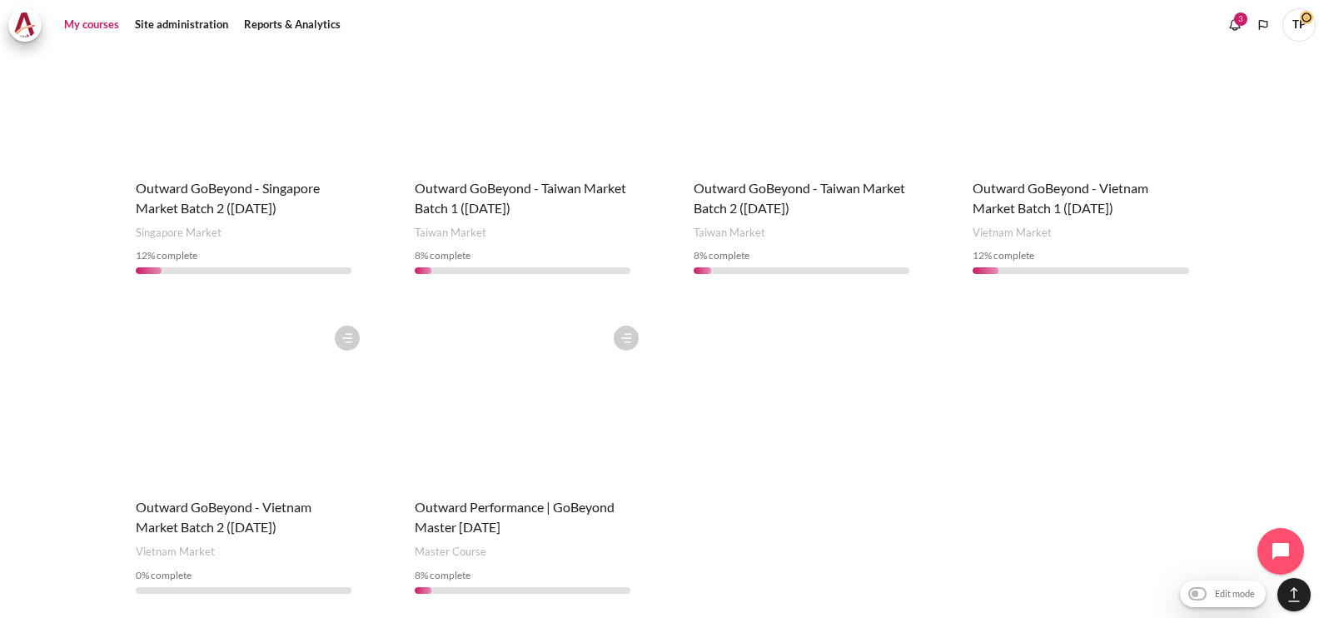
click at [215, 451] on div "Course is starred Actions for course Outward GoBeyond - Vietnam Market Batch 2 …" at bounding box center [243, 462] width 249 height 290
click at [196, 499] on span "Outward GoBeyond - Vietnam Market Batch 2 ([DATE])" at bounding box center [224, 517] width 176 height 36
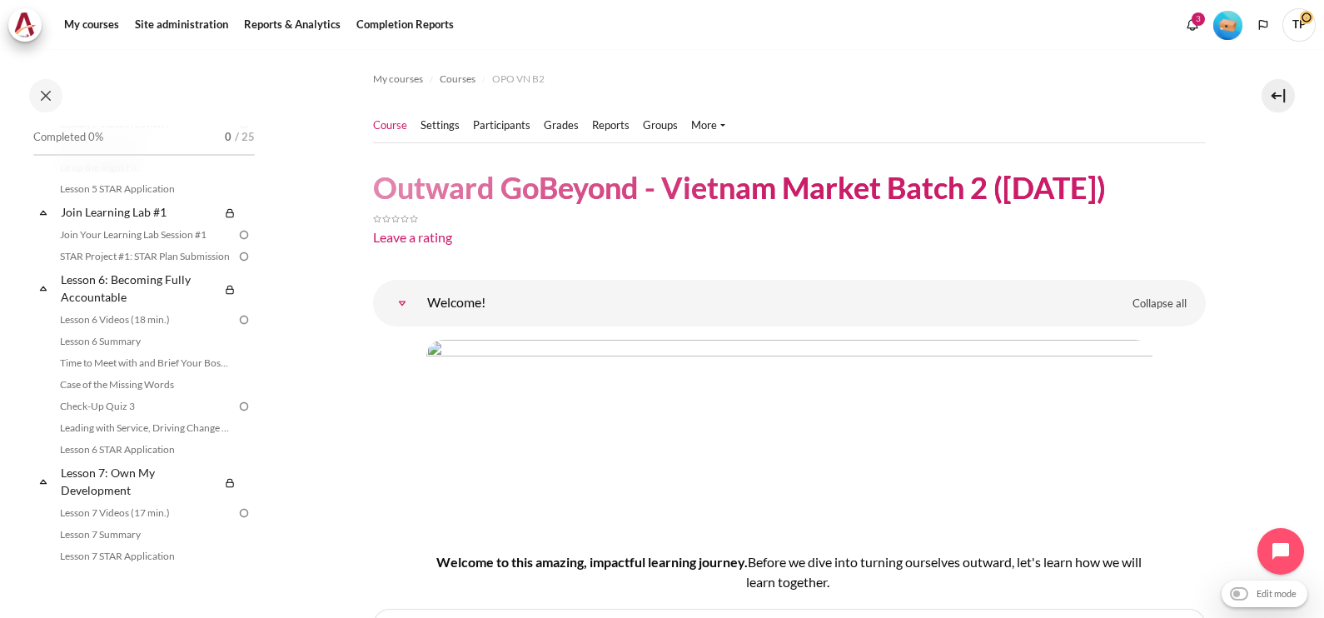
scroll to position [1874, 0]
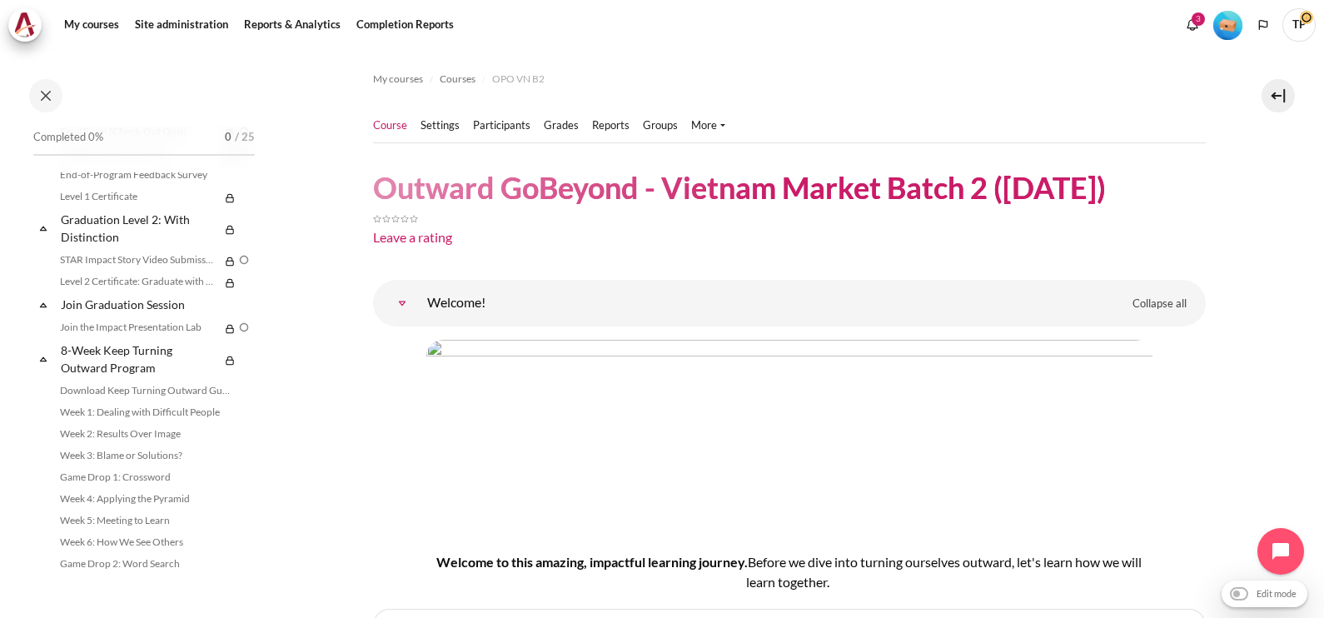
click at [116, 271] on li "STAR Impact Story Video Submission" at bounding box center [154, 260] width 198 height 22
click at [127, 270] on link "STAR Impact Story Video Submission" at bounding box center [137, 260] width 165 height 20
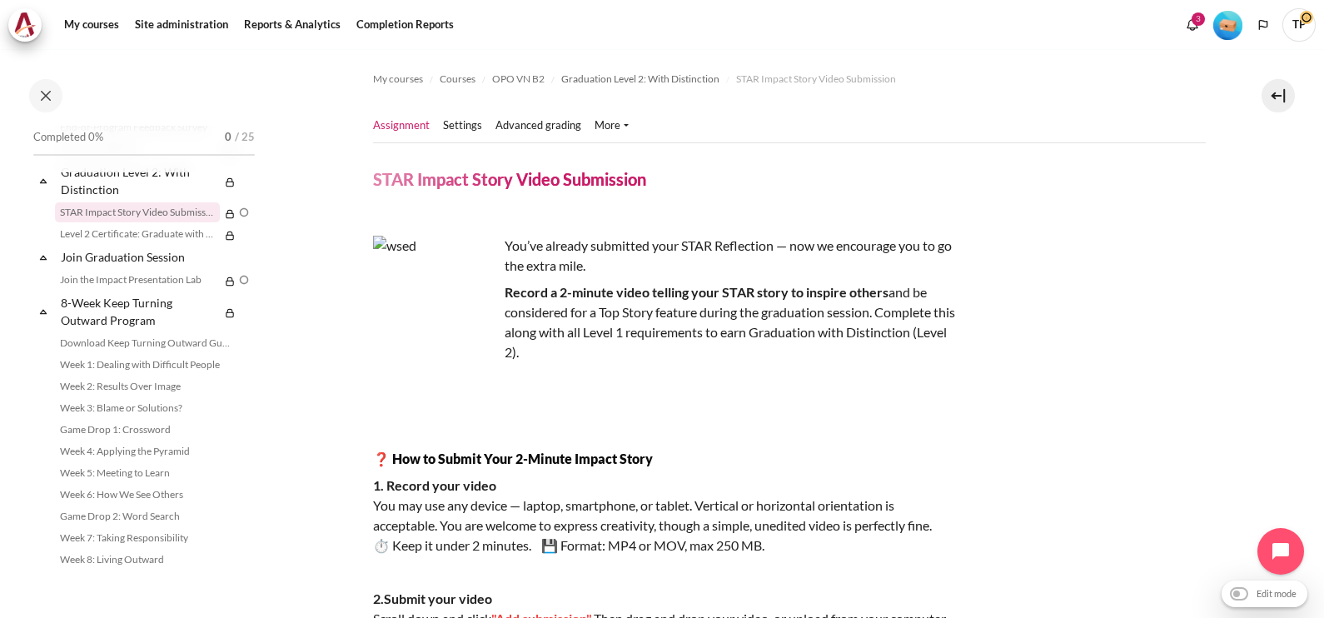
scroll to position [743, 0]
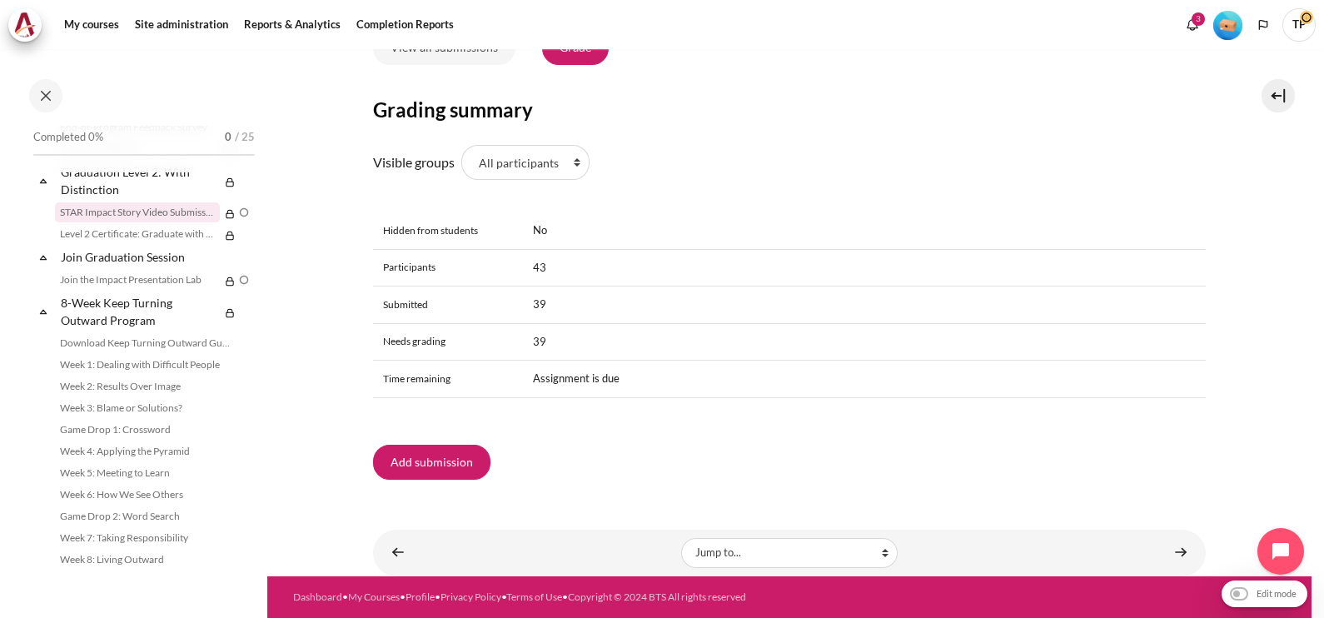
click at [95, 42] on nav "My courses" at bounding box center [662, 24] width 1324 height 49
click at [98, 35] on link "My courses" at bounding box center [91, 24] width 67 height 33
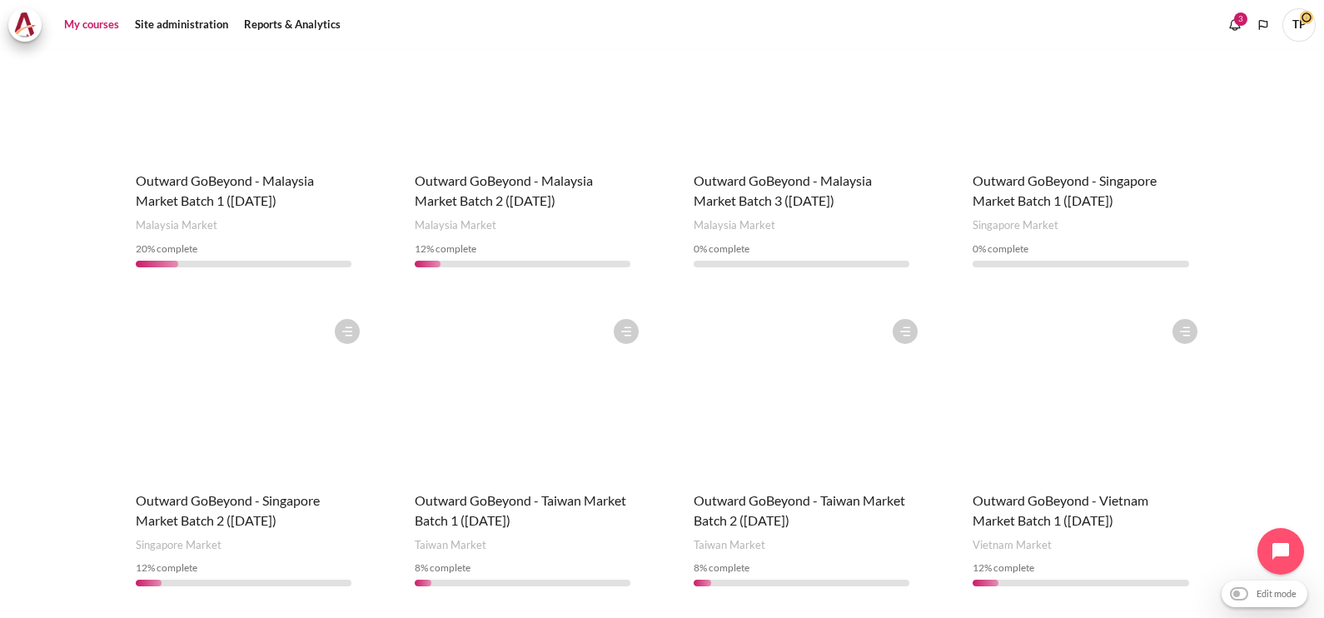
scroll to position [1041, 0]
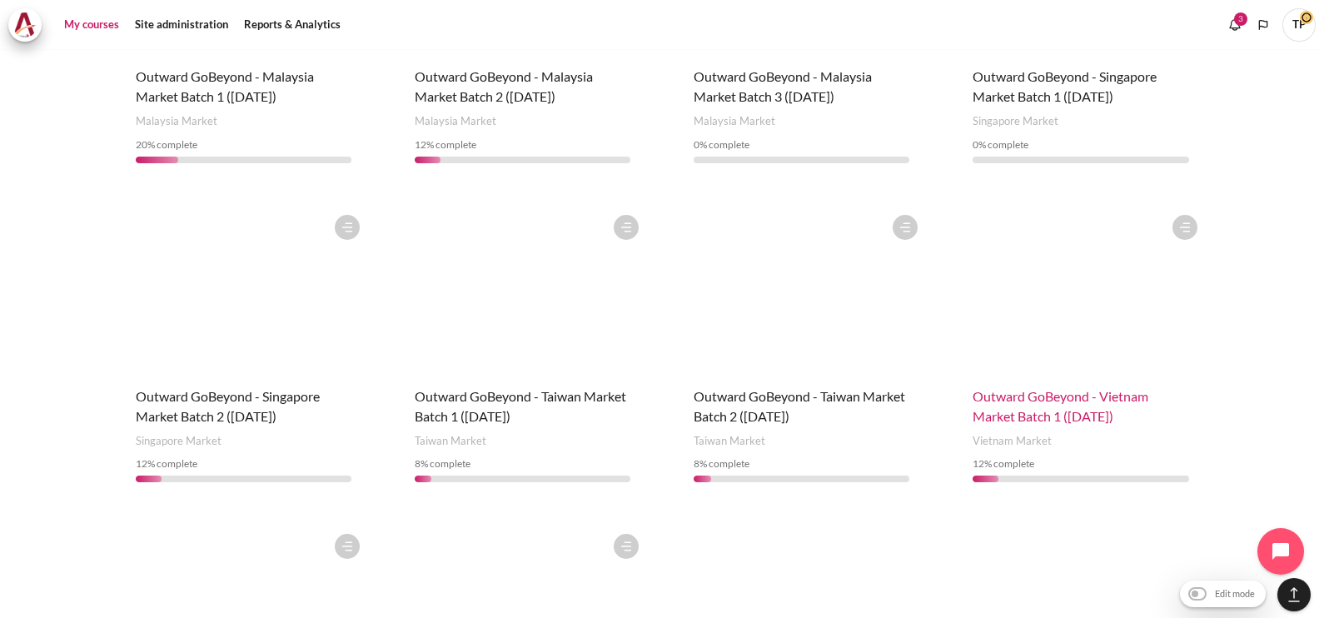
click at [1042, 388] on span "Outward GoBeyond - Vietnam Market Batch 1 ([DATE])" at bounding box center [1061, 406] width 176 height 36
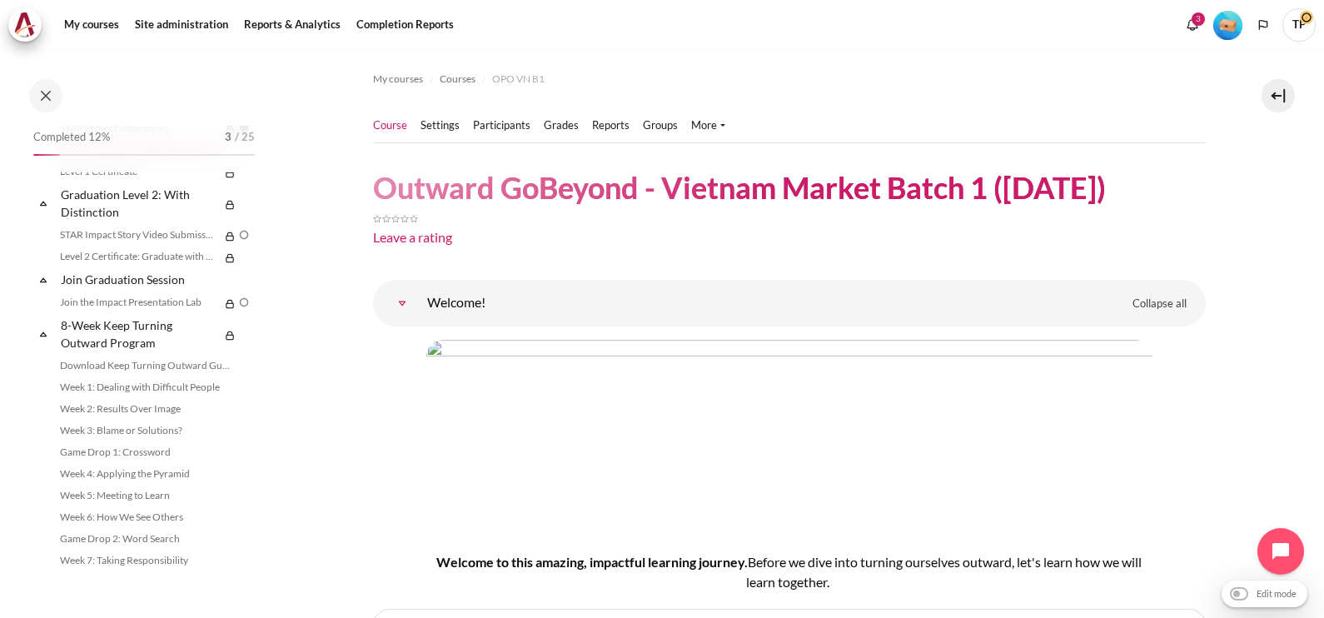
scroll to position [1866, 0]
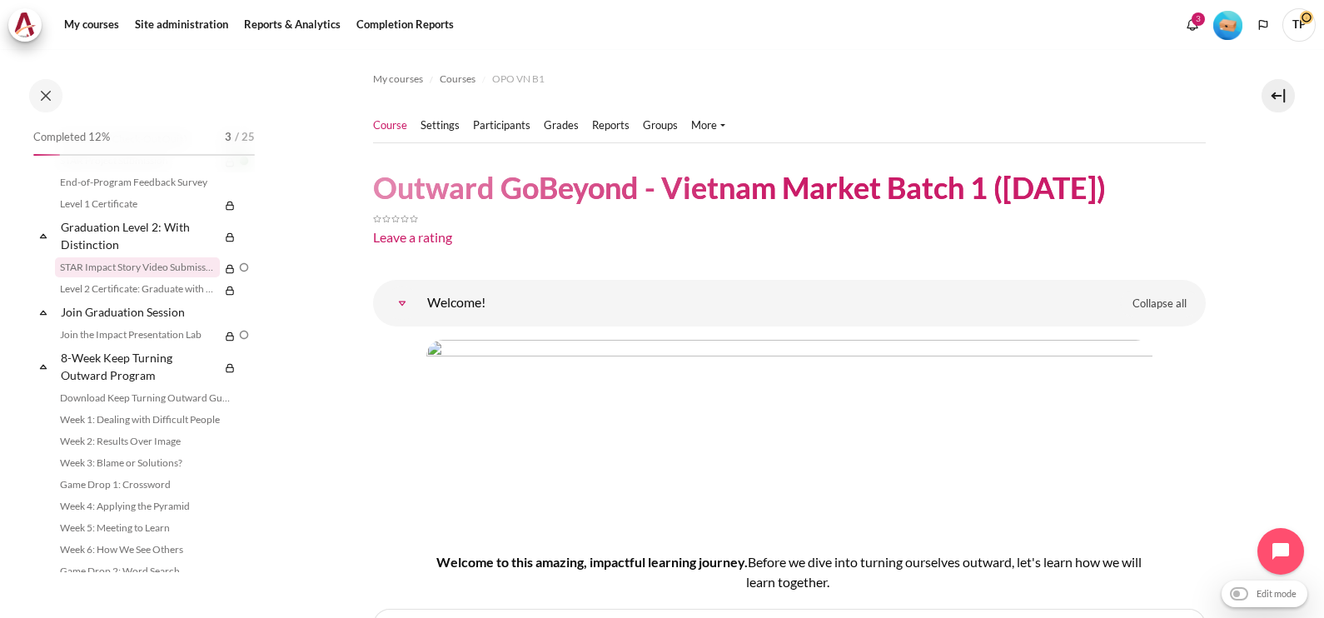
click at [95, 277] on link "STAR Impact Story Video Submission" at bounding box center [137, 267] width 165 height 20
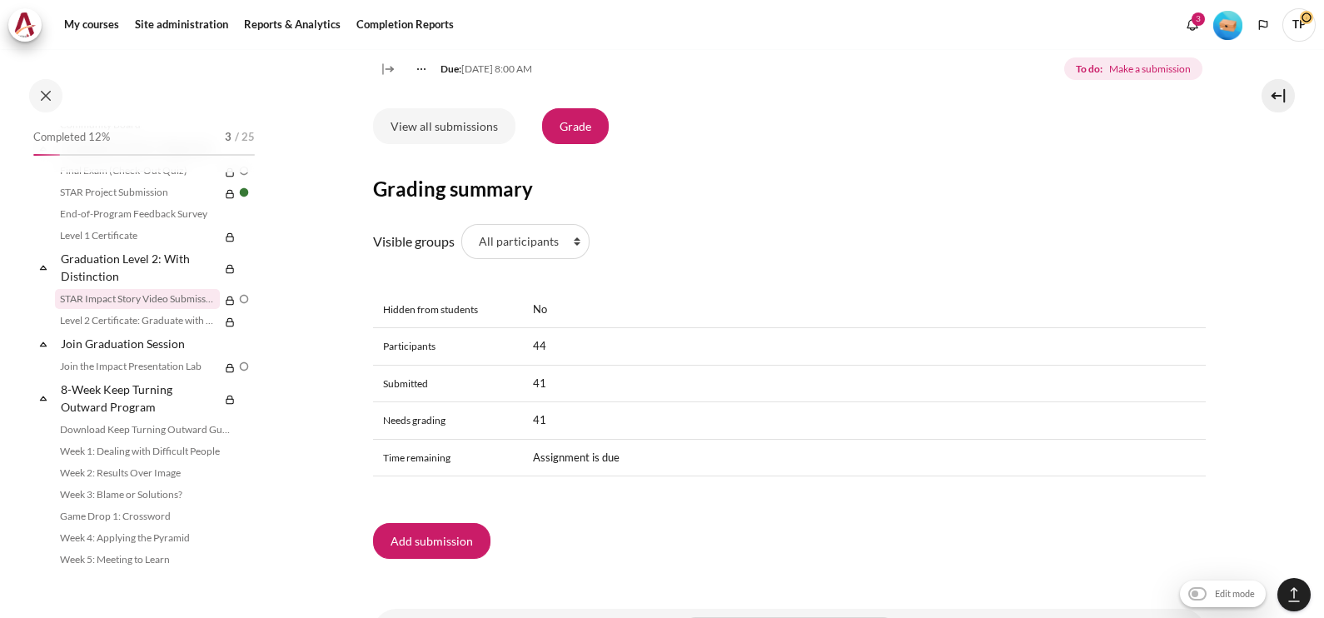
scroll to position [1326, 0]
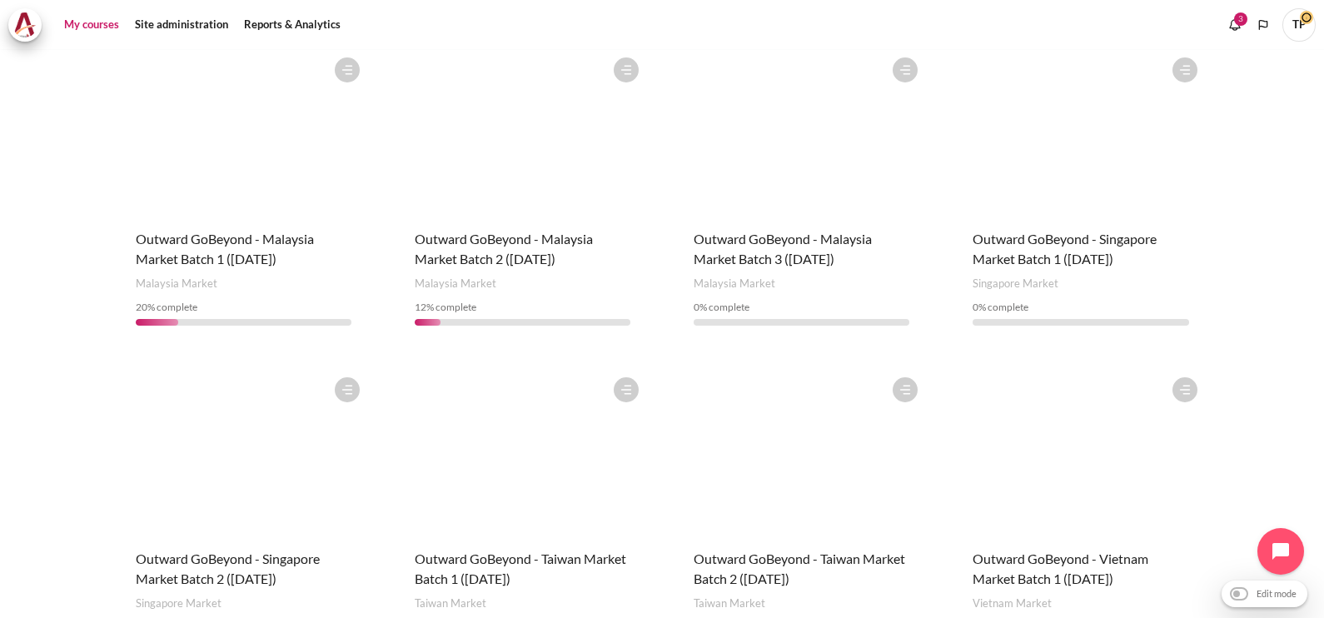
scroll to position [775, 0]
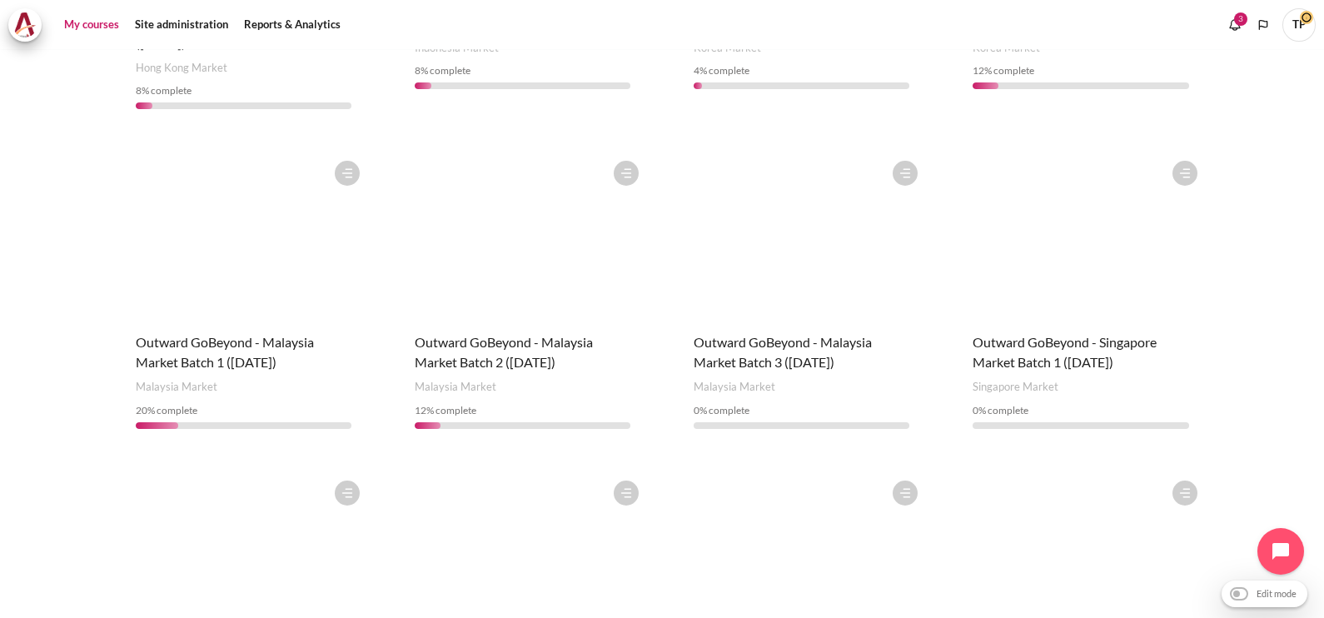
click at [1014, 246] on figure "Content" at bounding box center [1080, 235] width 249 height 167
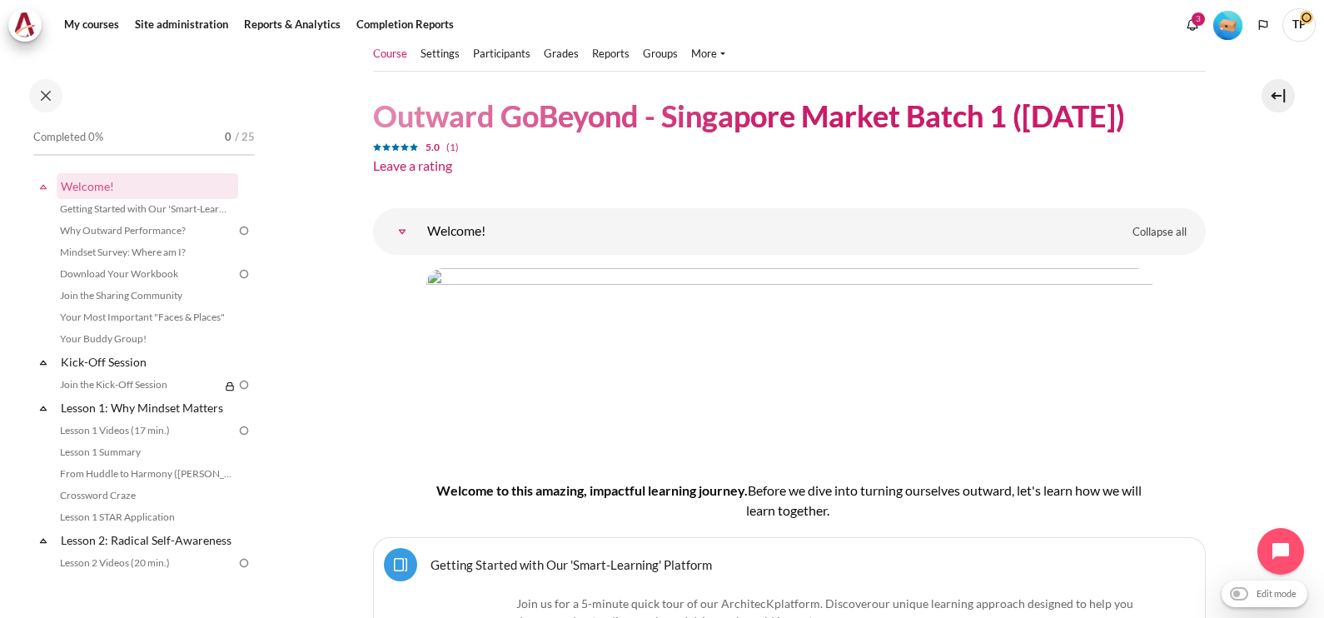
scroll to position [103, 0]
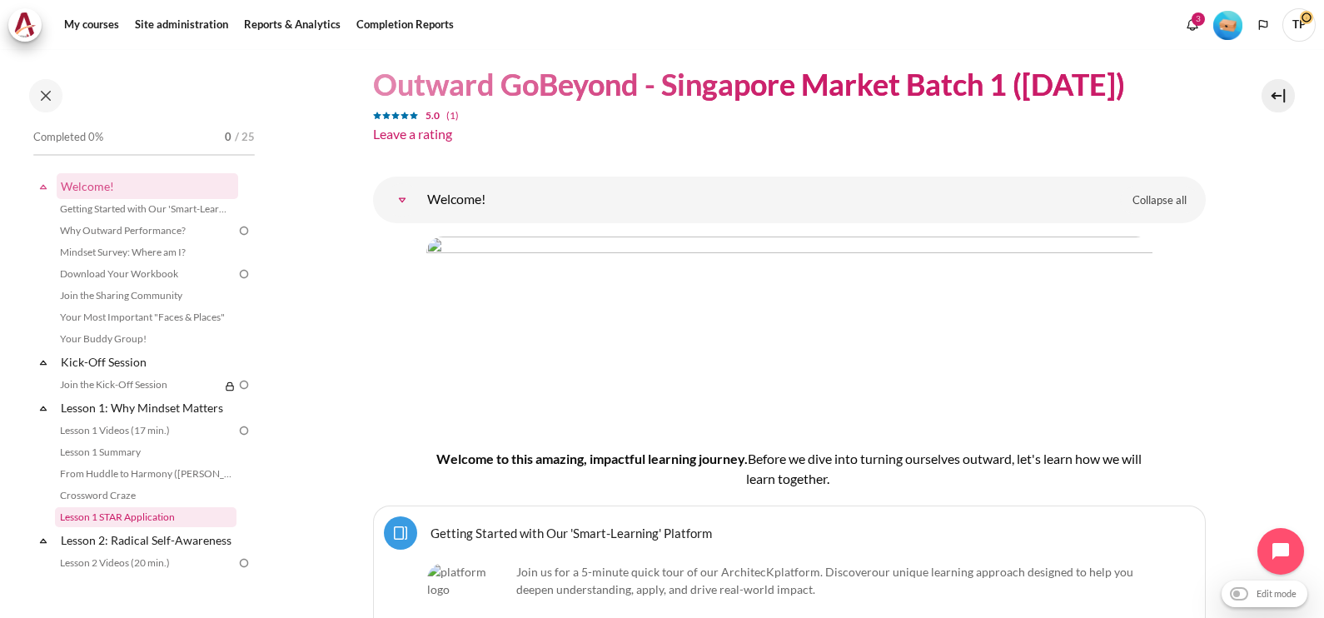
click at [131, 521] on link "Lesson 1 STAR Application" at bounding box center [146, 517] width 182 height 20
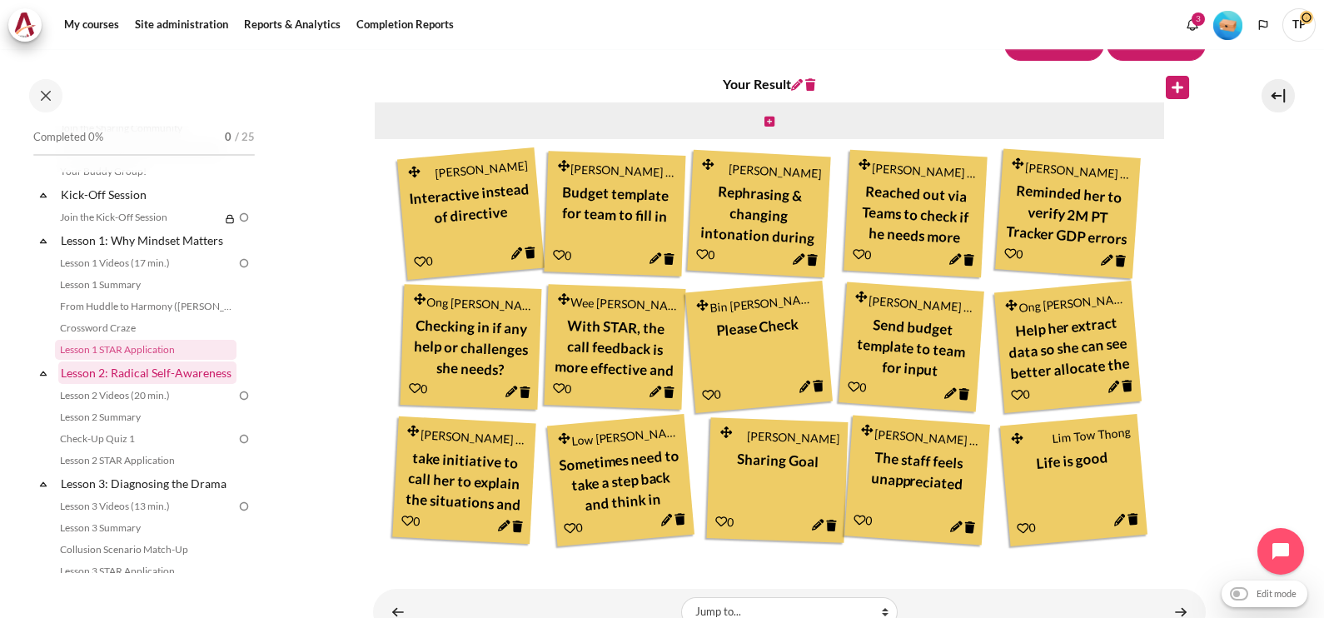
scroll to position [272, 0]
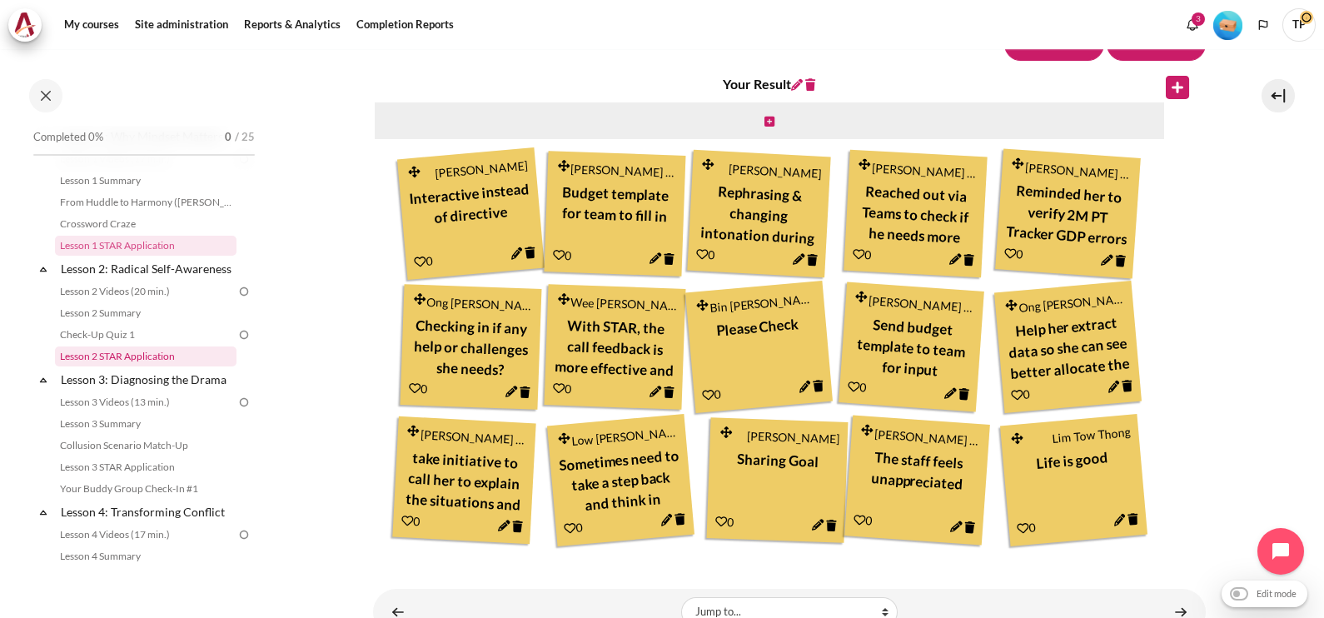
click at [75, 366] on link "Lesson 2 STAR Application" at bounding box center [146, 356] width 182 height 20
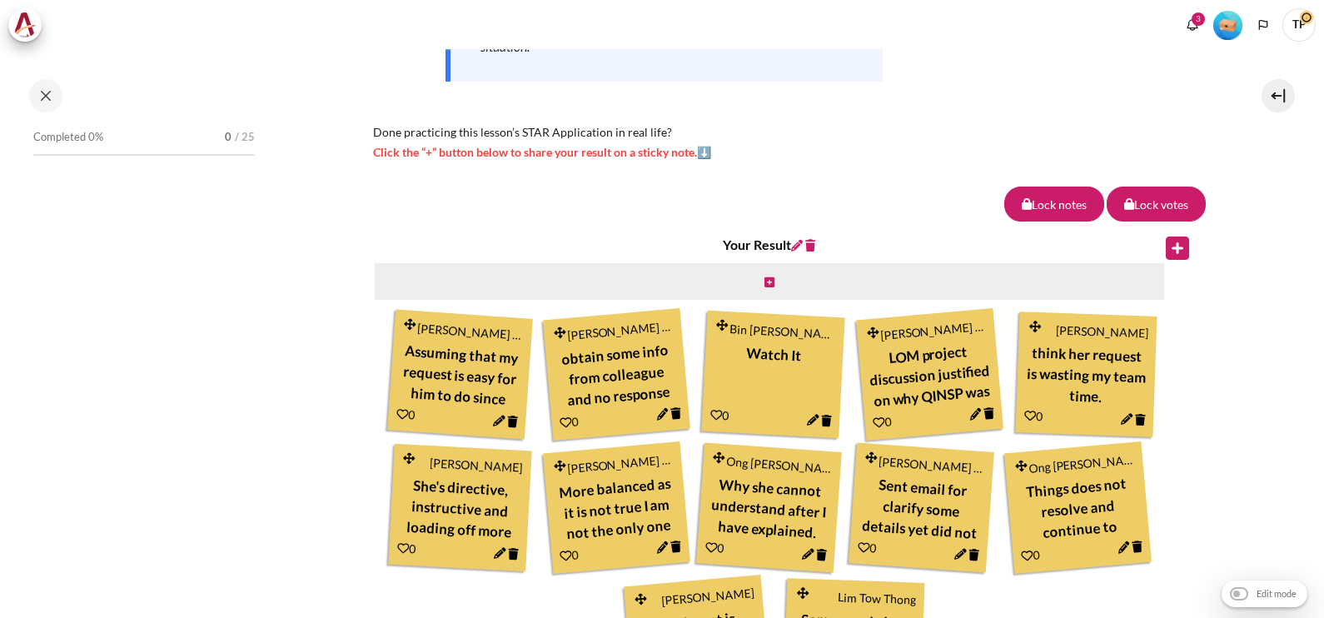
scroll to position [677, 0]
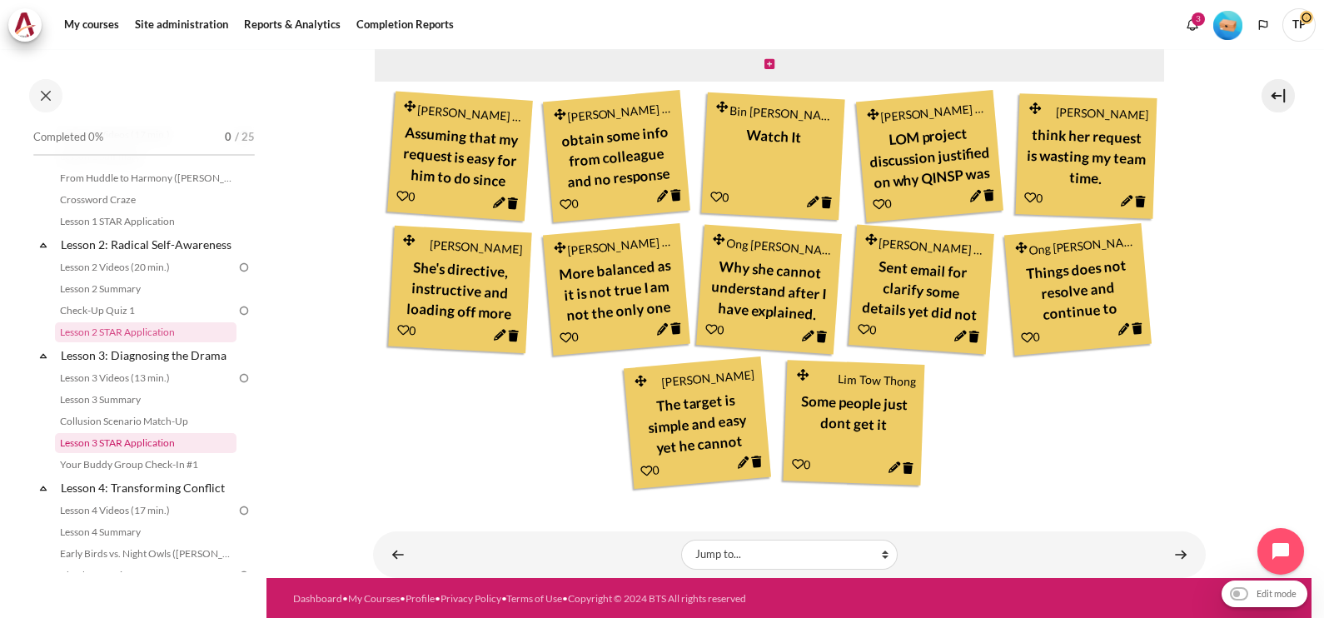
click at [125, 453] on link "Lesson 3 STAR Application" at bounding box center [146, 443] width 182 height 20
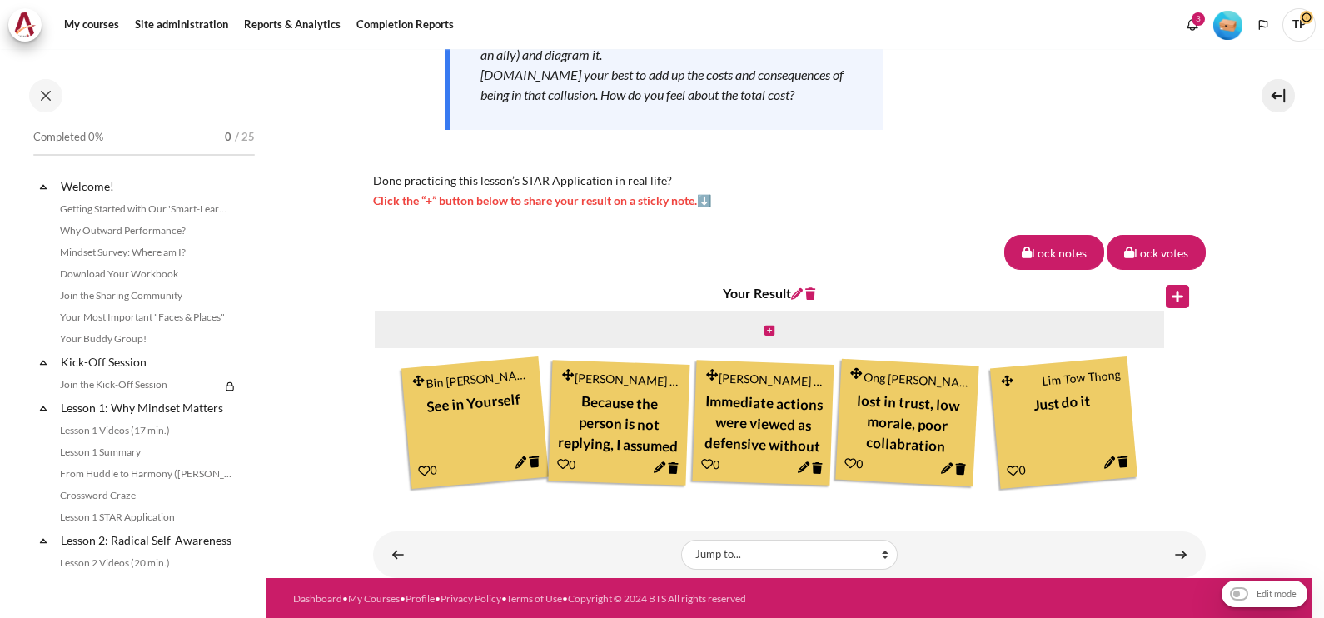
scroll to position [406, 0]
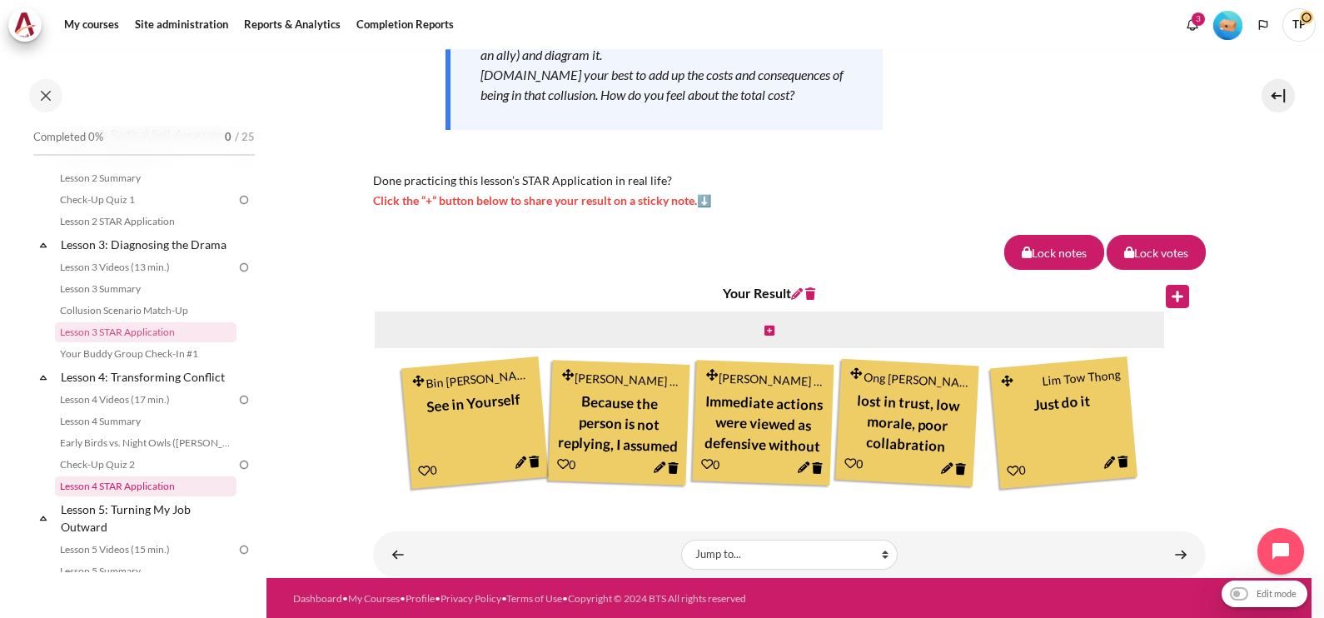
click at [96, 496] on link "Lesson 4 STAR Application" at bounding box center [146, 486] width 182 height 20
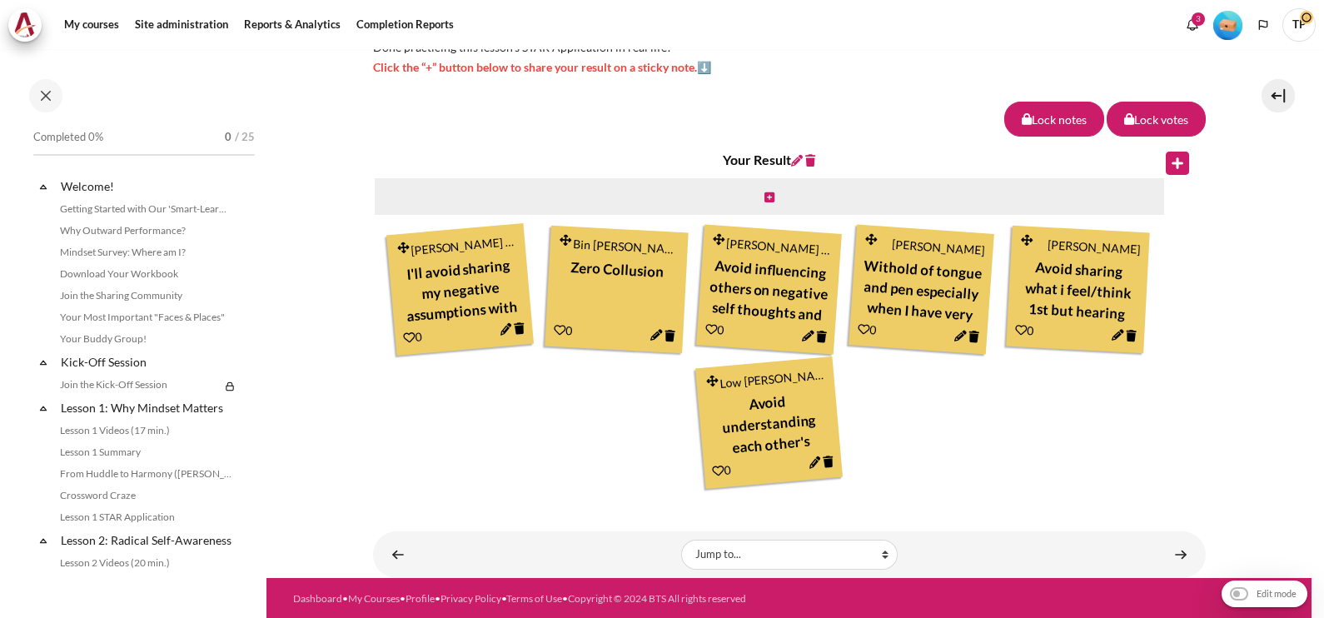
scroll to position [560, 0]
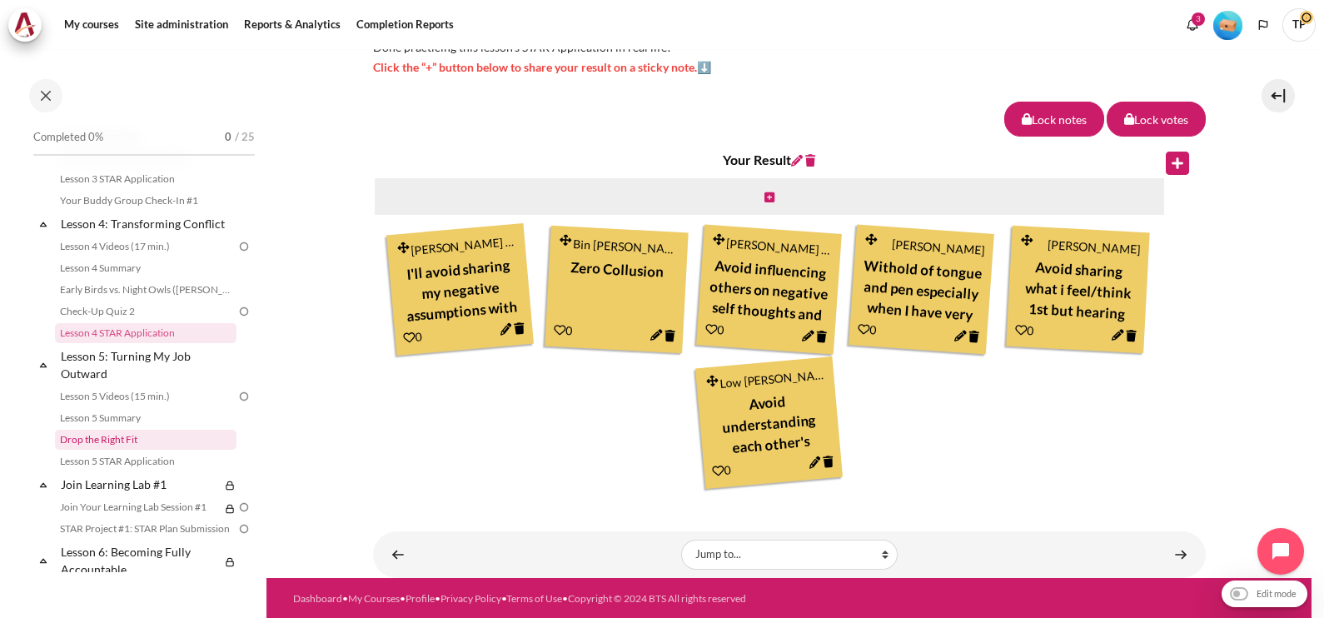
click at [127, 450] on link "Drop the Right Fit" at bounding box center [146, 440] width 182 height 20
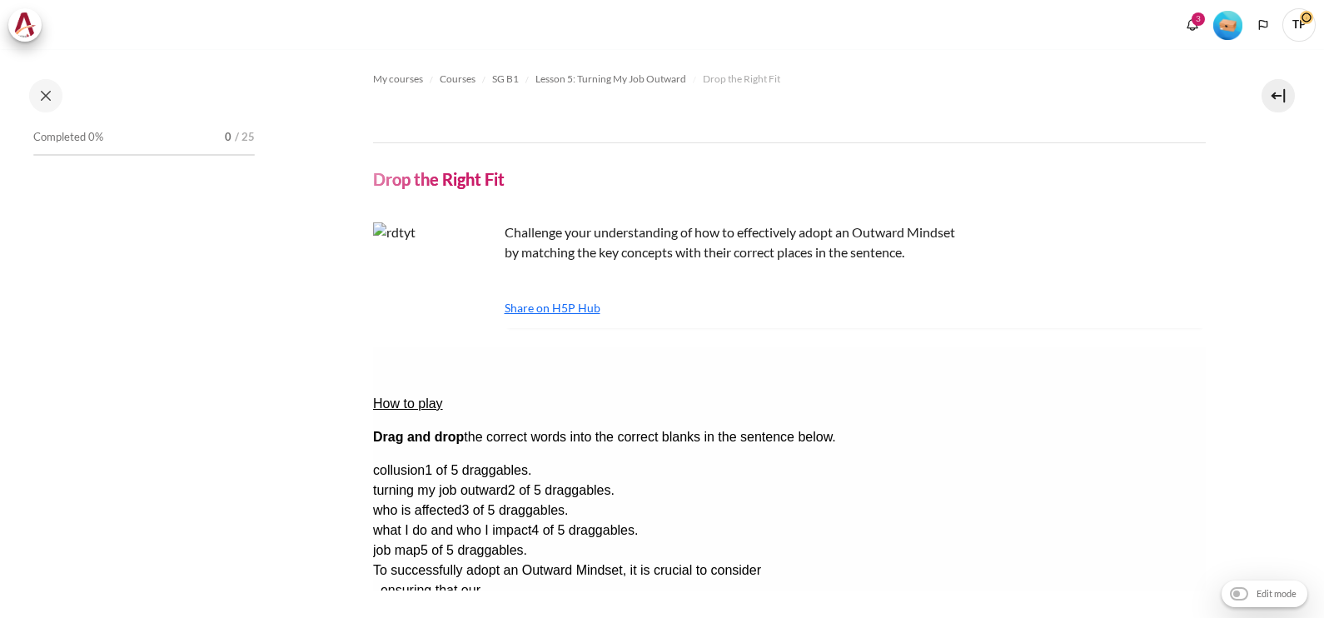
scroll to position [666, 0]
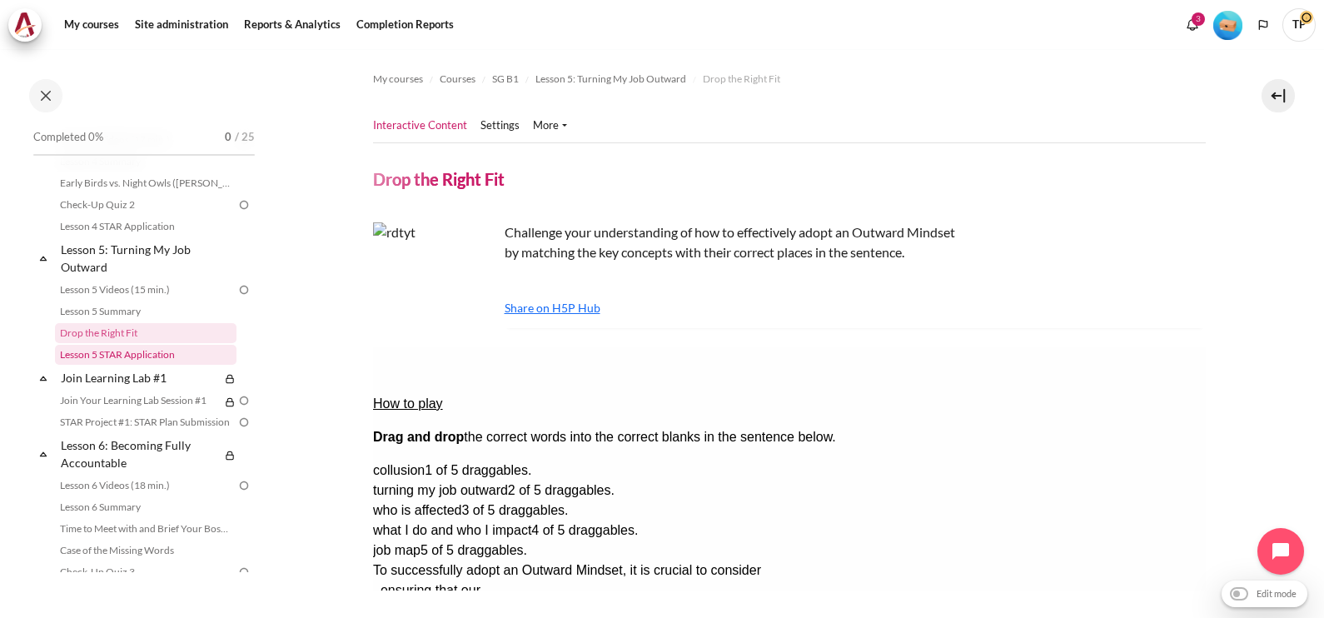
click at [92, 365] on link "Lesson 5 STAR Application" at bounding box center [146, 355] width 182 height 20
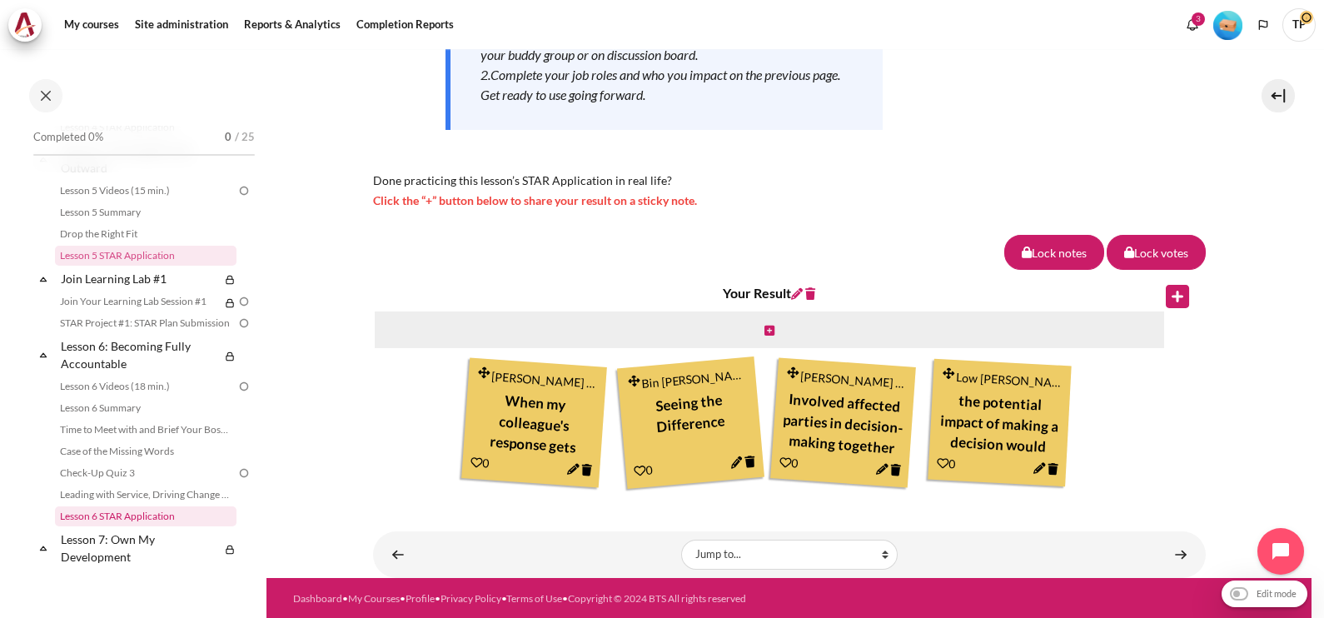
scroll to position [792, 0]
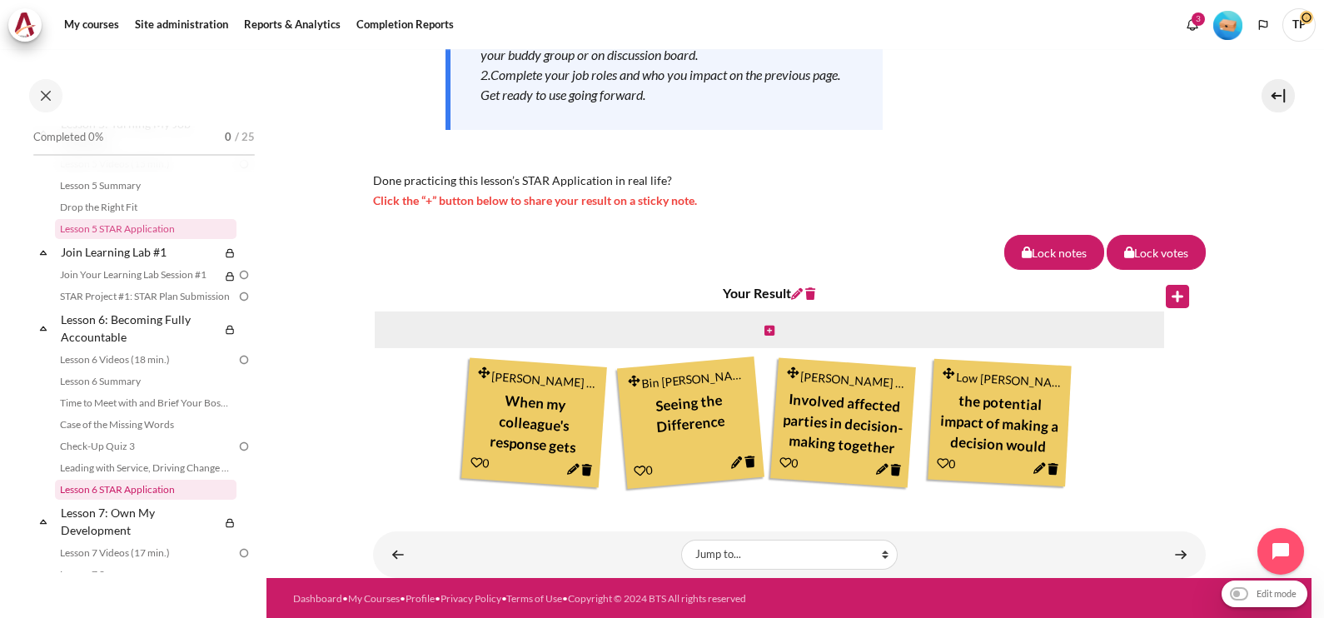
click at [87, 500] on link "Lesson 6 STAR Application" at bounding box center [146, 490] width 182 height 20
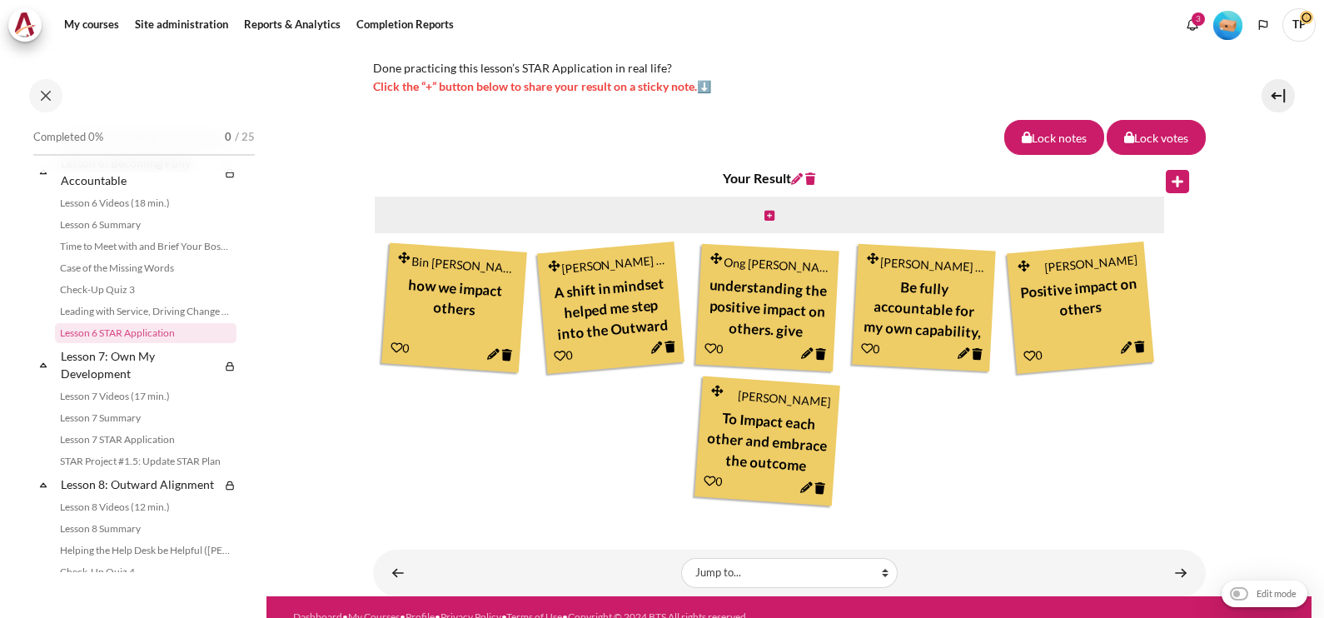
scroll to position [461, 0]
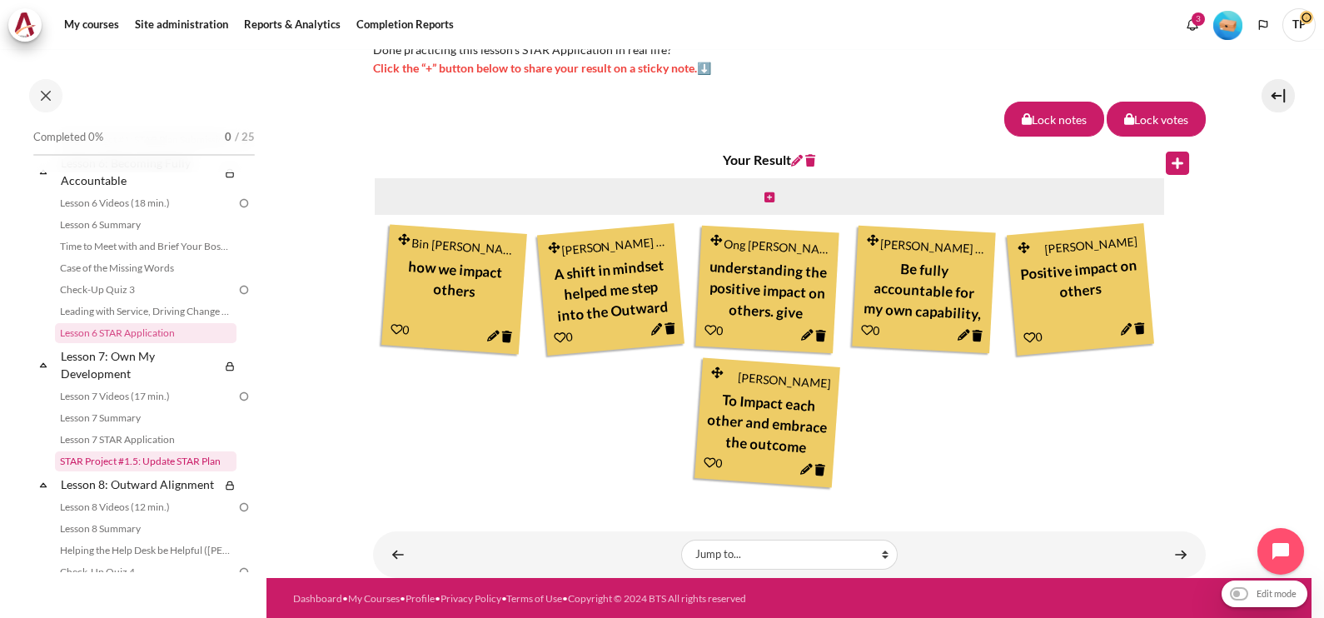
click at [77, 471] on link "STAR Project #1.5: Update STAR Plan" at bounding box center [146, 461] width 182 height 20
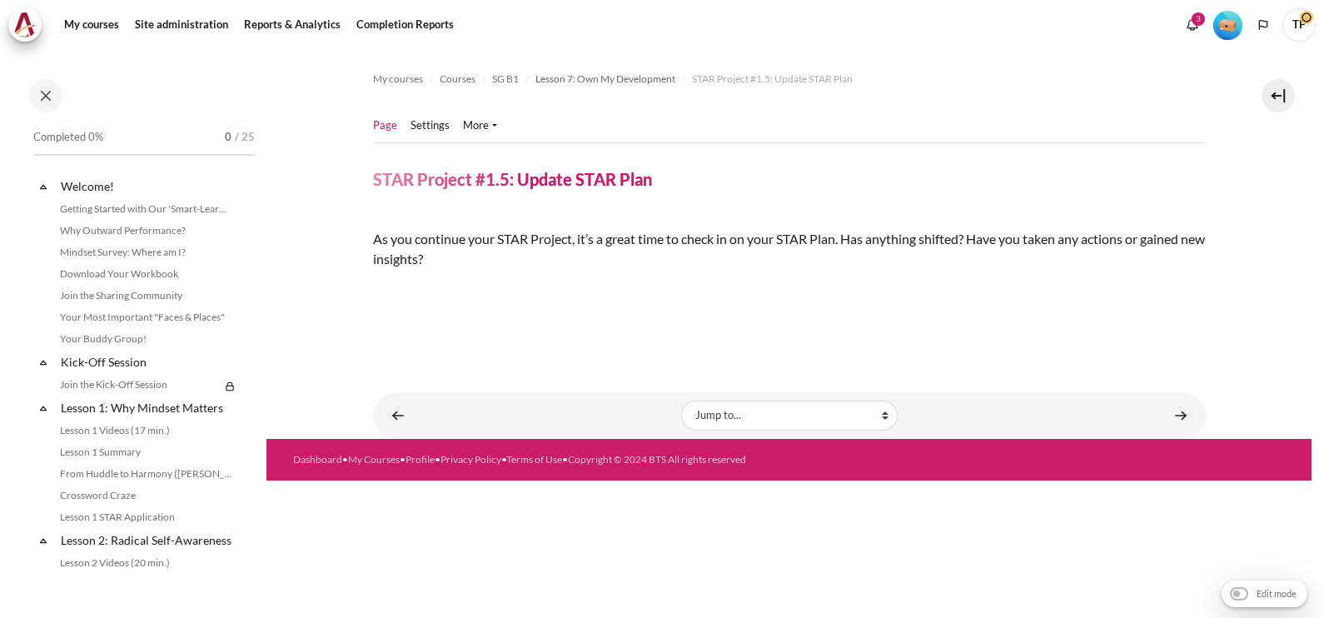
scroll to position [1077, 0]
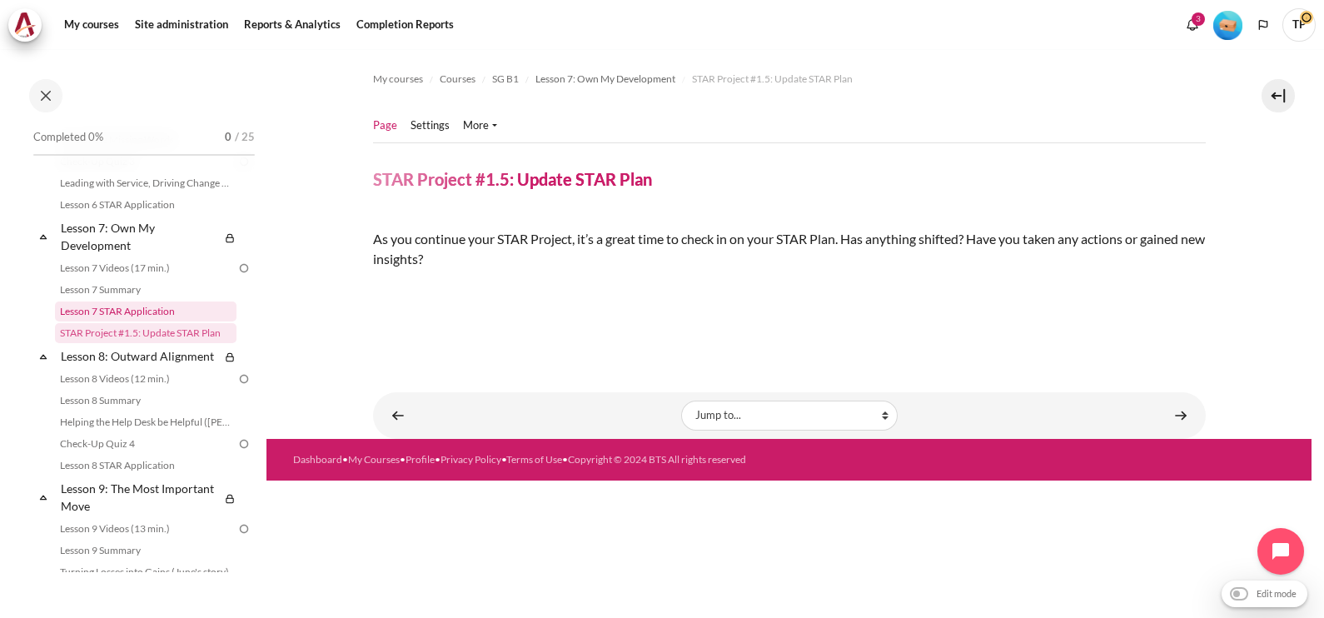
click at [132, 321] on link "Lesson 7 STAR Application" at bounding box center [146, 311] width 182 height 20
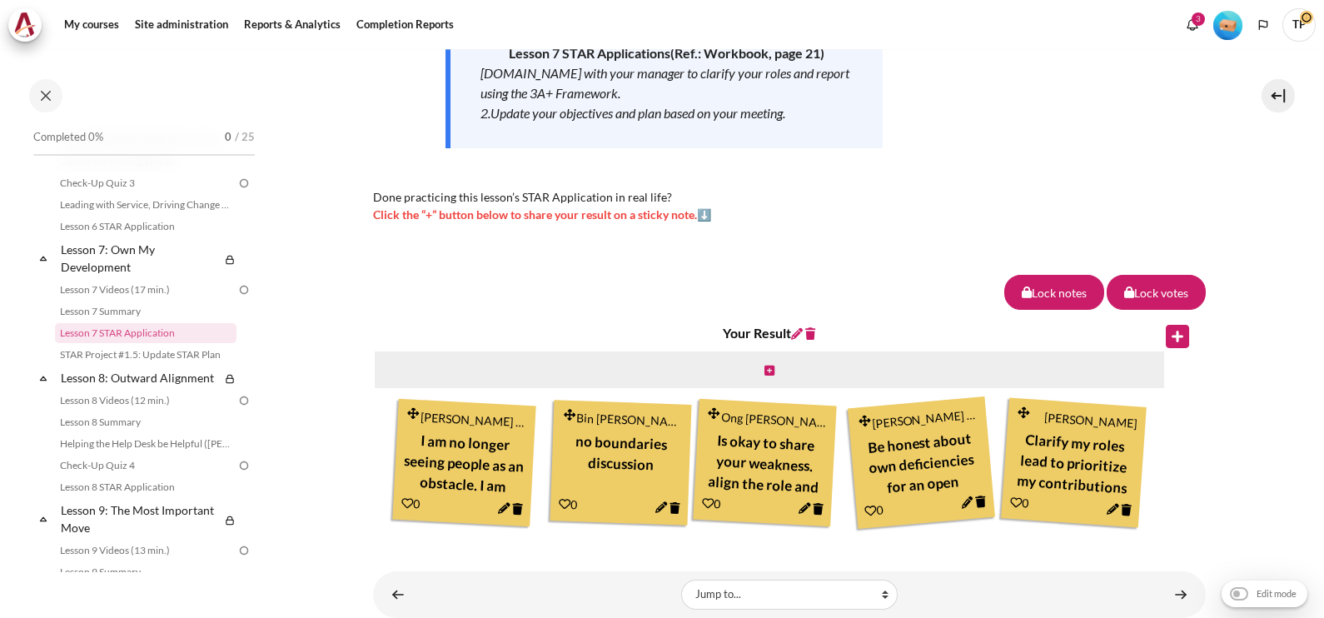
scroll to position [392, 0]
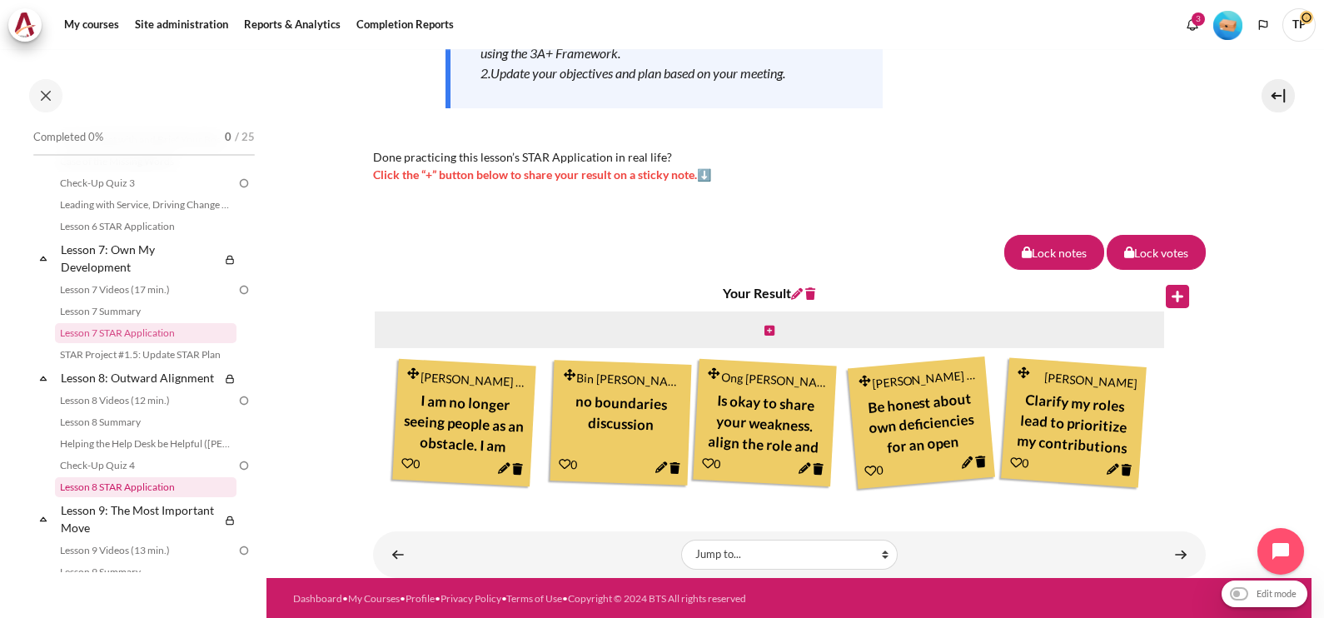
click at [138, 497] on link "Lesson 8 STAR Application" at bounding box center [146, 487] width 182 height 20
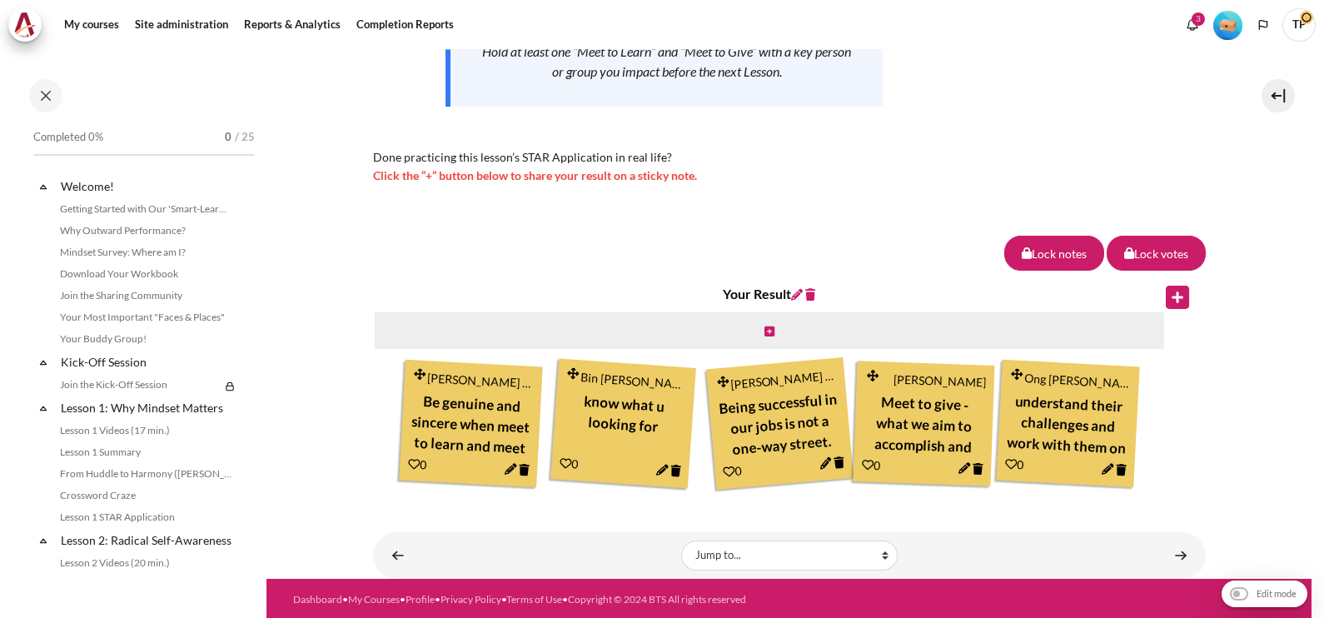
scroll to position [1227, 0]
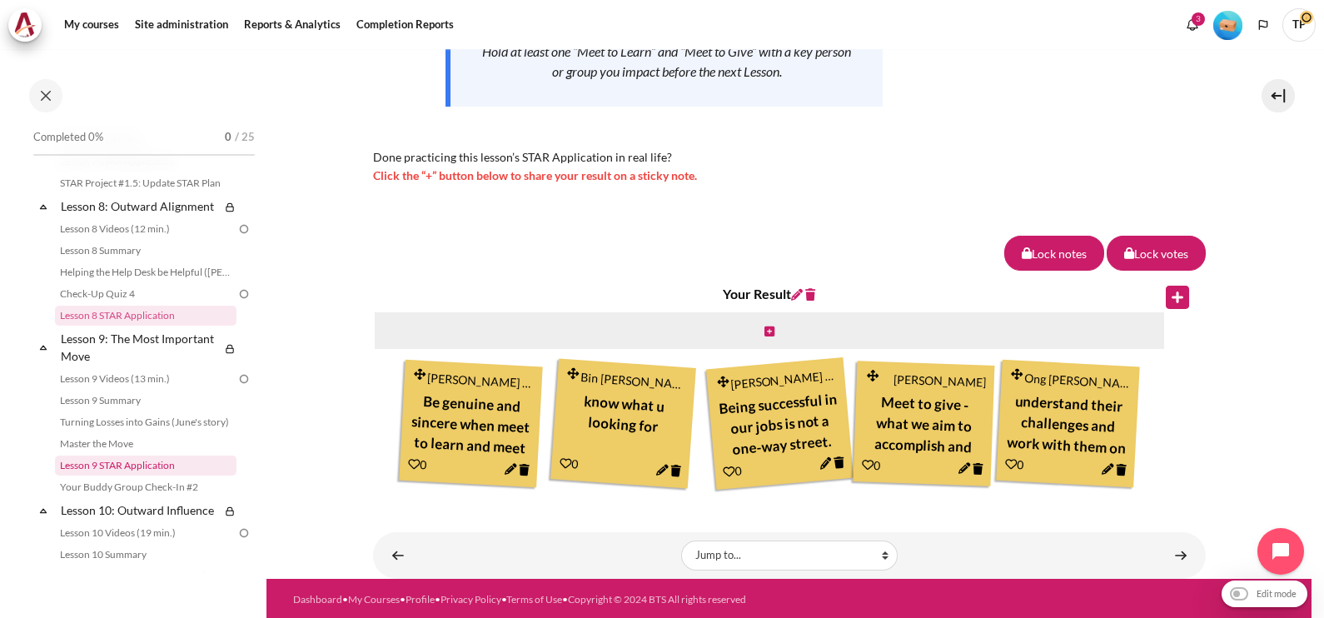
click at [130, 476] on link "Lesson 9 STAR Application" at bounding box center [146, 466] width 182 height 20
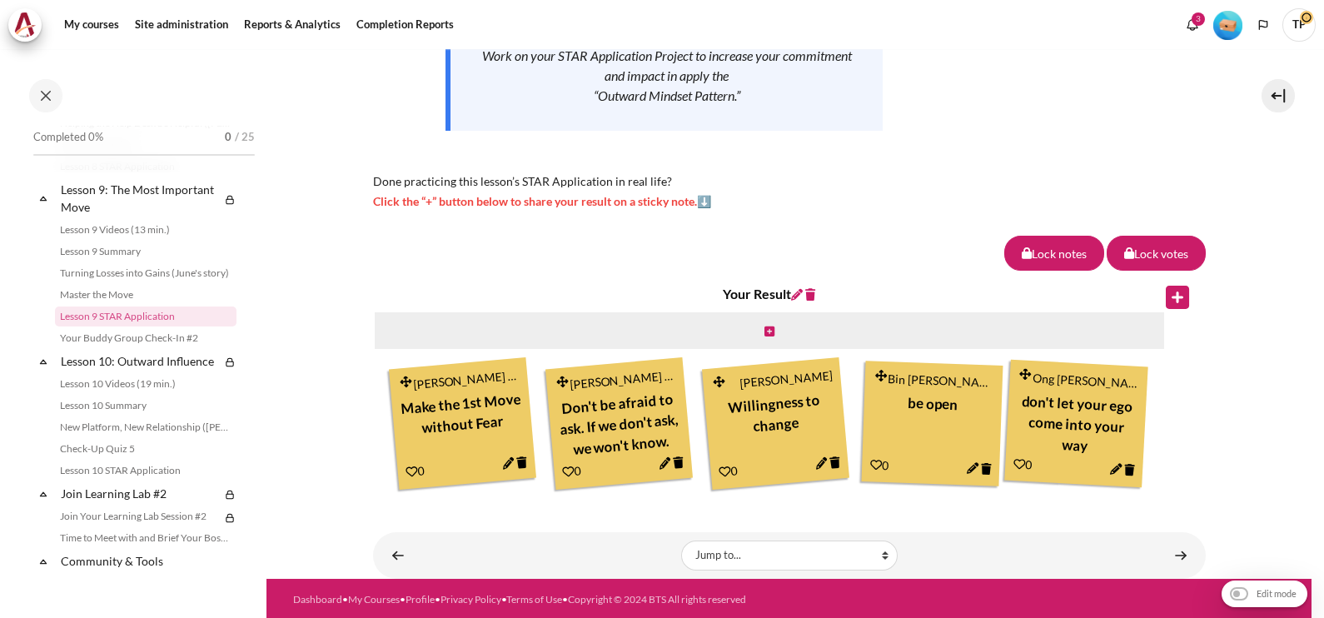
scroll to position [370, 0]
click at [114, 481] on link "Lesson 10 STAR Application" at bounding box center [146, 471] width 182 height 20
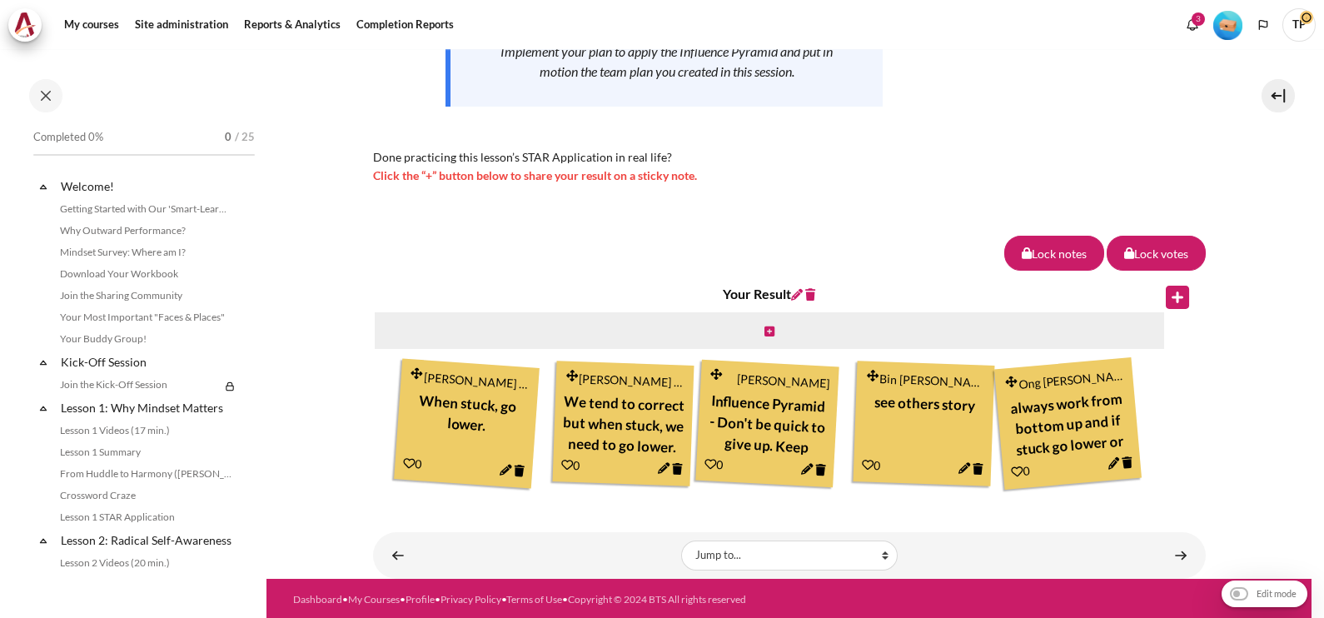
scroll to position [1547, 0]
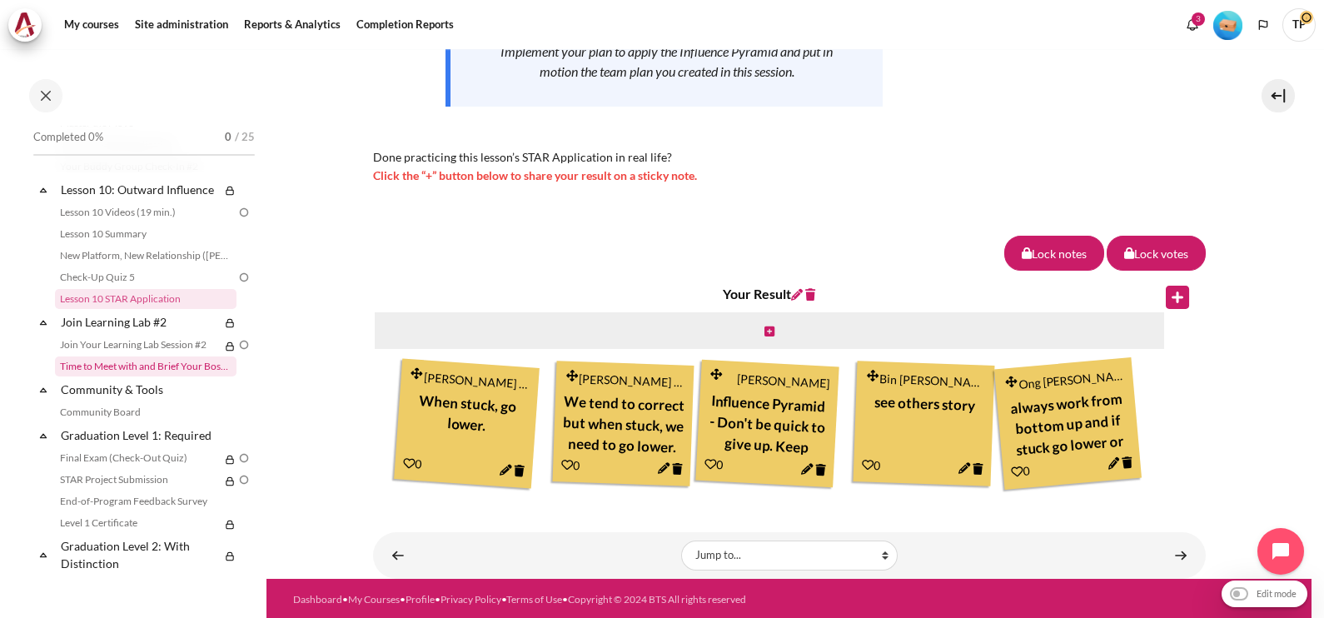
click at [103, 376] on link "Time to Meet with and Brief Your Boss #2" at bounding box center [146, 366] width 182 height 20
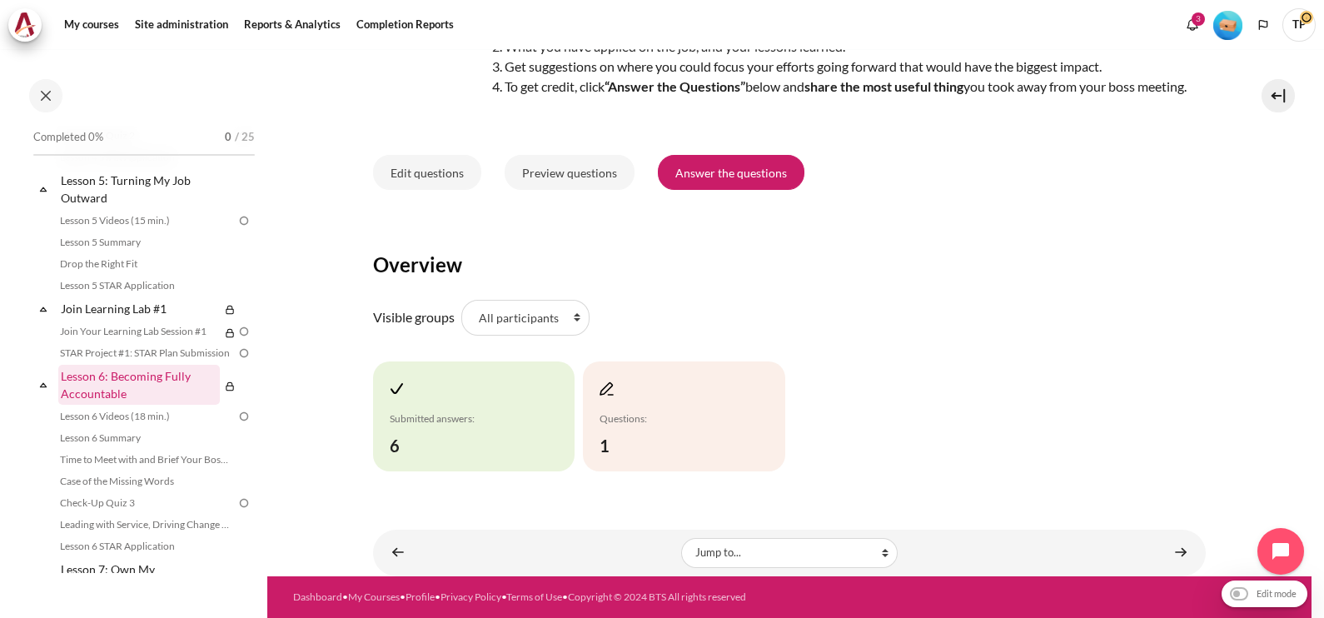
scroll to position [782, 0]
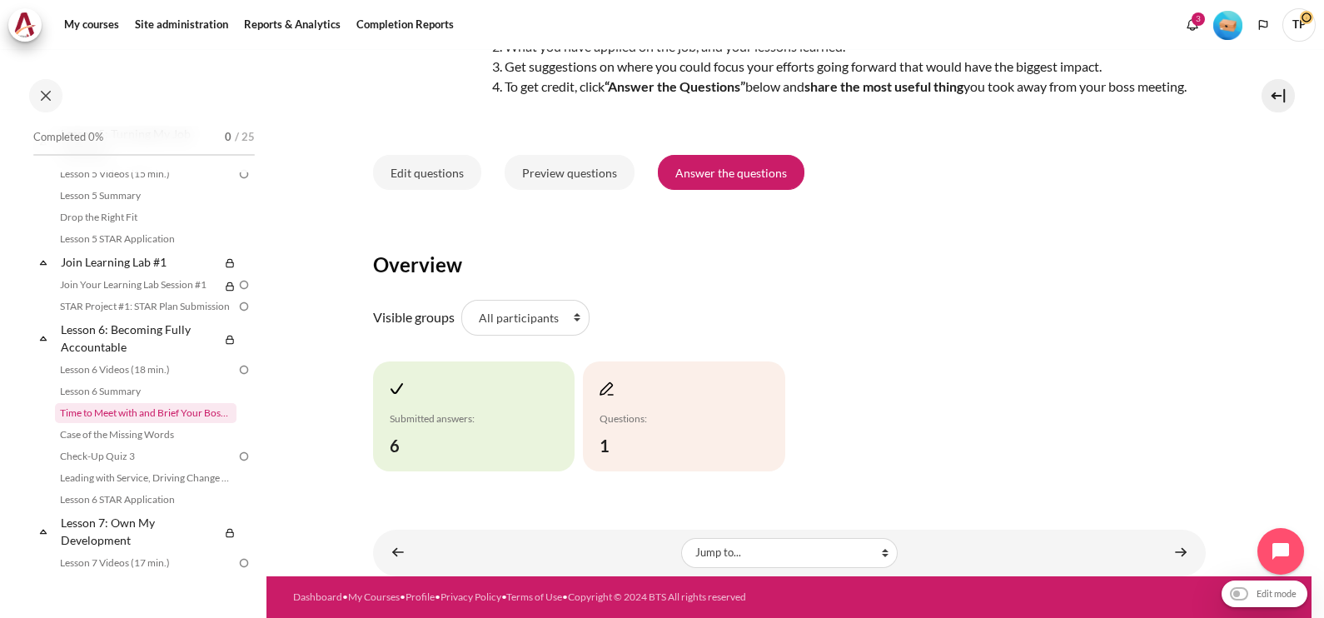
click at [136, 420] on link "Time to Meet with and Brief Your Boss #1" at bounding box center [146, 413] width 182 height 20
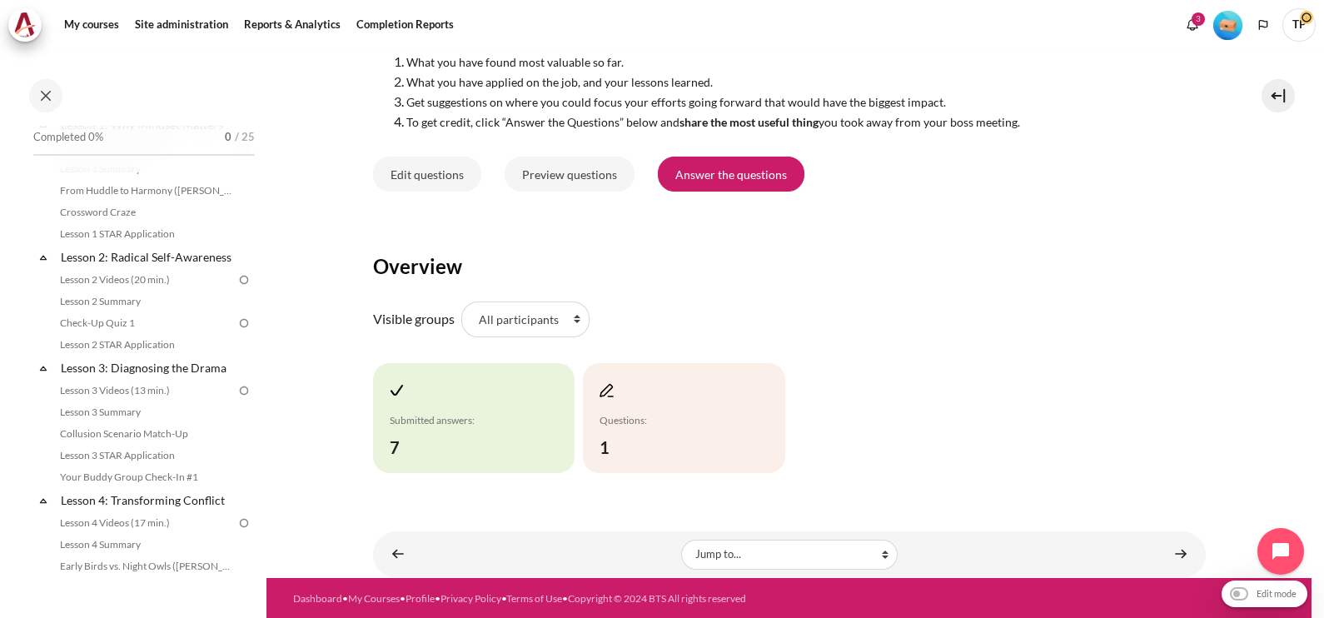
scroll to position [237, 0]
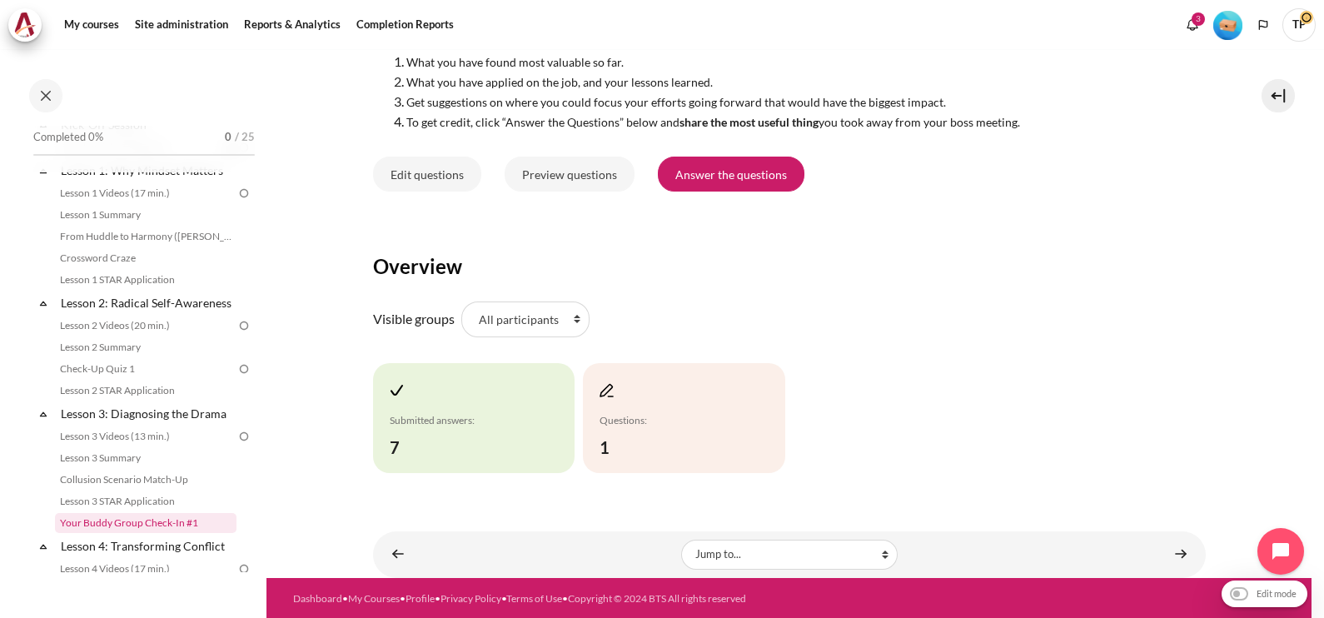
click at [125, 533] on link "Your Buddy Group Check-In #1" at bounding box center [146, 523] width 182 height 20
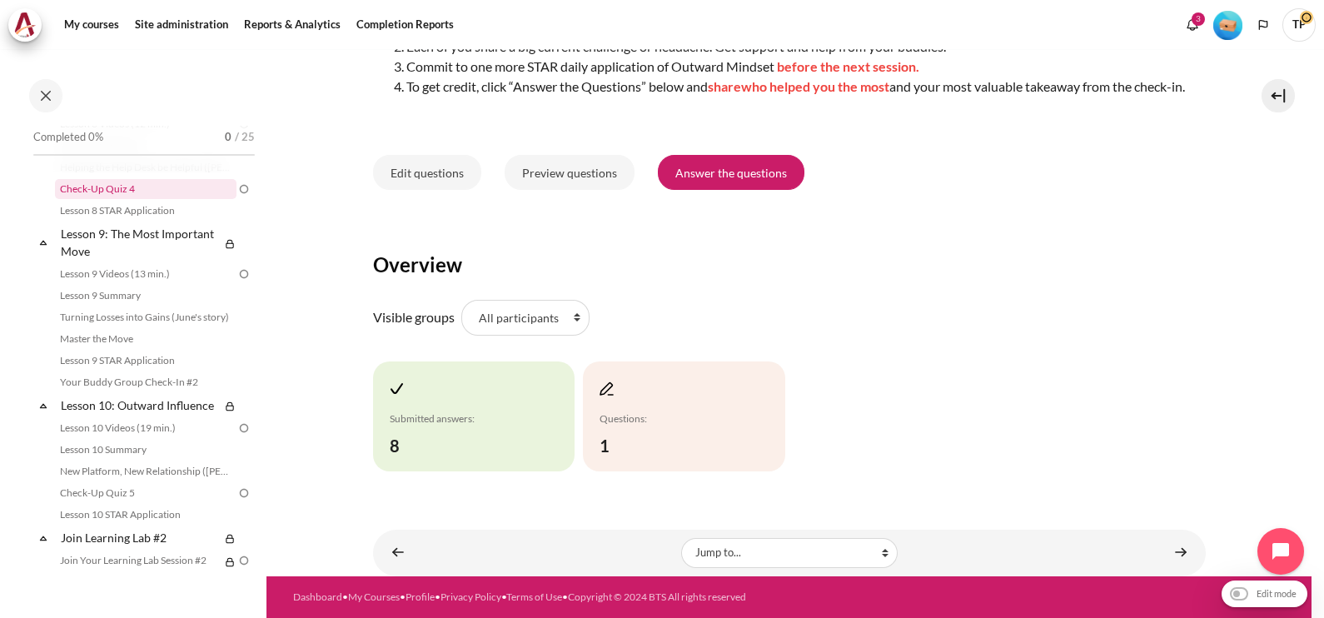
scroll to position [1365, 0]
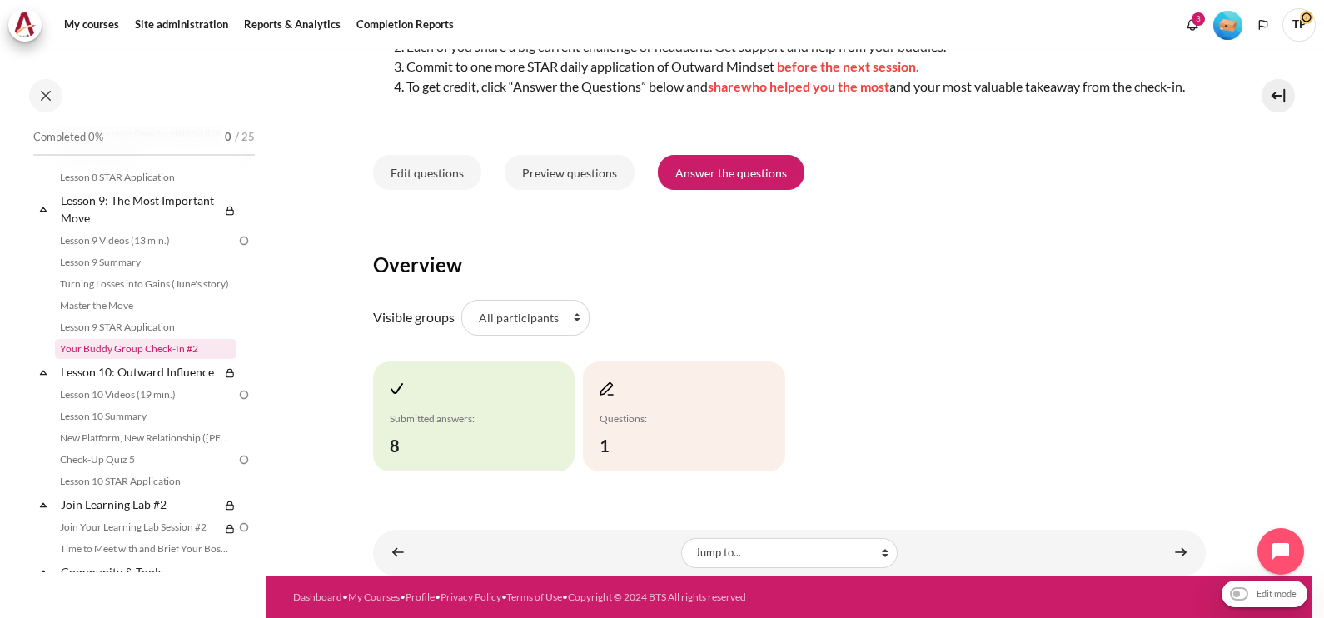
click at [165, 359] on link "Your Buddy Group Check-In #2" at bounding box center [146, 349] width 182 height 20
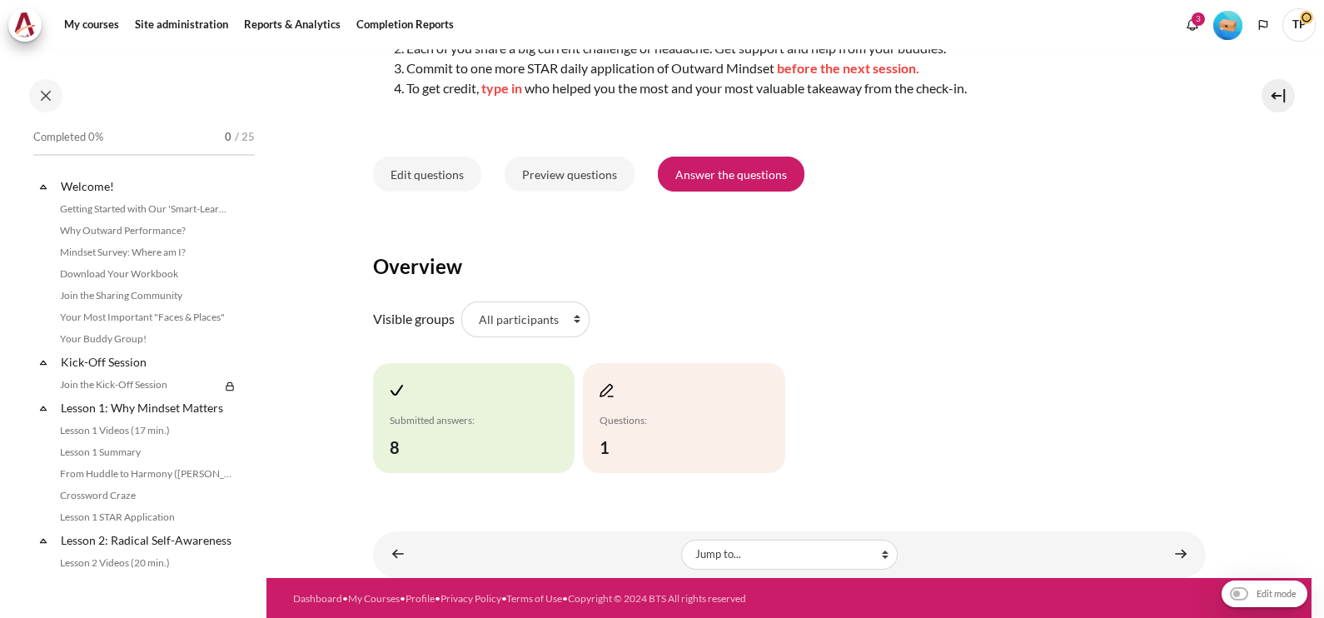
scroll to position [1398, 0]
